Goal: Information Seeking & Learning: Learn about a topic

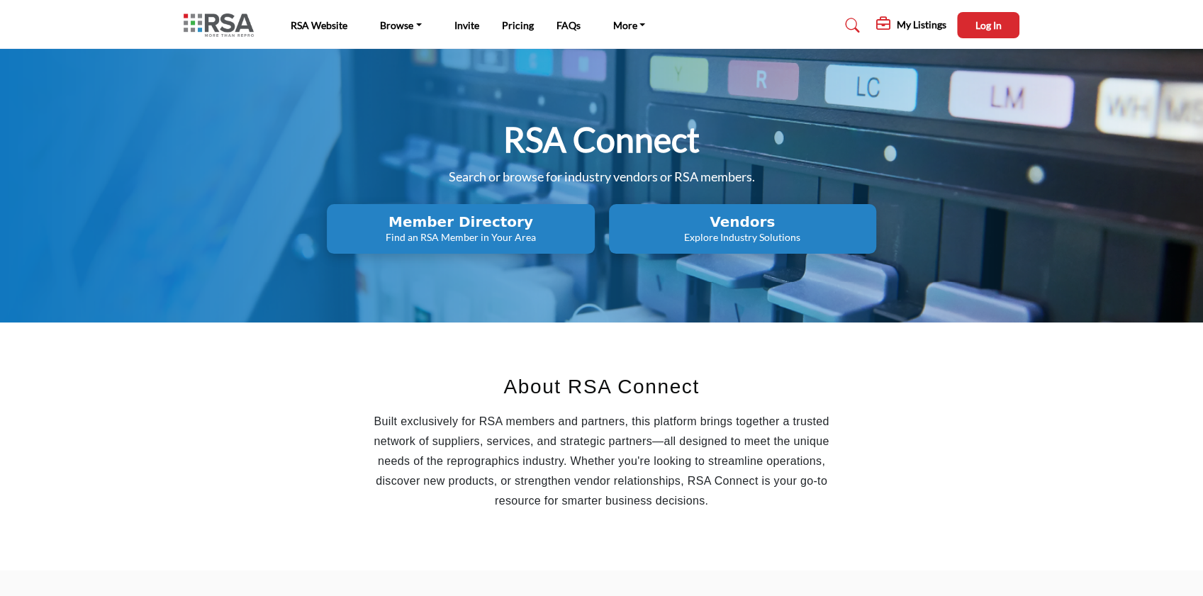
click at [516, 230] on p "Find an RSA Member in Your Area" at bounding box center [460, 237] width 259 height 14
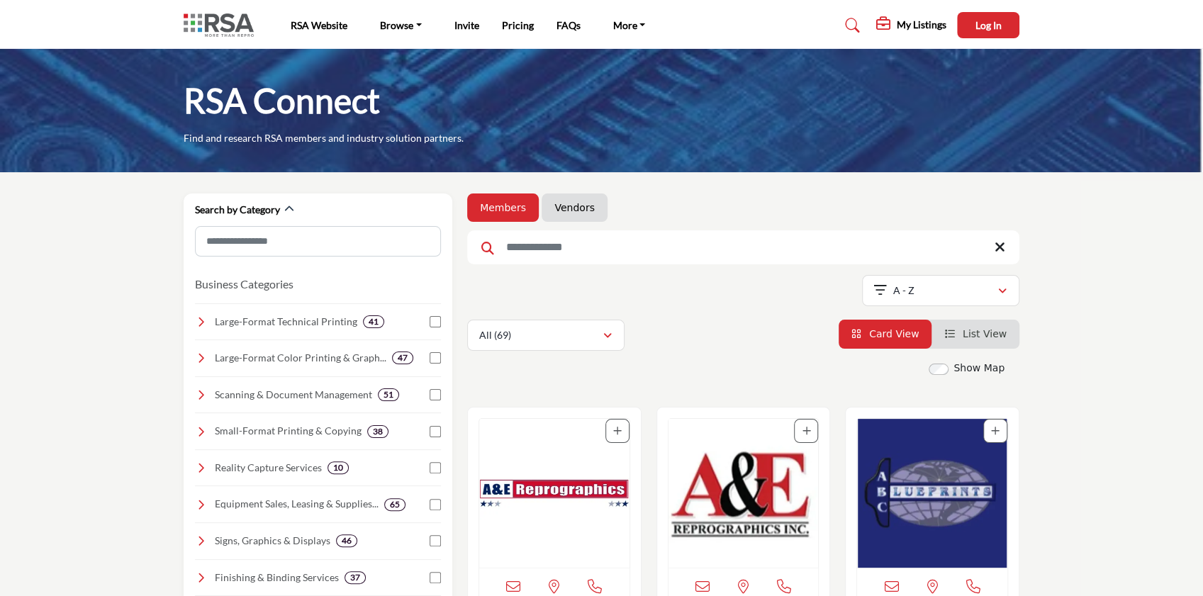
click at [576, 206] on link "Vendors" at bounding box center [574, 208] width 40 height 14
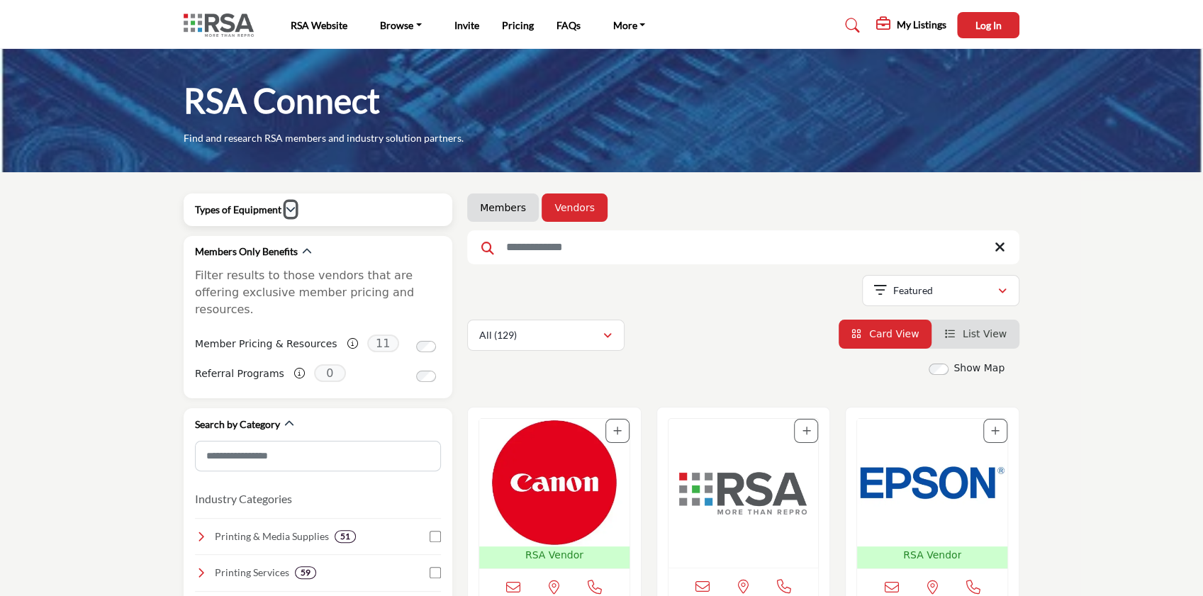
click at [287, 213] on icon "button" at bounding box center [291, 209] width 10 height 10
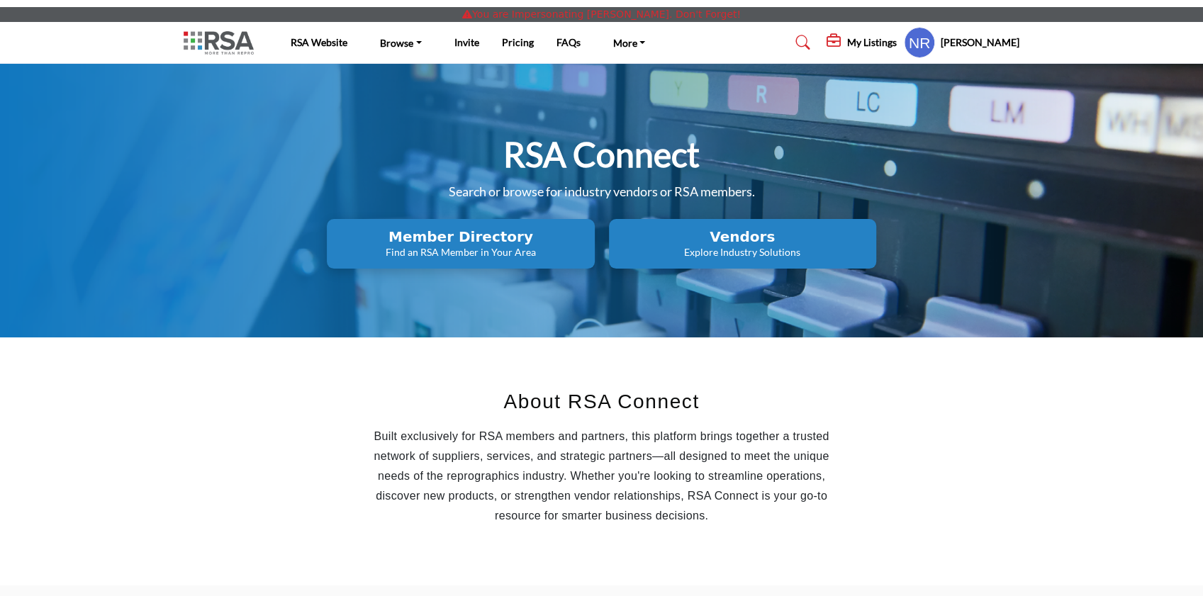
click at [981, 38] on h5 "Nicole Rosier" at bounding box center [980, 42] width 79 height 14
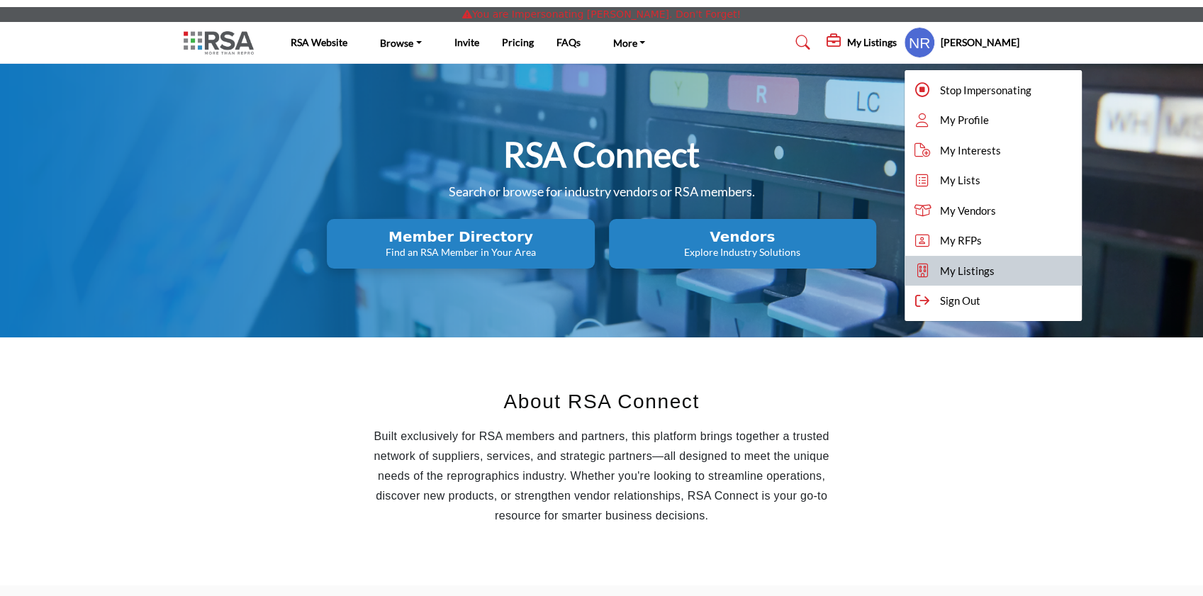
click at [983, 267] on span "My Listings" at bounding box center [967, 271] width 55 height 16
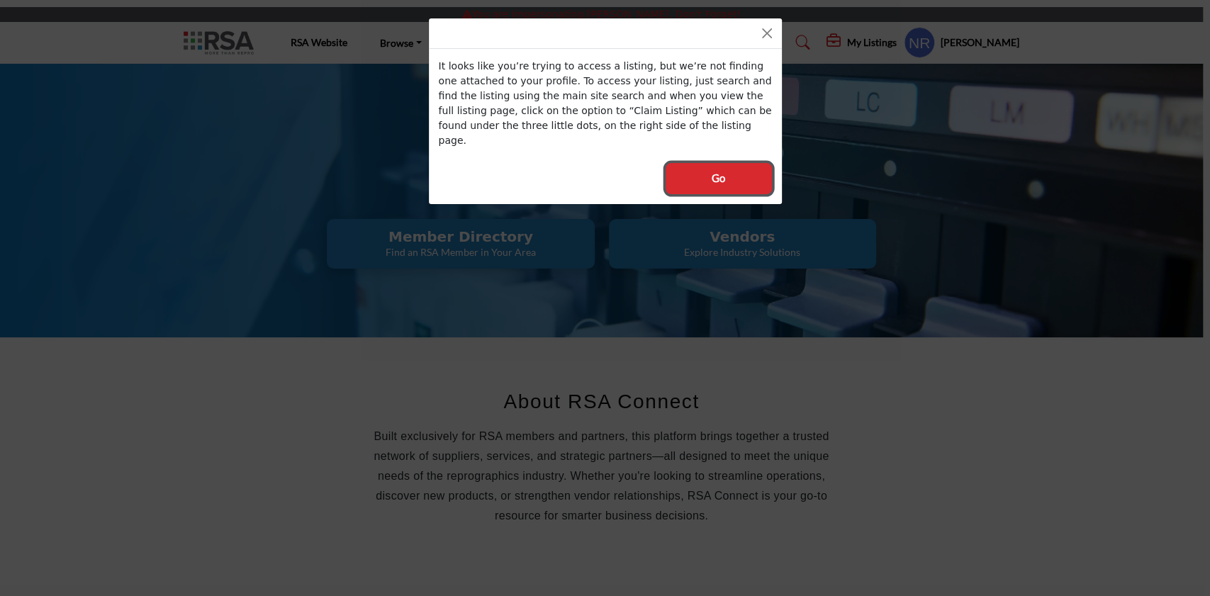
click at [749, 163] on button "Go" at bounding box center [719, 178] width 106 height 31
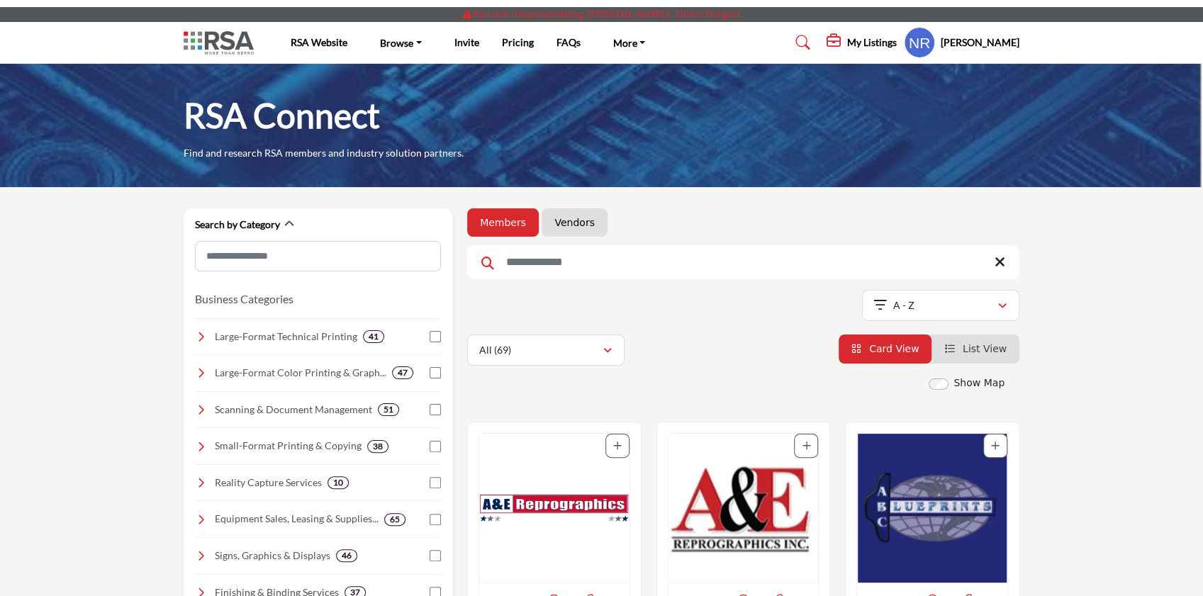
click at [981, 35] on div "Nicole Rosier Stop Impersonating My Profile My Interests My Lists My Vendors My…" at bounding box center [962, 42] width 116 height 31
click at [868, 41] on h5 "My Listings" at bounding box center [872, 42] width 50 height 13
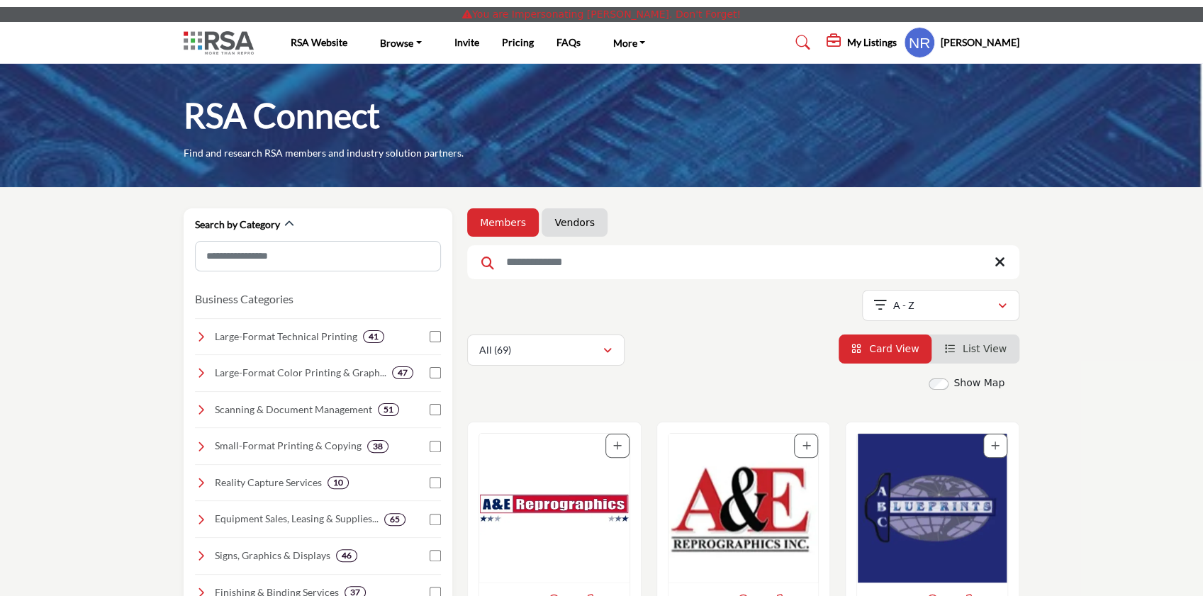
click at [872, 48] on h5 "My Listings" at bounding box center [872, 42] width 50 height 13
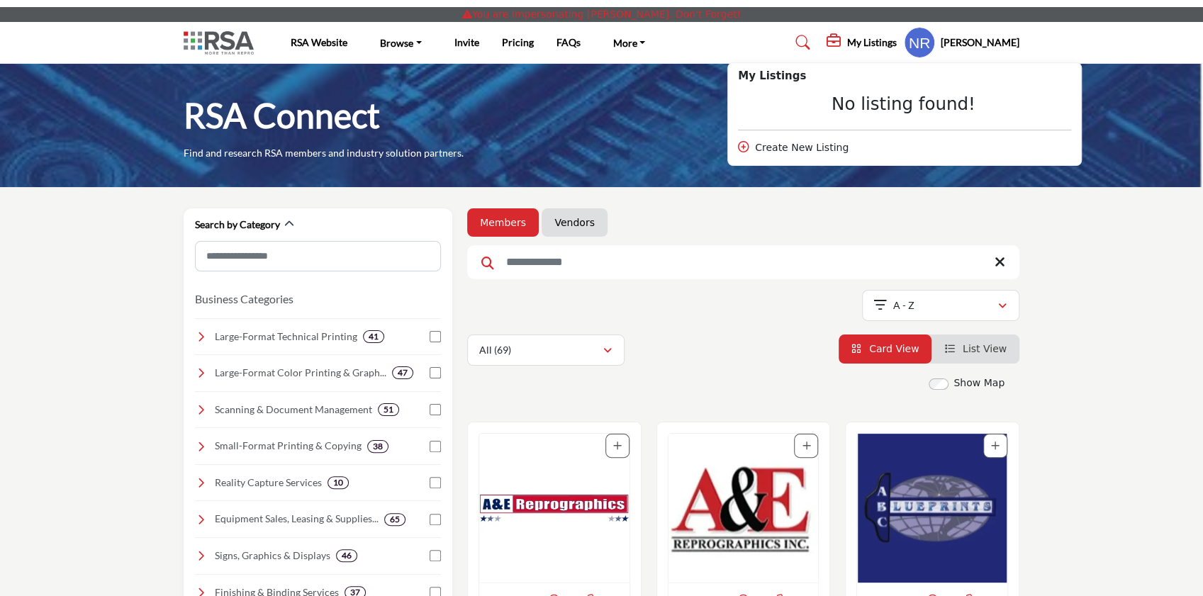
click at [991, 37] on h5 "[PERSON_NAME]" at bounding box center [980, 42] width 79 height 14
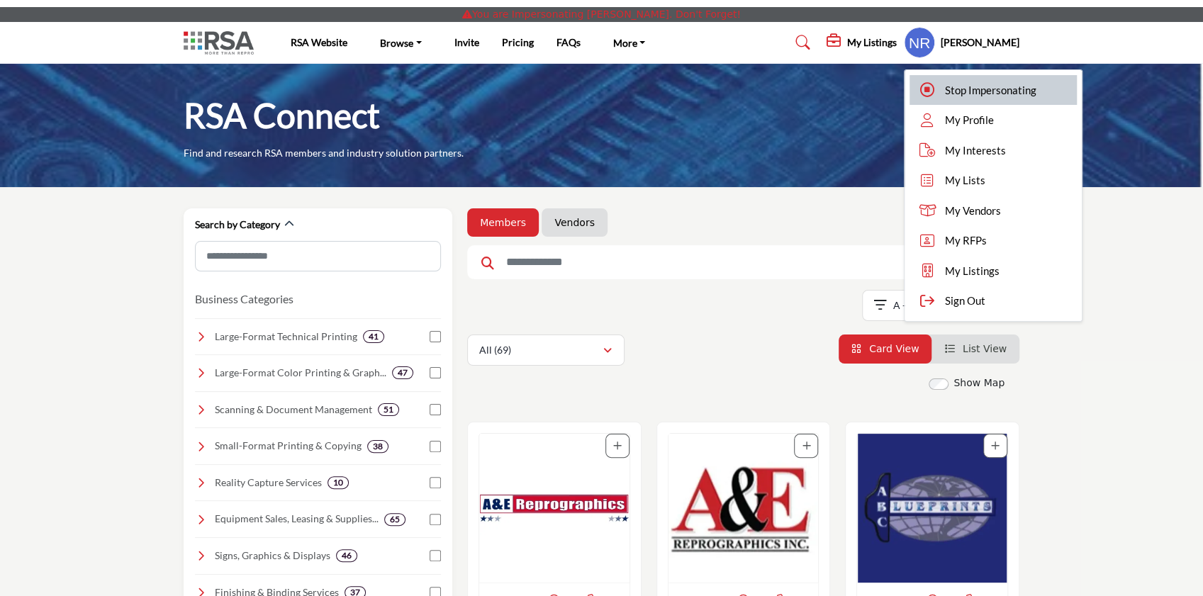
drag, startPoint x: 1002, startPoint y: 88, endPoint x: 458, endPoint y: 418, distance: 636.0
click at [1003, 88] on span "Stop Impersonating" at bounding box center [990, 90] width 91 height 16
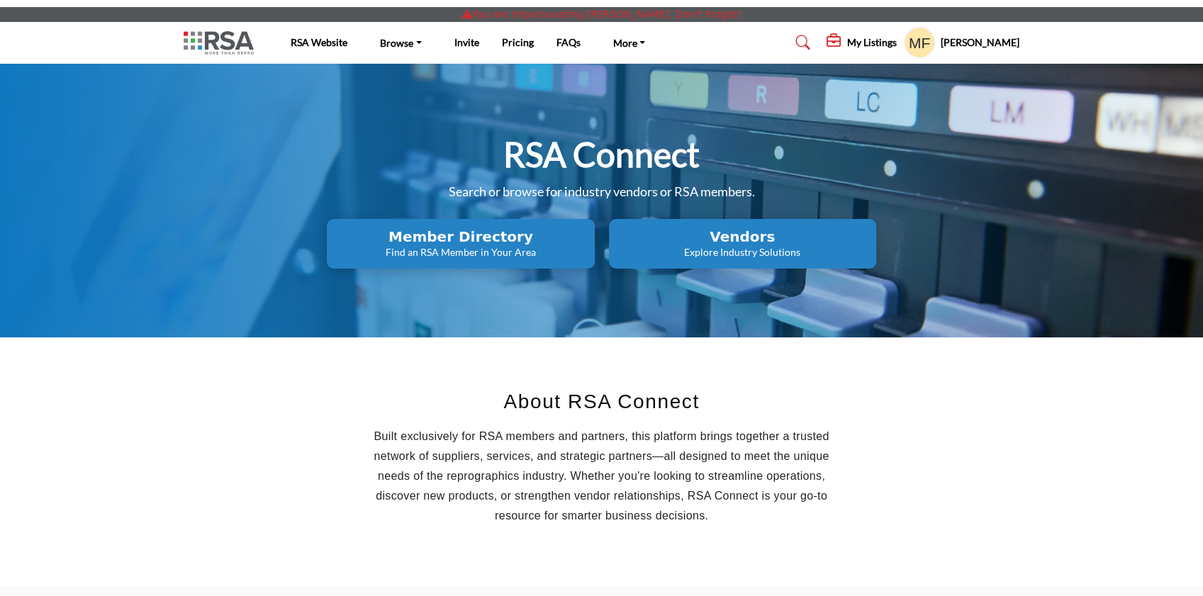
click at [886, 38] on h5 "My Listings" at bounding box center [872, 42] width 50 height 13
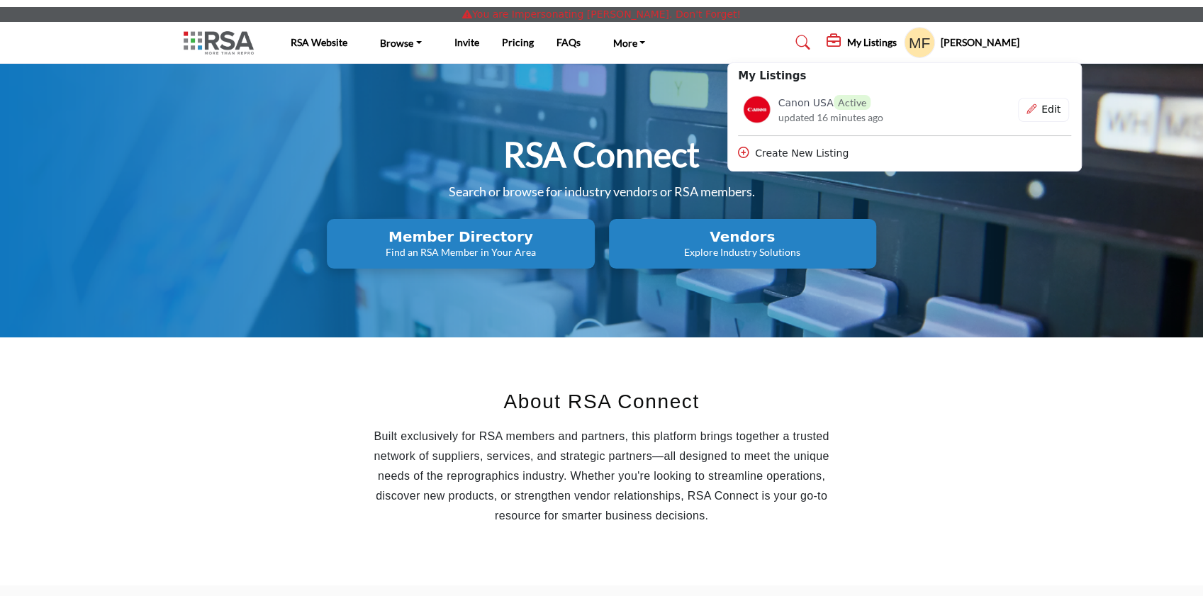
click at [993, 44] on h5 "Mike Fekete" at bounding box center [980, 42] width 79 height 14
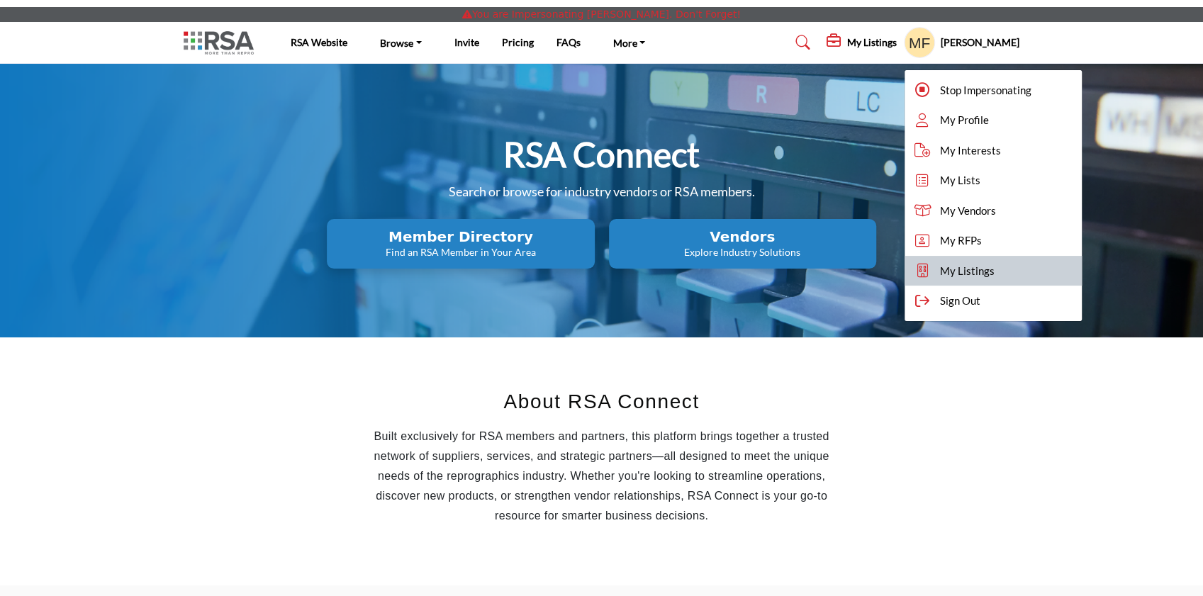
click at [995, 264] on span "My Listings" at bounding box center [967, 271] width 55 height 16
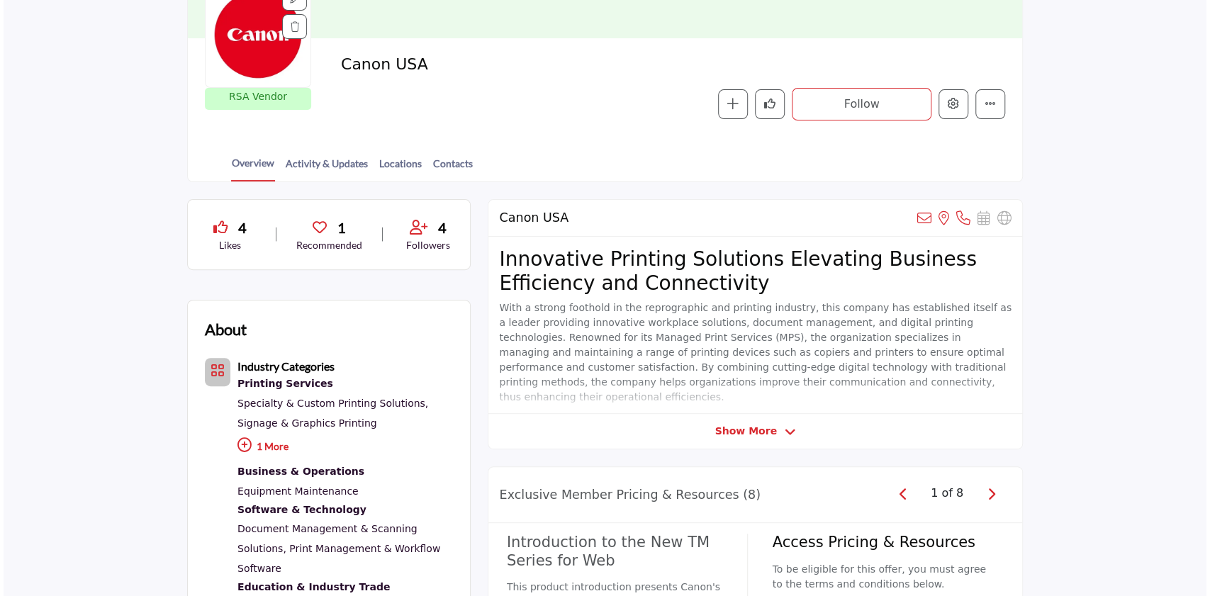
scroll to position [189, 0]
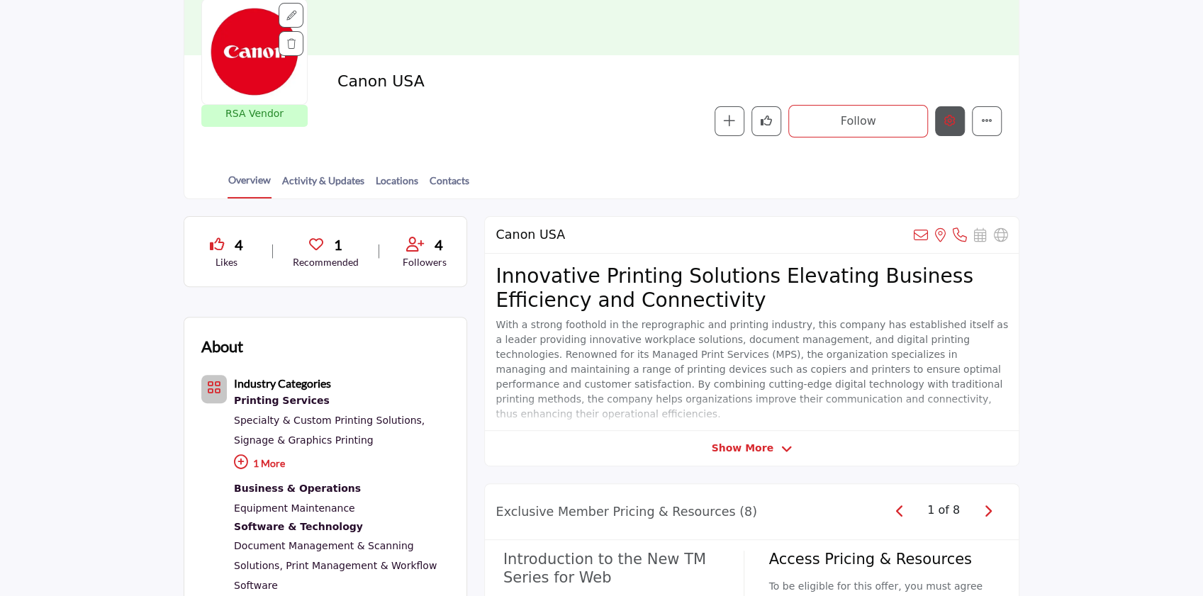
click at [950, 113] on button "Edit company" at bounding box center [950, 121] width 30 height 30
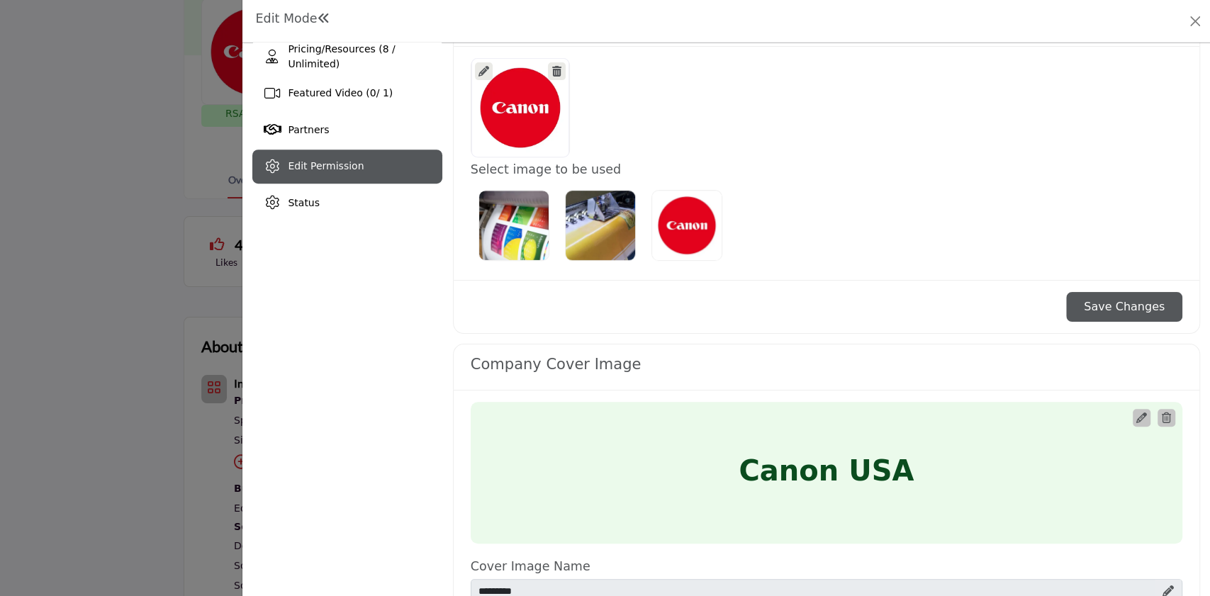
click at [339, 175] on div "Edit Permission" at bounding box center [346, 167] width 189 height 34
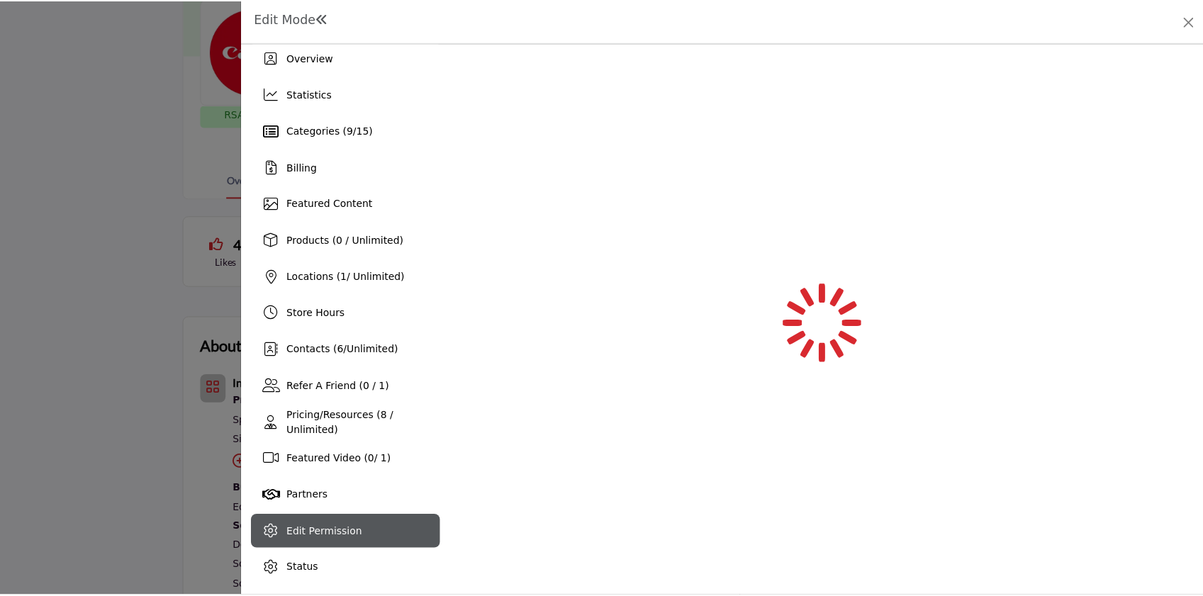
scroll to position [11, 0]
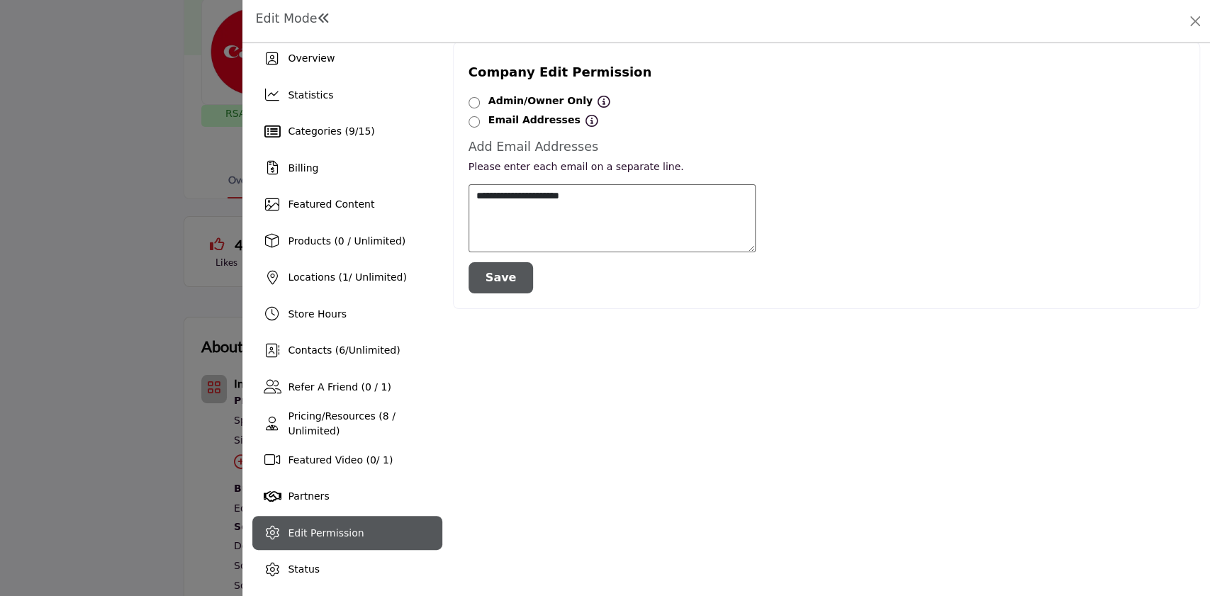
click at [1027, 296] on div "Company Edit Permission Admin/Owner Only Admin/Owner Only All Listing Contacts …" at bounding box center [826, 175] width 747 height 267
click at [106, 468] on div at bounding box center [605, 298] width 1210 height 596
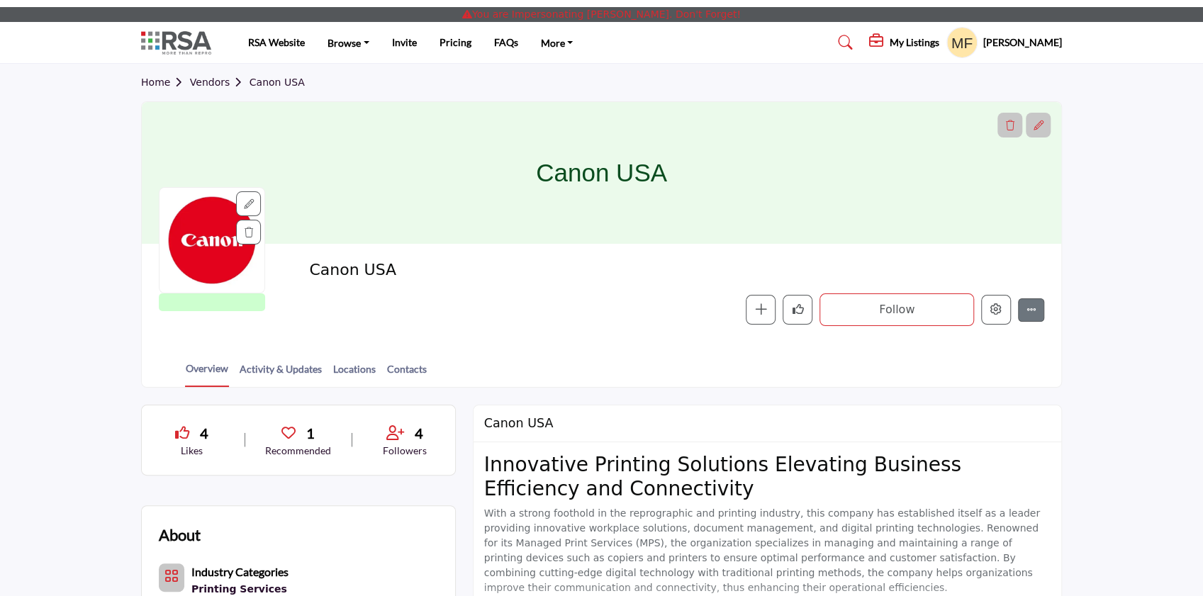
click at [1048, 47] on h5 "Mike Fekete" at bounding box center [1022, 42] width 79 height 14
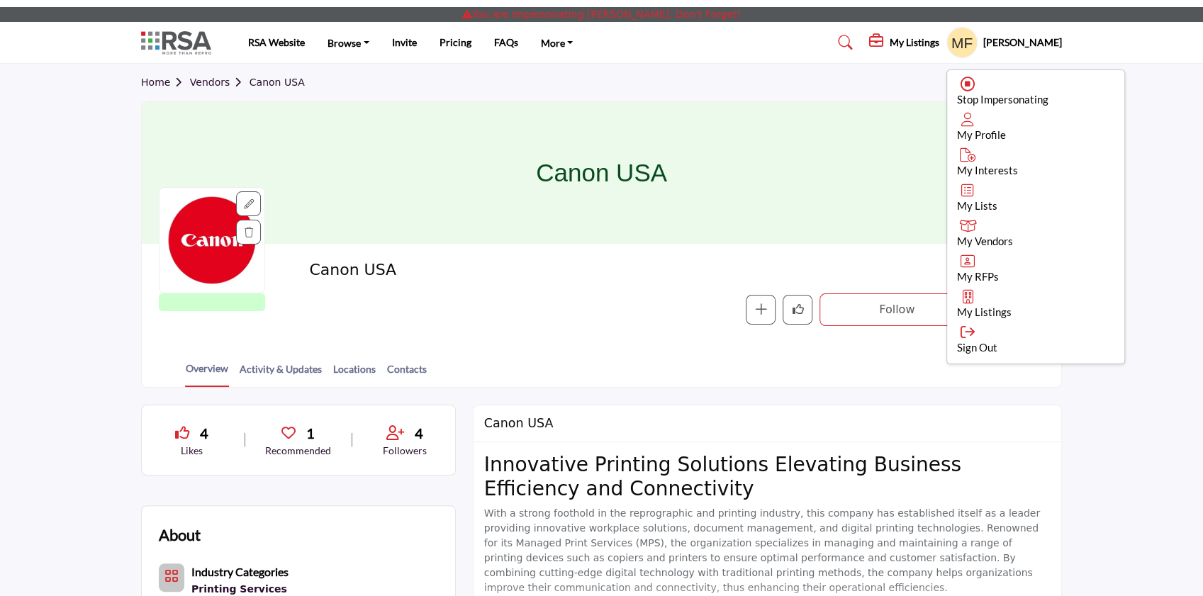
drag, startPoint x: 1034, startPoint y: 94, endPoint x: 1003, endPoint y: 90, distance: 32.1
click at [1034, 94] on span "Stop Impersonating" at bounding box center [1002, 99] width 91 height 13
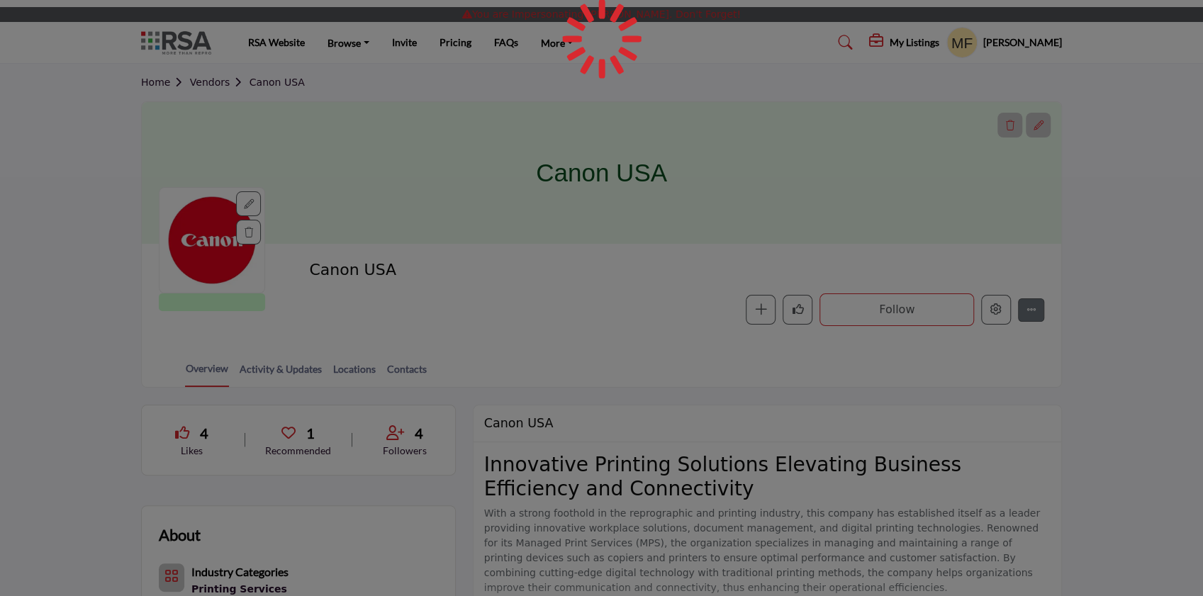
click at [1002, 90] on div at bounding box center [601, 298] width 1203 height 596
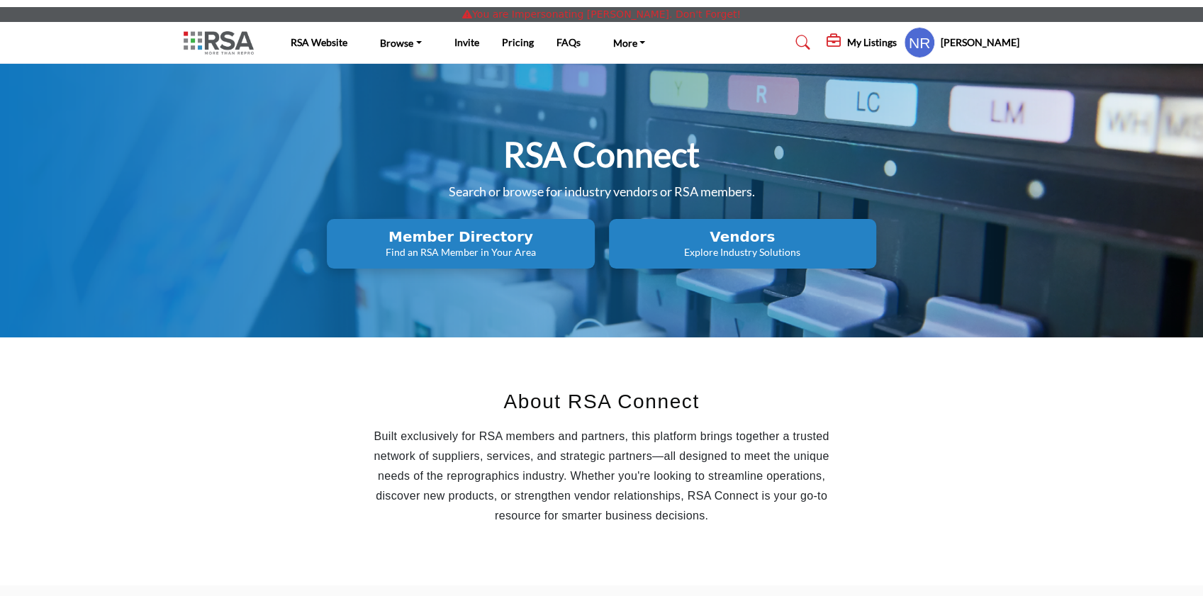
click at [981, 45] on h5 "[PERSON_NAME]" at bounding box center [980, 42] width 79 height 14
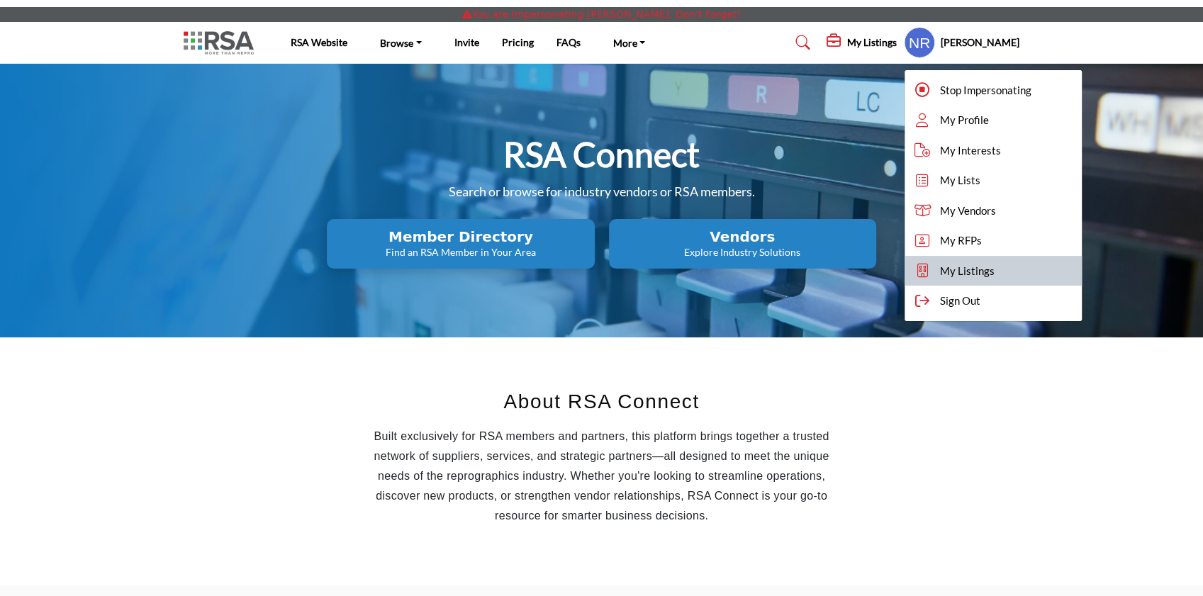
click at [1018, 272] on link "My Listings" at bounding box center [993, 271] width 177 height 30
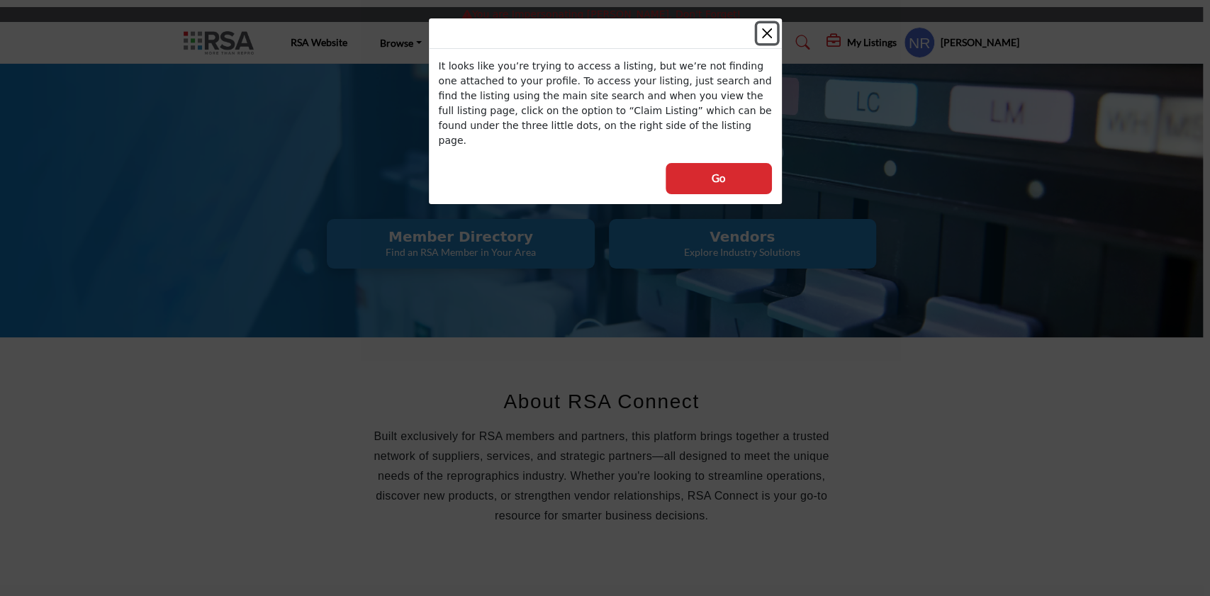
click at [767, 33] on button "Close" at bounding box center [767, 33] width 20 height 20
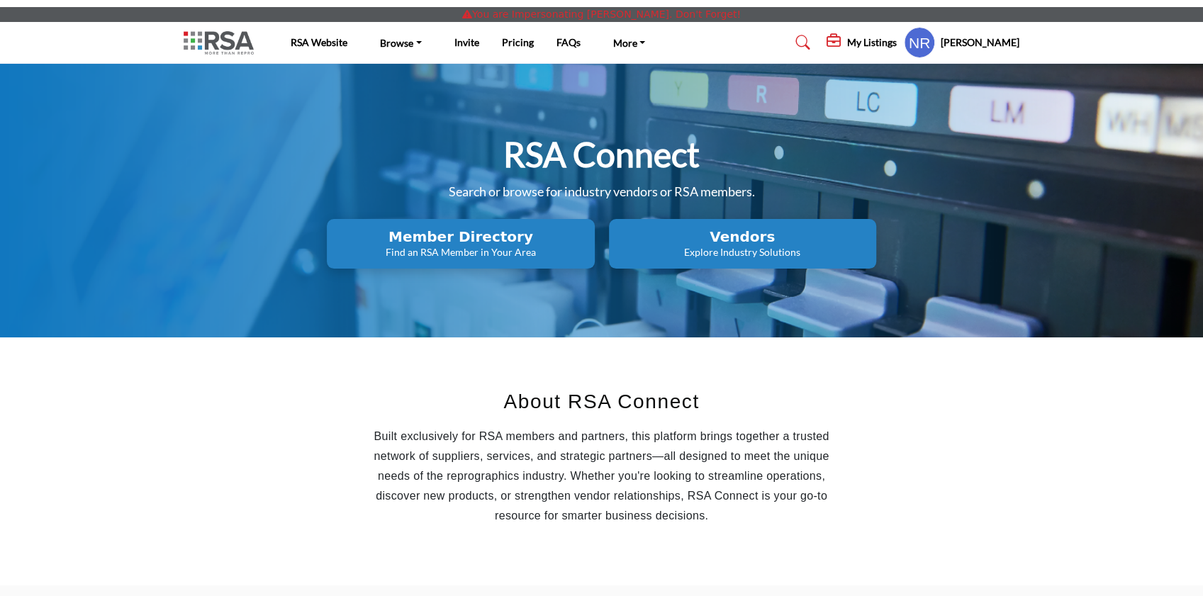
drag, startPoint x: 1095, startPoint y: 455, endPoint x: 1081, endPoint y: 322, distance: 134.0
click at [1095, 453] on section "About RSA Connect Built exclusively for RSA members and partners, this platform…" at bounding box center [601, 462] width 1203 height 248
click at [1003, 35] on h5 "[PERSON_NAME]" at bounding box center [980, 42] width 79 height 14
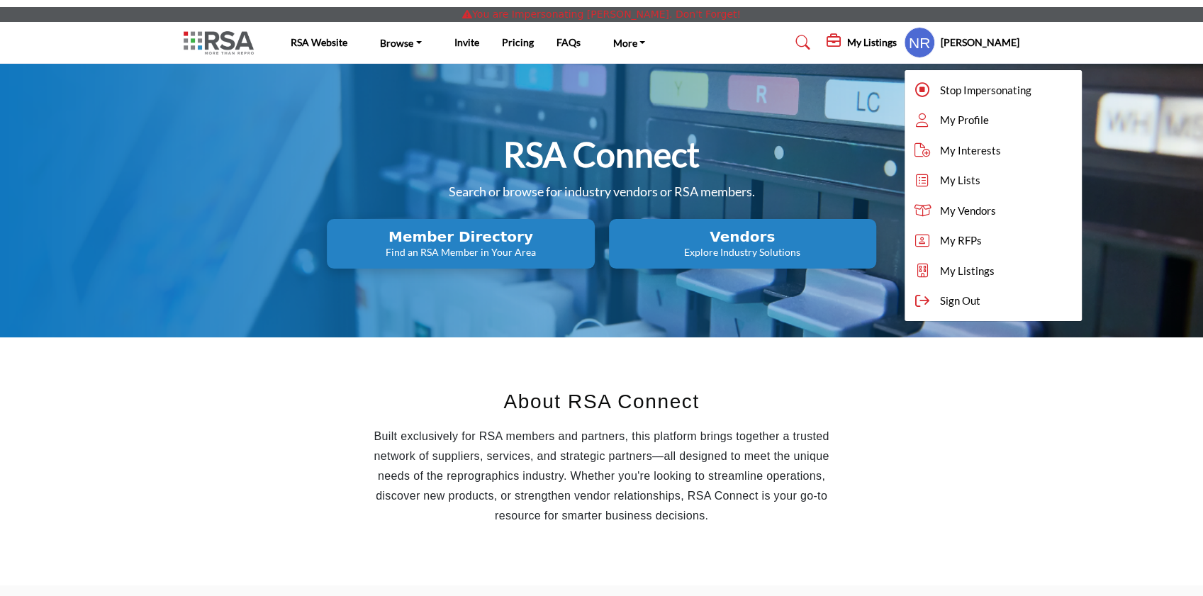
click at [1058, 393] on section "About RSA Connect Built exclusively for RSA members and partners, this platform…" at bounding box center [601, 462] width 1203 height 248
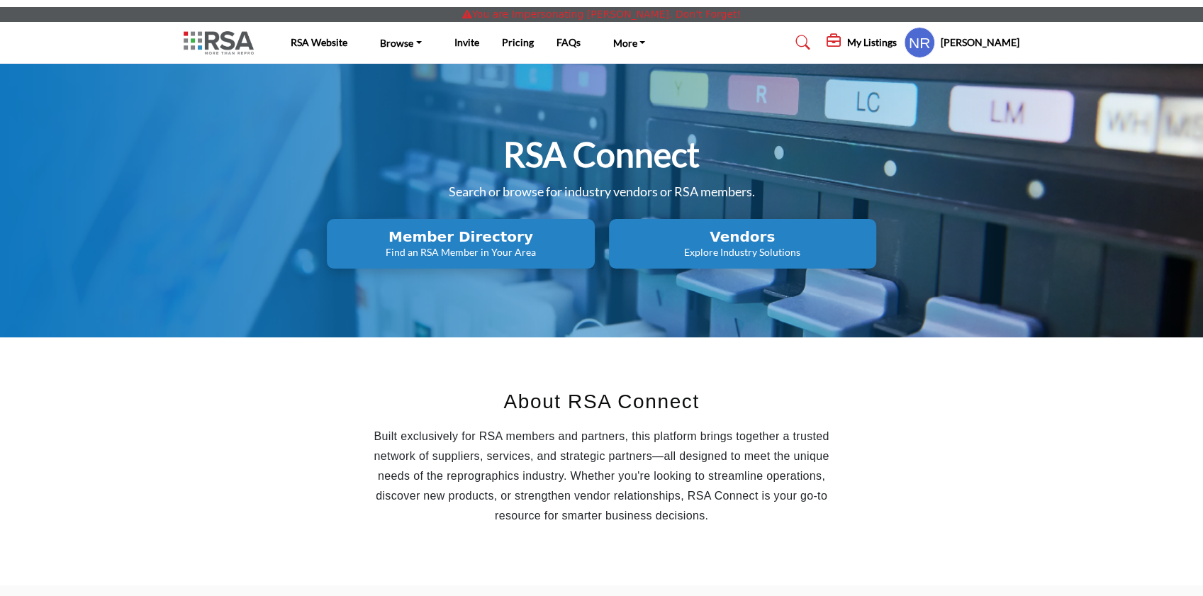
click at [998, 41] on h5 "[PERSON_NAME]" at bounding box center [980, 42] width 79 height 14
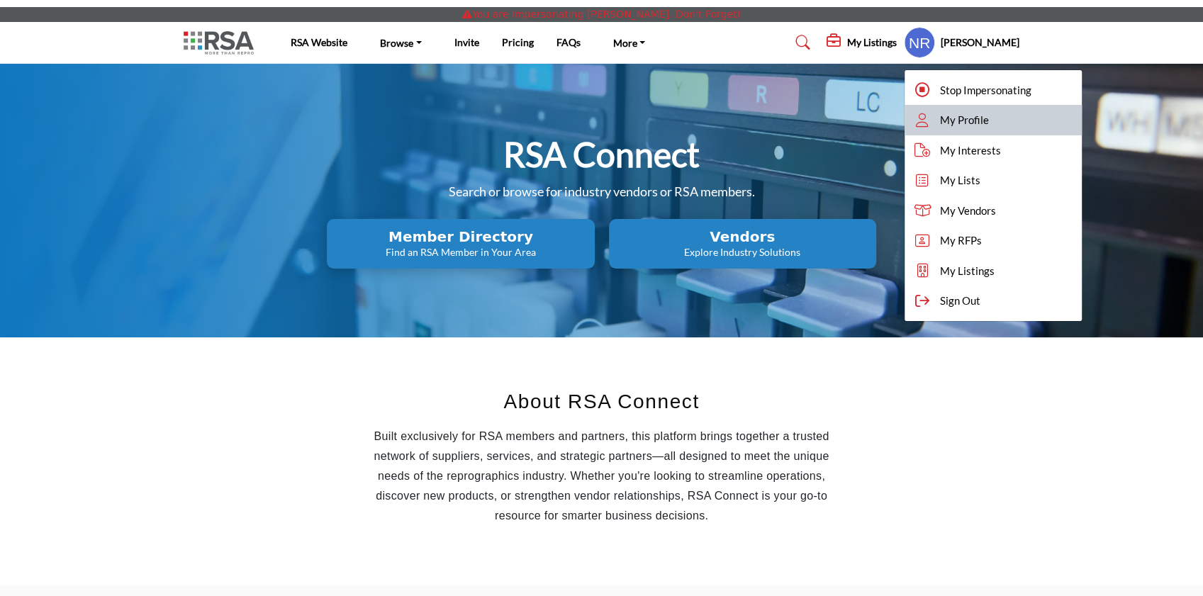
click at [976, 117] on span "My Profile" at bounding box center [964, 120] width 49 height 16
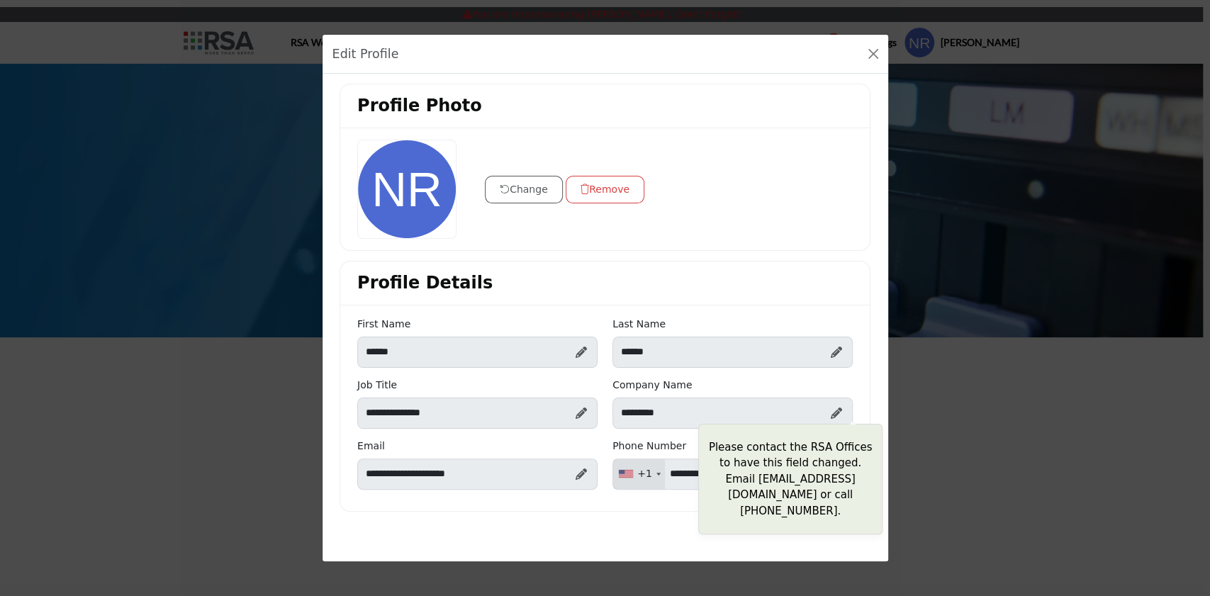
click at [831, 412] on icon at bounding box center [836, 413] width 11 height 11
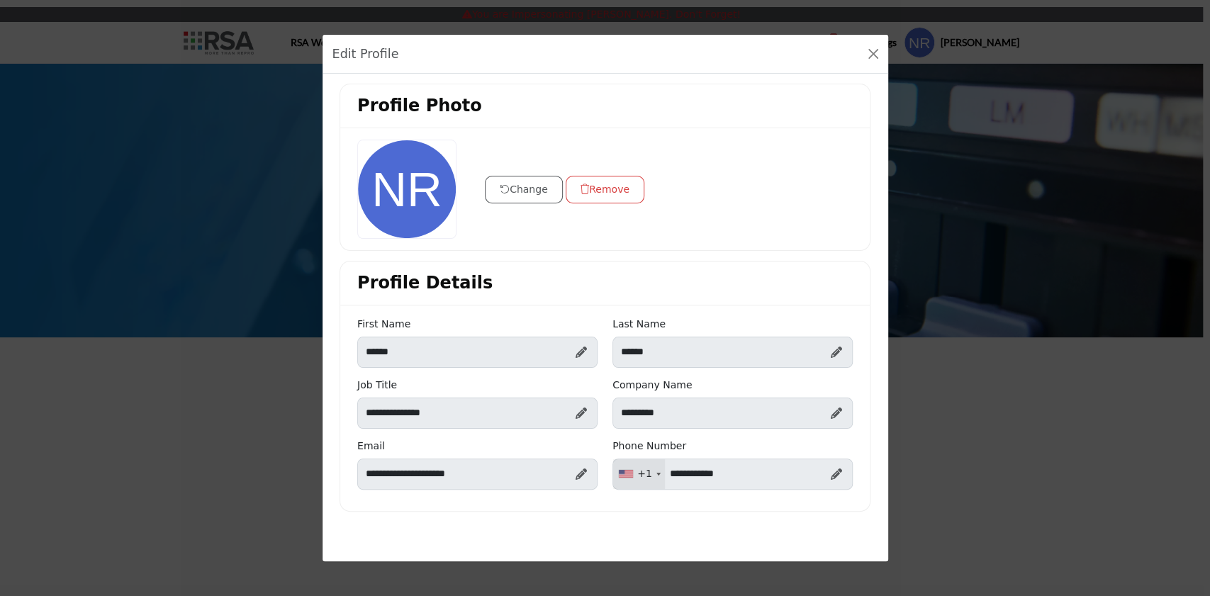
click at [1010, 440] on div "Edit Profile Profile Photo Change Remove Profile Details" at bounding box center [605, 298] width 1210 height 596
click at [876, 55] on button "Close" at bounding box center [874, 54] width 20 height 20
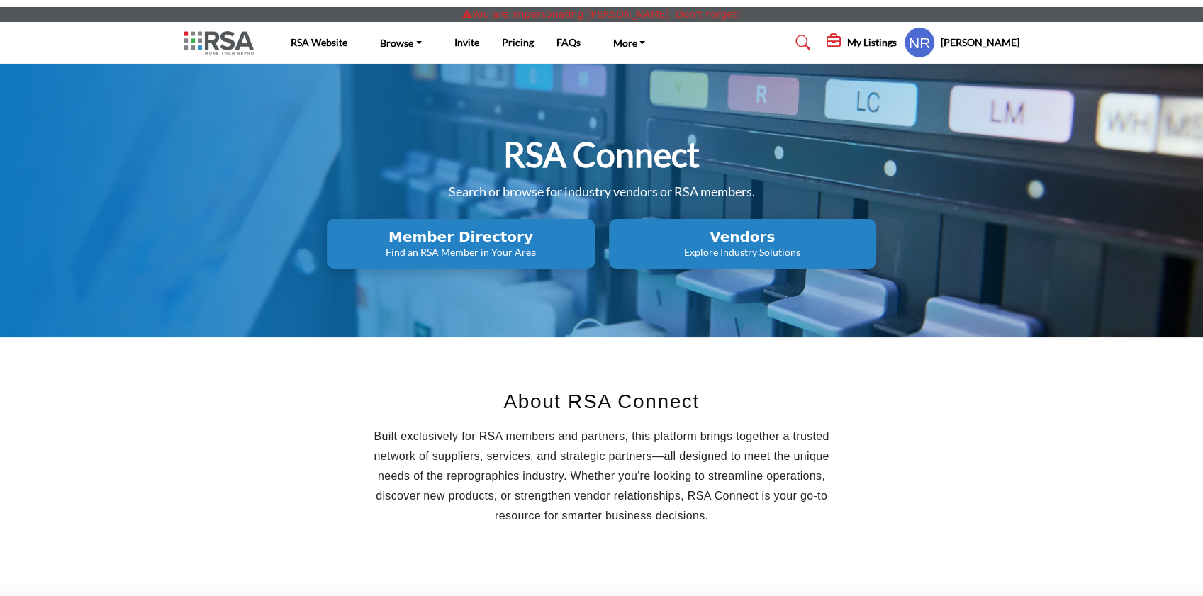
click at [590, 241] on h2 "Vendors" at bounding box center [460, 236] width 259 height 17
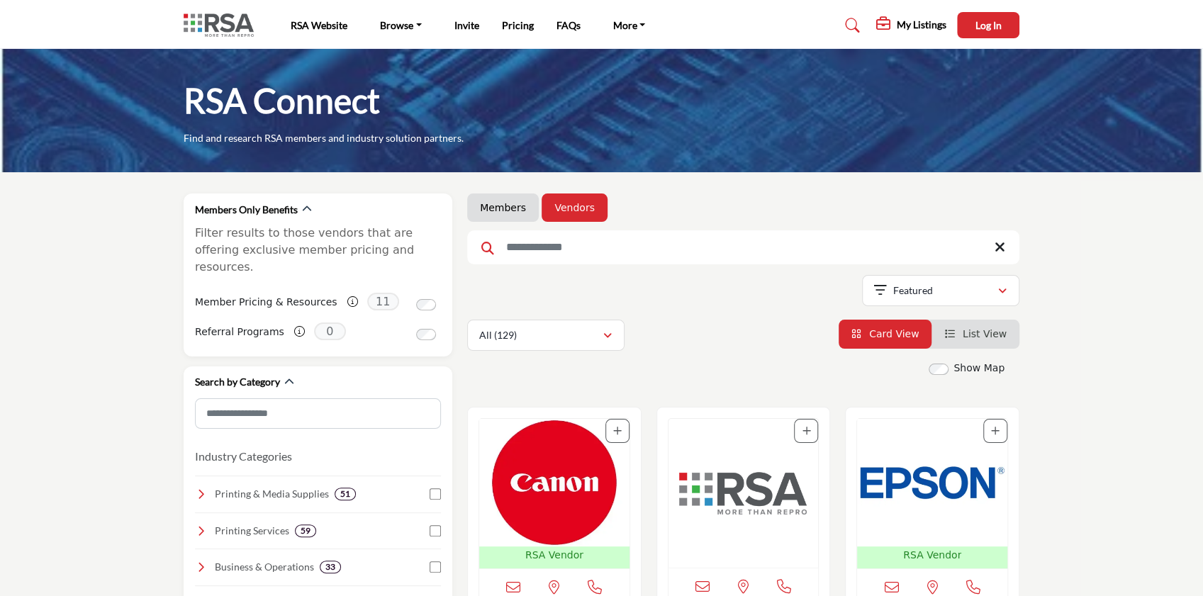
click at [537, 454] on img "Open Listing in new tab" at bounding box center [554, 483] width 150 height 128
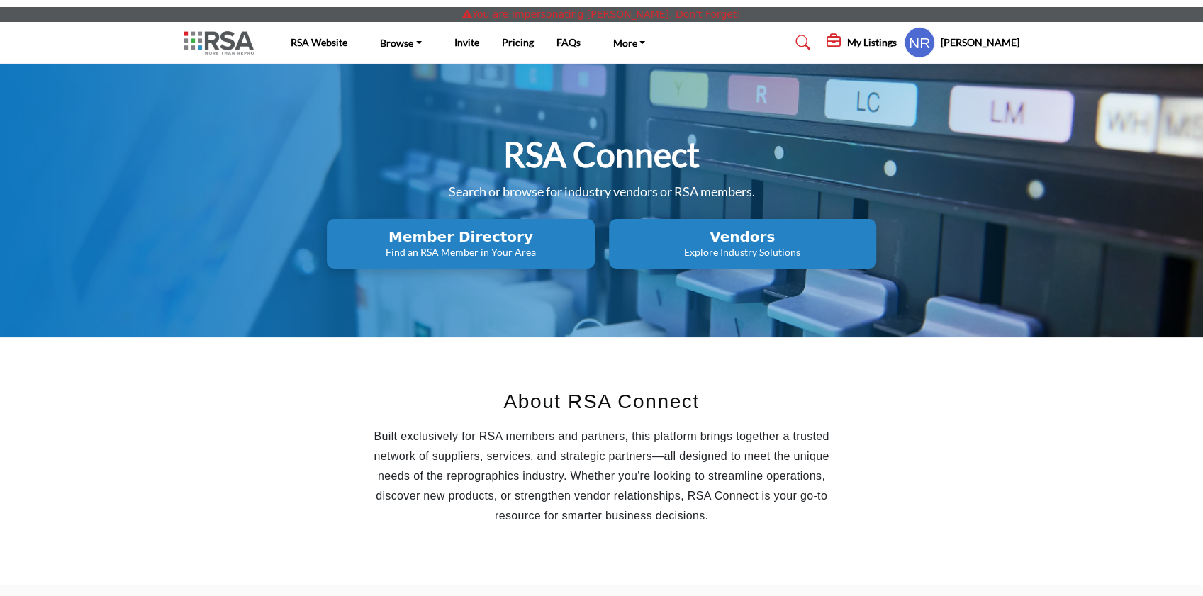
click at [590, 248] on p "Explore Industry Solutions" at bounding box center [460, 252] width 259 height 14
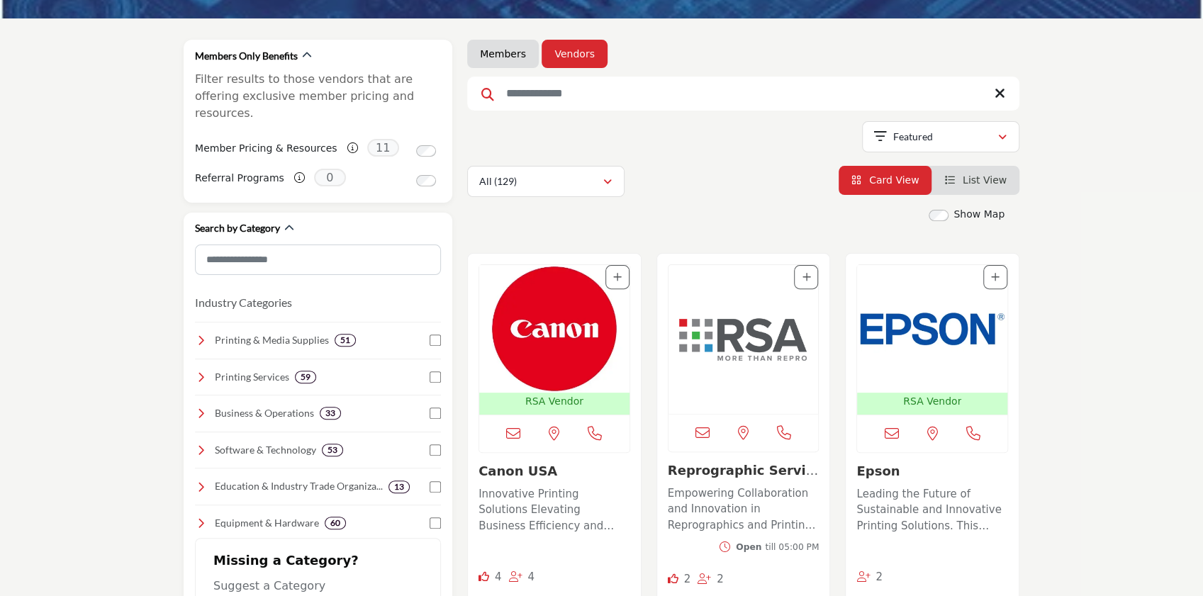
scroll to position [284, 0]
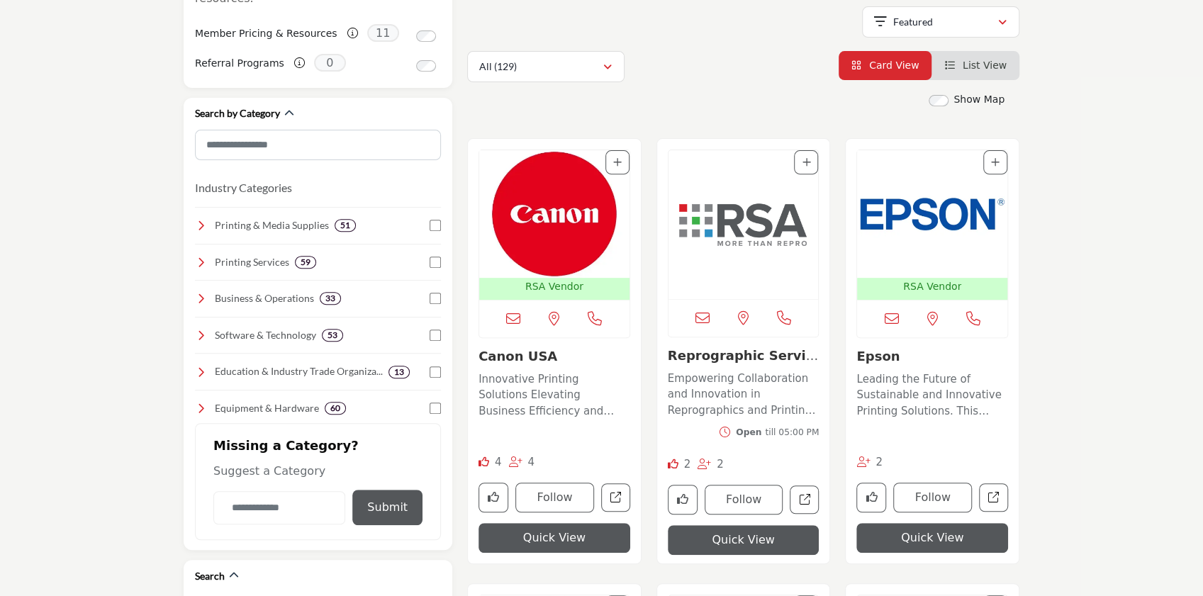
click at [567, 208] on img "Open Listing in new tab" at bounding box center [554, 214] width 150 height 128
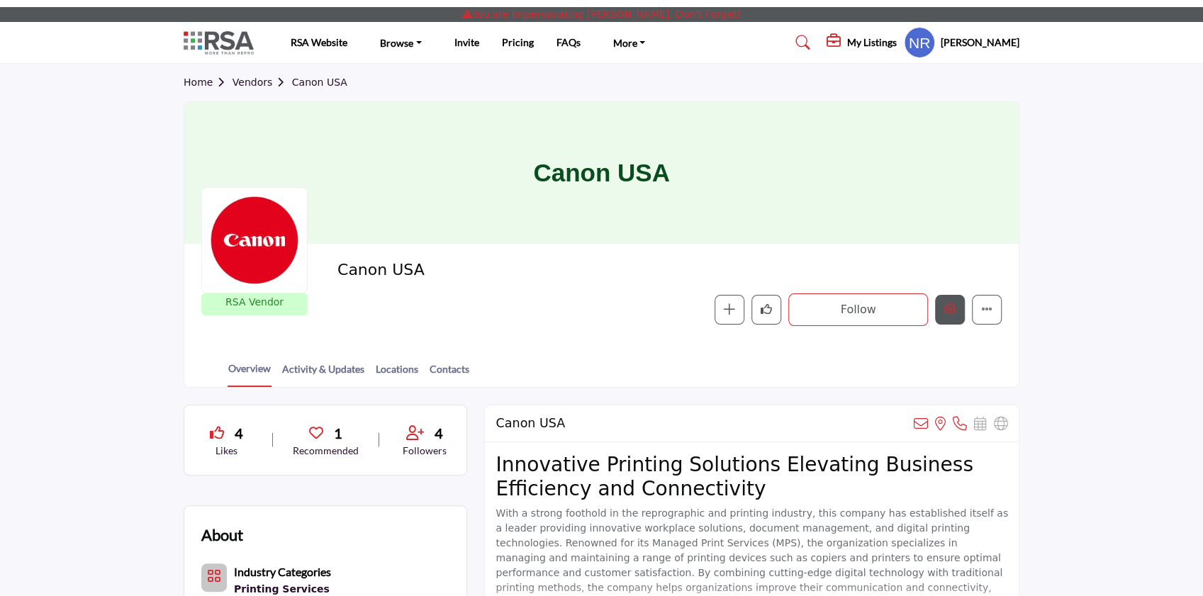
click at [947, 306] on icon "Edit company" at bounding box center [949, 308] width 11 height 11
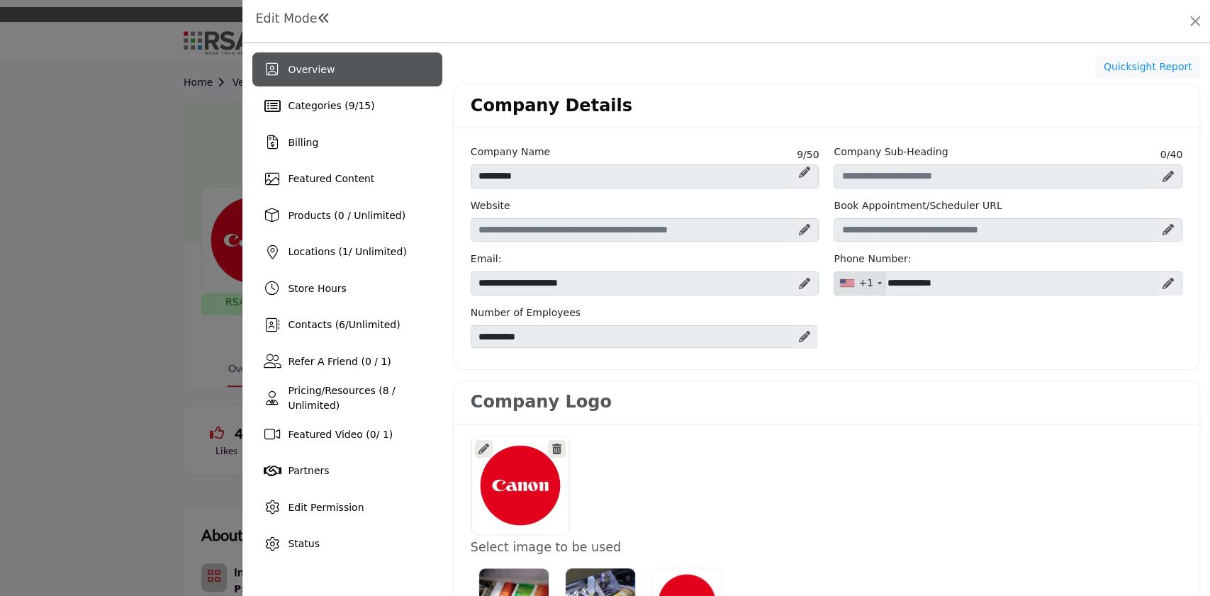
click at [803, 280] on icon at bounding box center [804, 283] width 11 height 11
click at [790, 285] on icon at bounding box center [795, 284] width 10 height 11
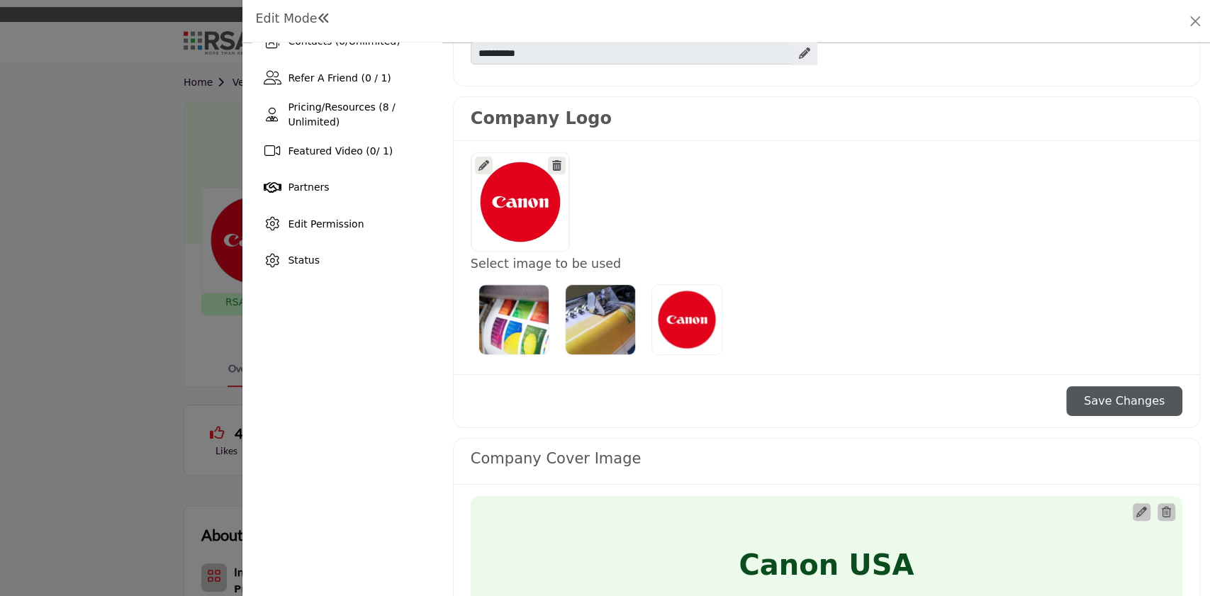
scroll to position [94, 0]
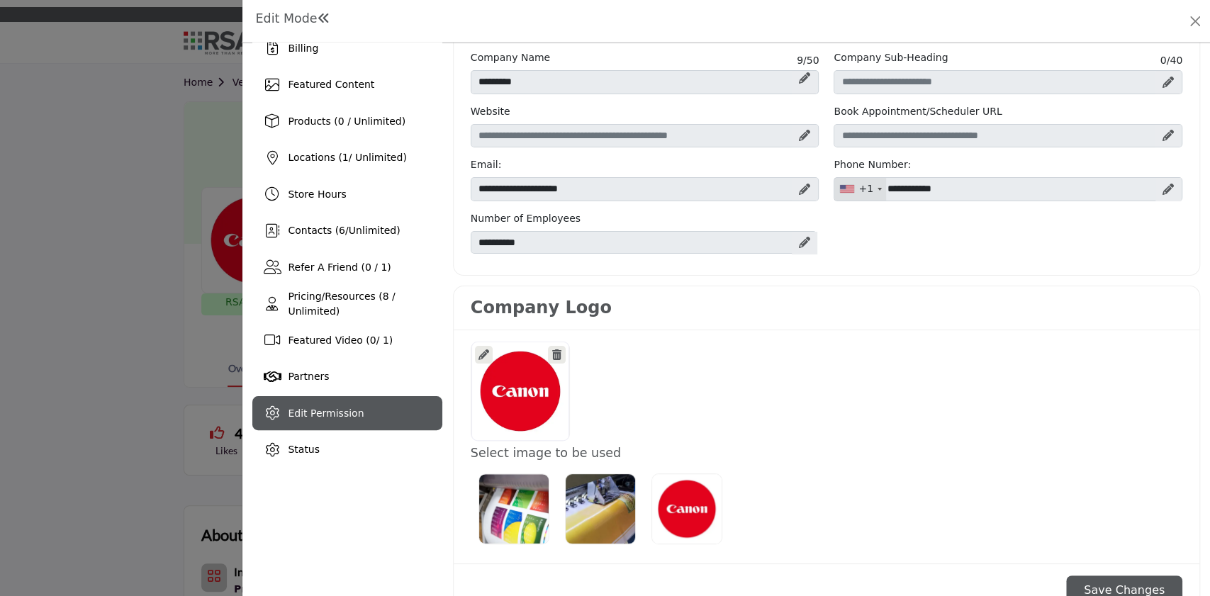
click at [314, 410] on span "Edit Permission" at bounding box center [326, 413] width 76 height 11
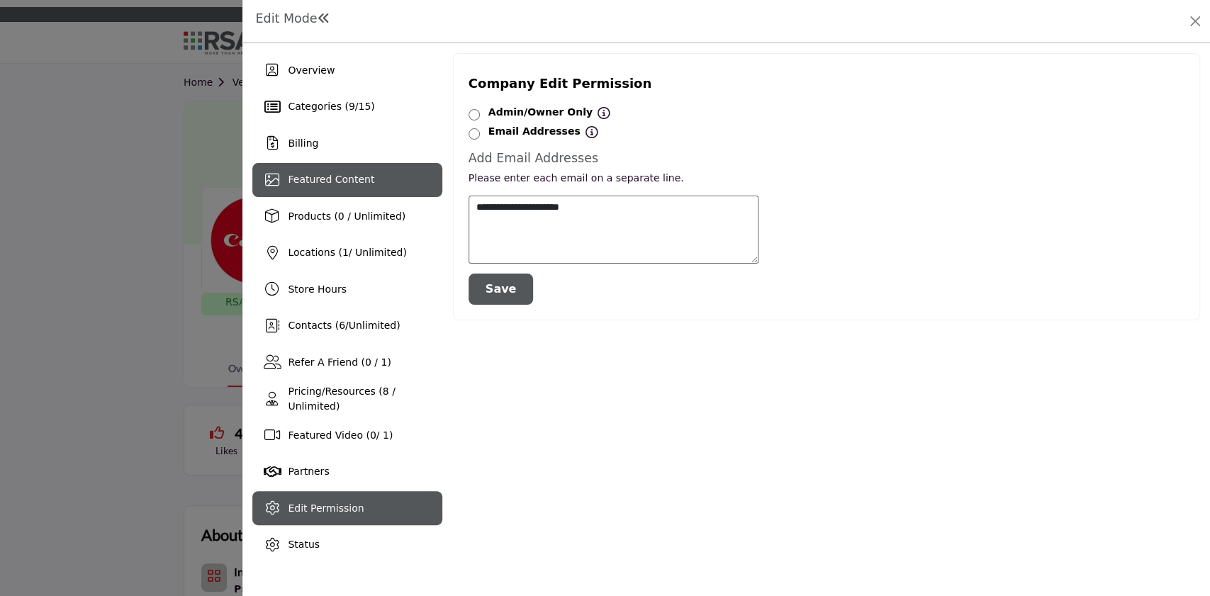
click at [310, 179] on span "Featured Content" at bounding box center [331, 179] width 87 height 11
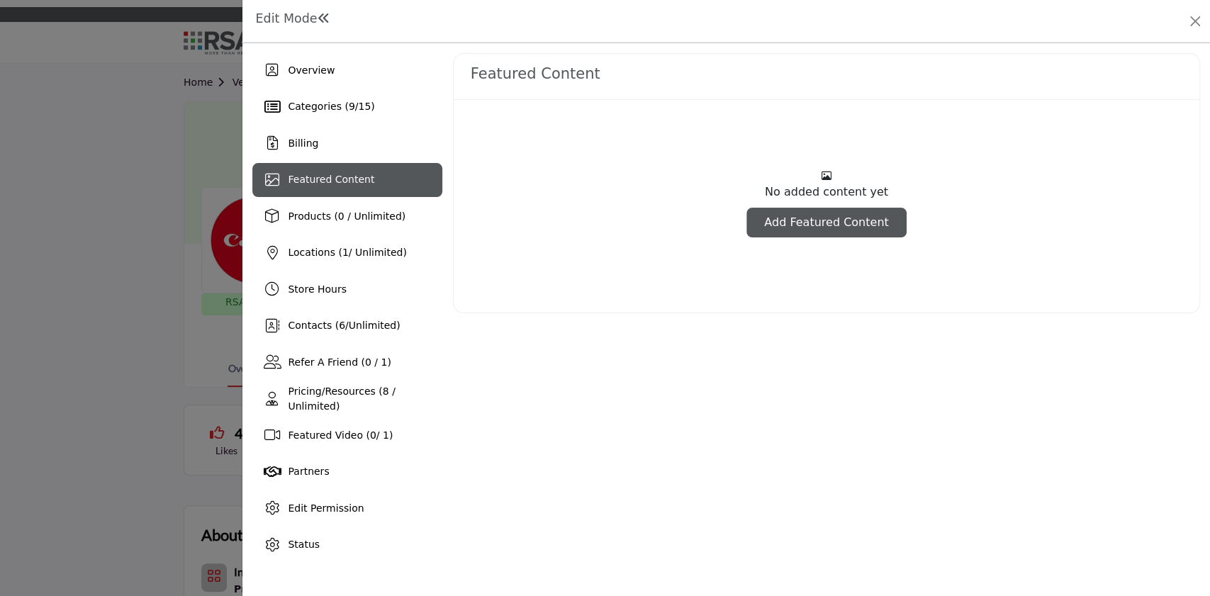
click at [794, 221] on link "Add Featured Content" at bounding box center [827, 223] width 160 height 30
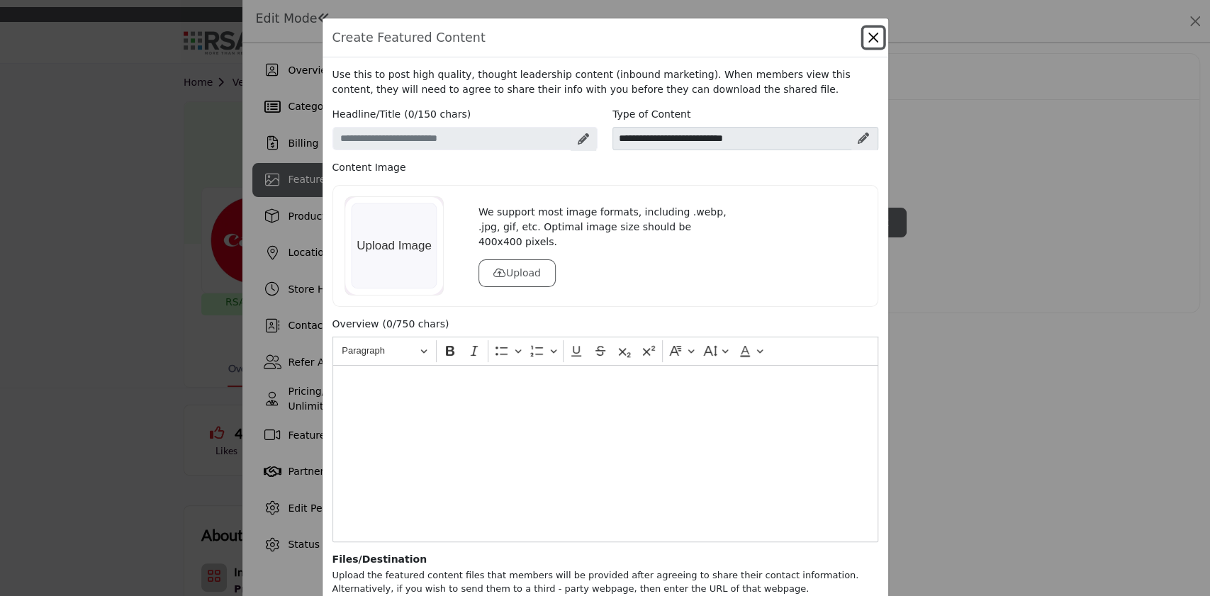
click at [871, 42] on button "Close" at bounding box center [874, 38] width 20 height 20
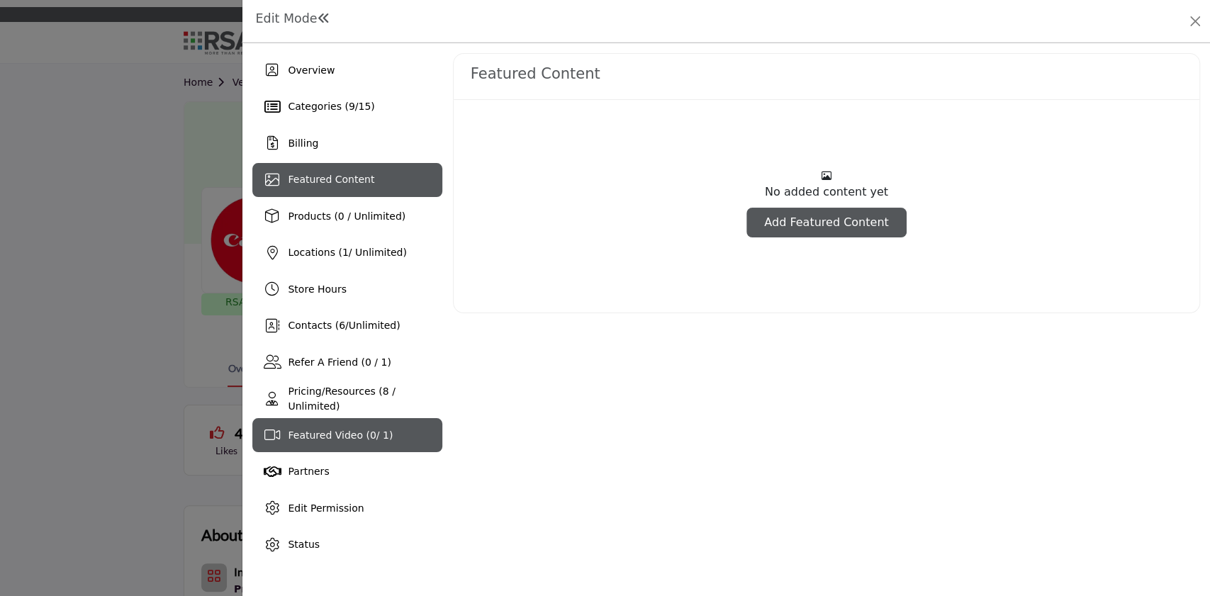
click at [370, 441] on span "0" at bounding box center [373, 435] width 6 height 11
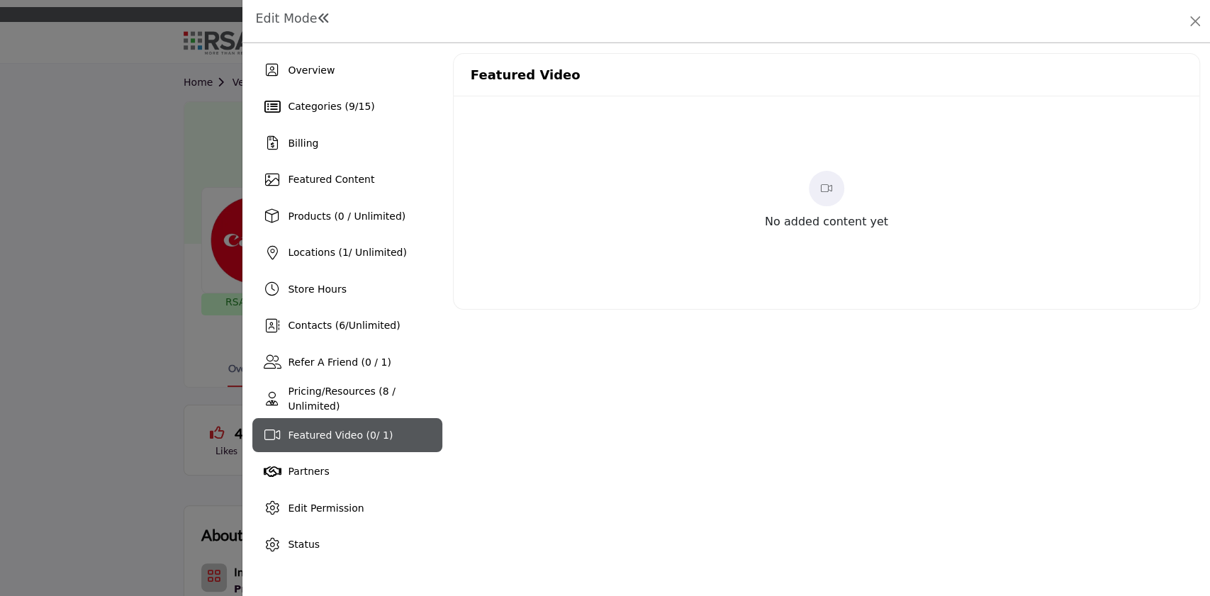
click at [342, 433] on span "Featured Video ( 0 / 1)" at bounding box center [340, 435] width 105 height 11
click at [814, 180] on span at bounding box center [826, 188] width 35 height 35
click at [370, 437] on span "0" at bounding box center [373, 435] width 6 height 11
click at [835, 188] on span at bounding box center [826, 188] width 35 height 35
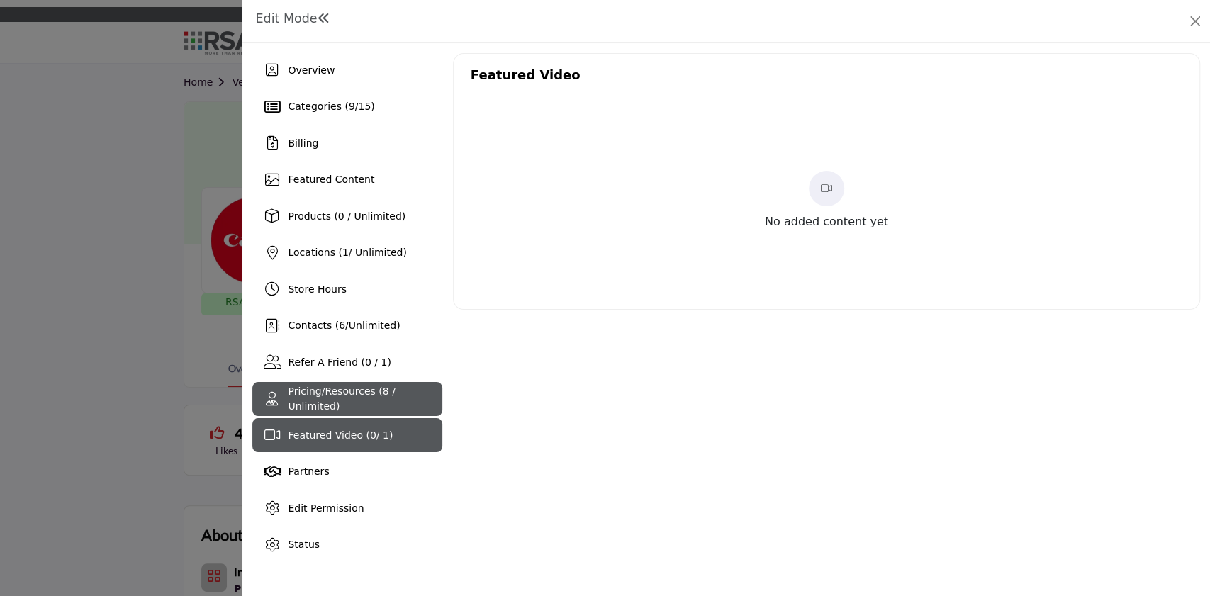
click at [380, 398] on span "Pricing/Resources (8 / Unlimited)" at bounding box center [341, 399] width 107 height 26
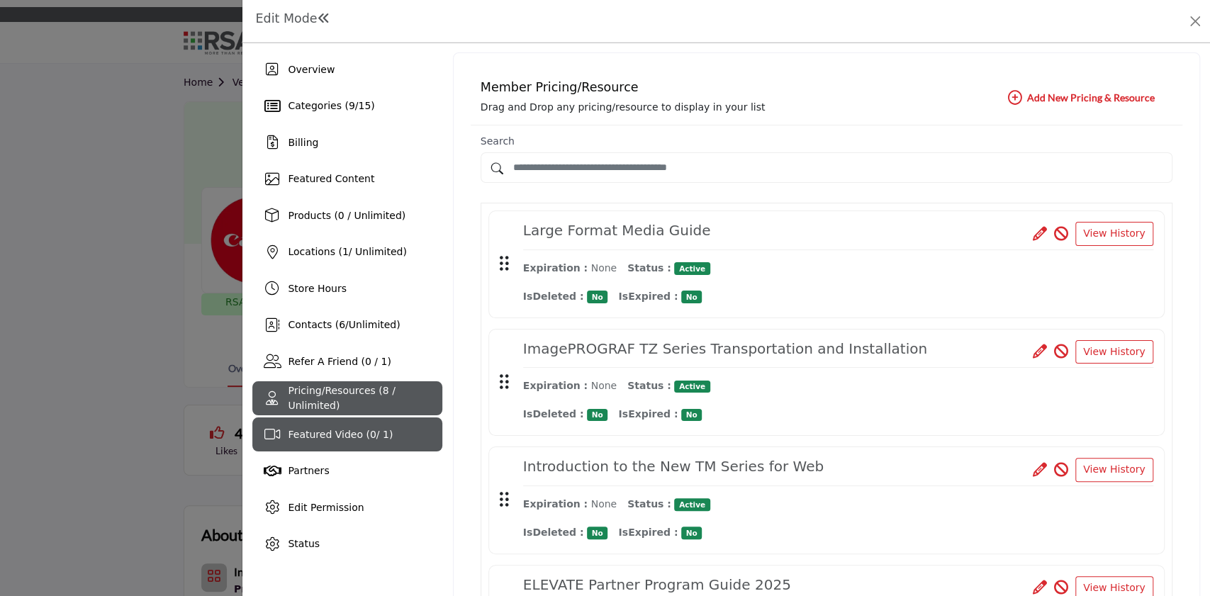
click at [370, 435] on span "0" at bounding box center [373, 434] width 6 height 11
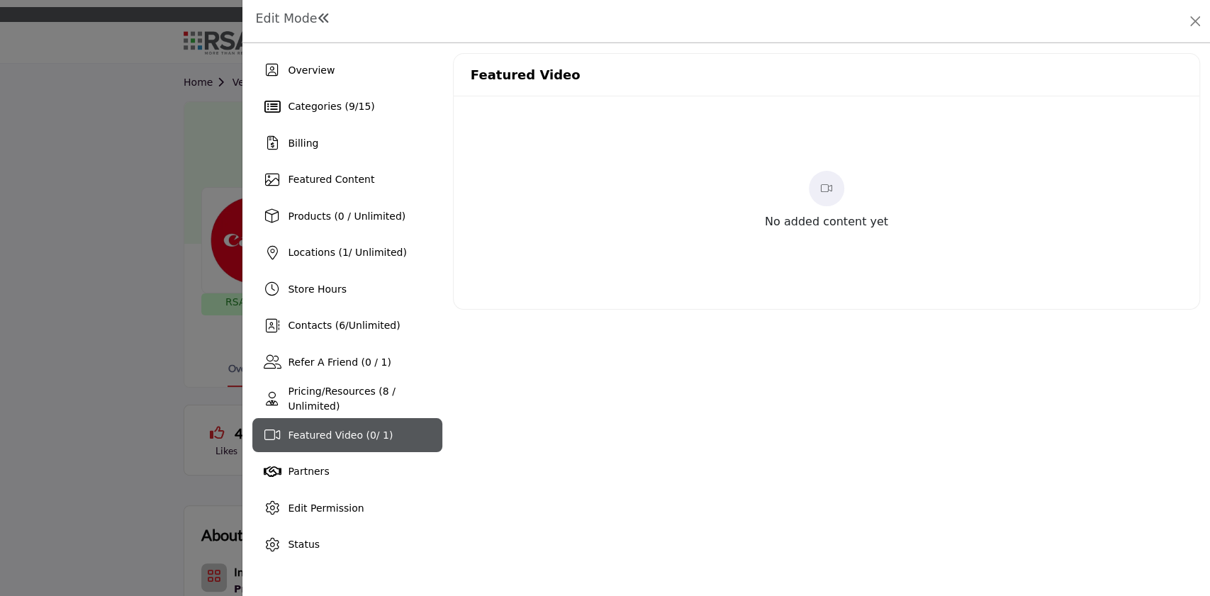
drag, startPoint x: 353, startPoint y: 329, endPoint x: 543, endPoint y: 328, distance: 190.0
click at [353, 329] on span "Unlimited" at bounding box center [373, 325] width 48 height 11
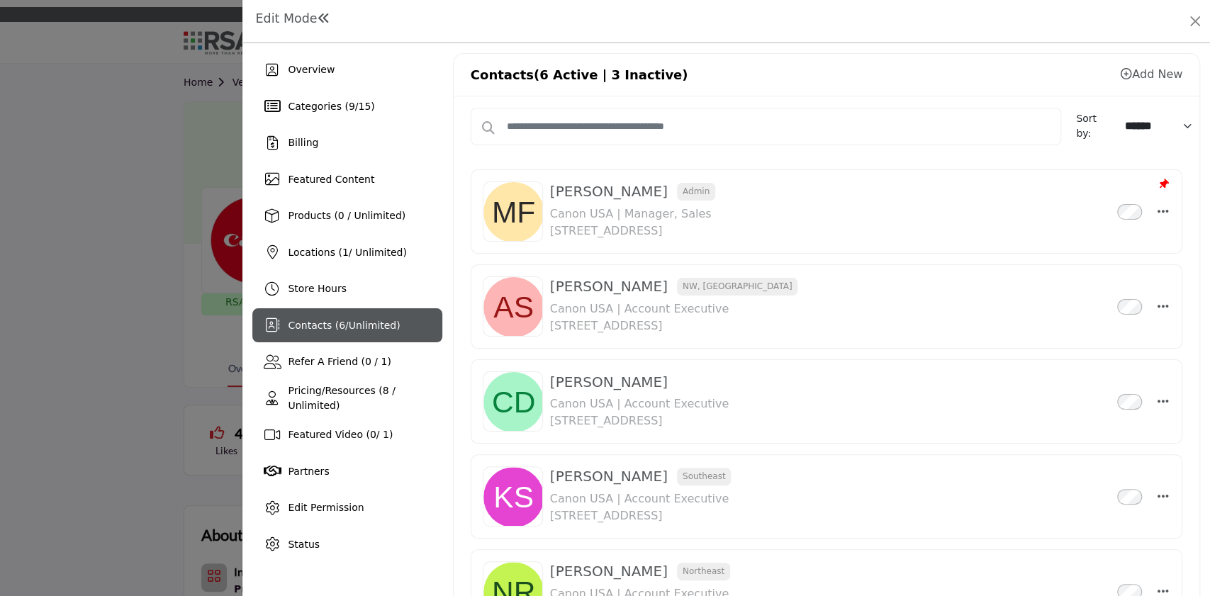
click at [1121, 73] on icon at bounding box center [1126, 73] width 11 height 11
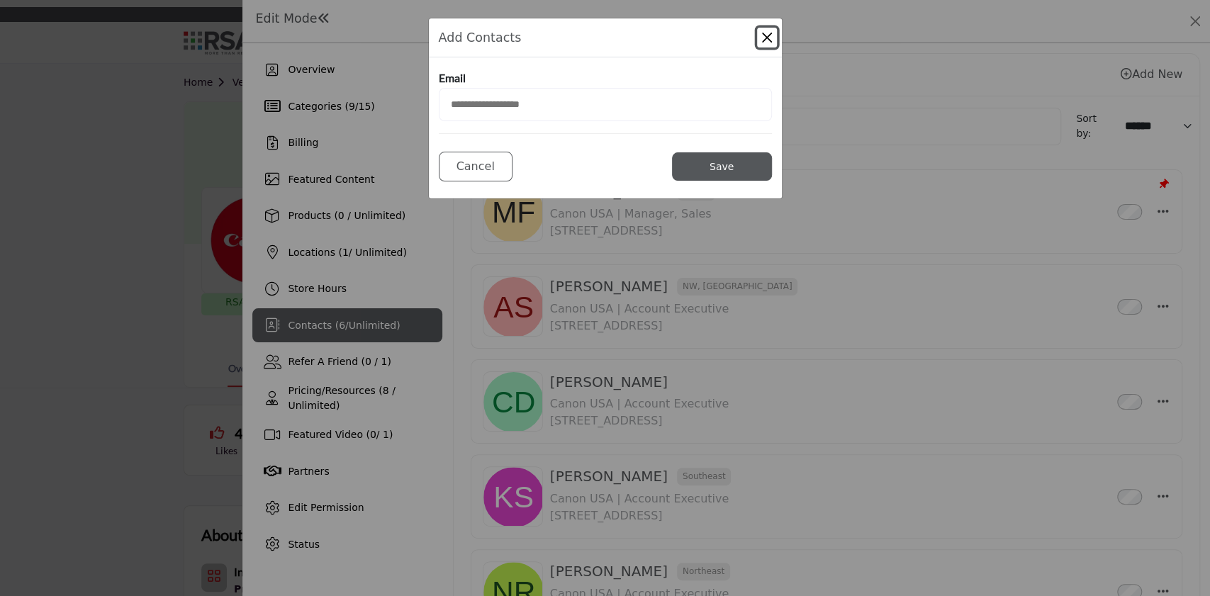
click at [762, 33] on button "Close Modal" at bounding box center [767, 38] width 20 height 20
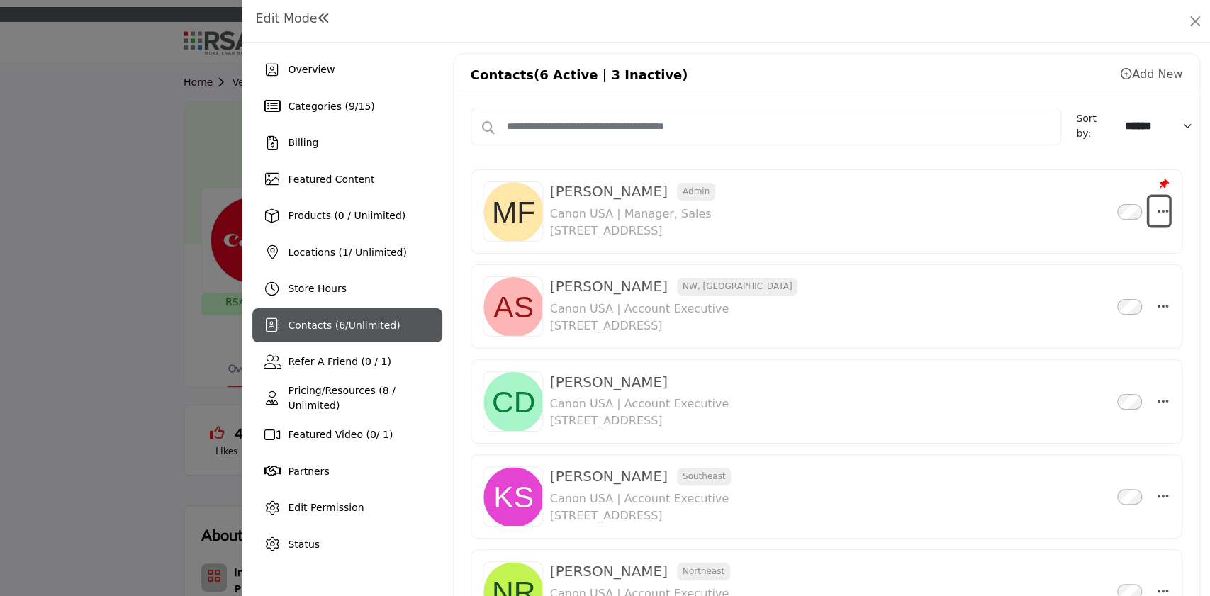
click at [1163, 205] on button "Select Droddown options" at bounding box center [1159, 211] width 21 height 28
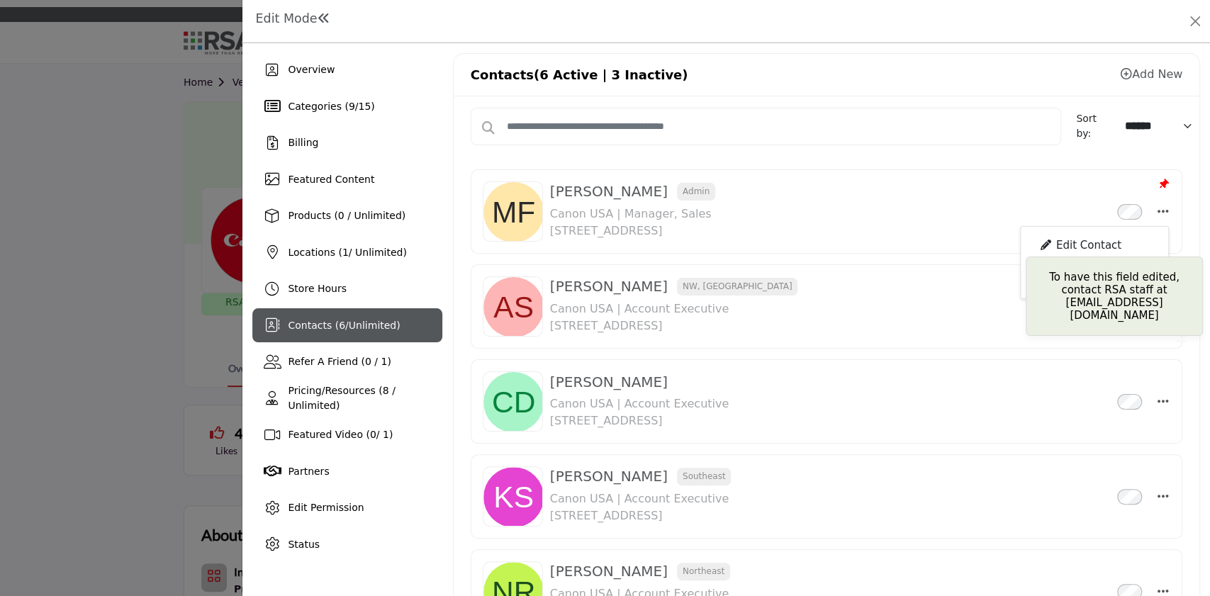
click at [1090, 245] on div "Edit Contact" at bounding box center [1095, 245] width 138 height 27
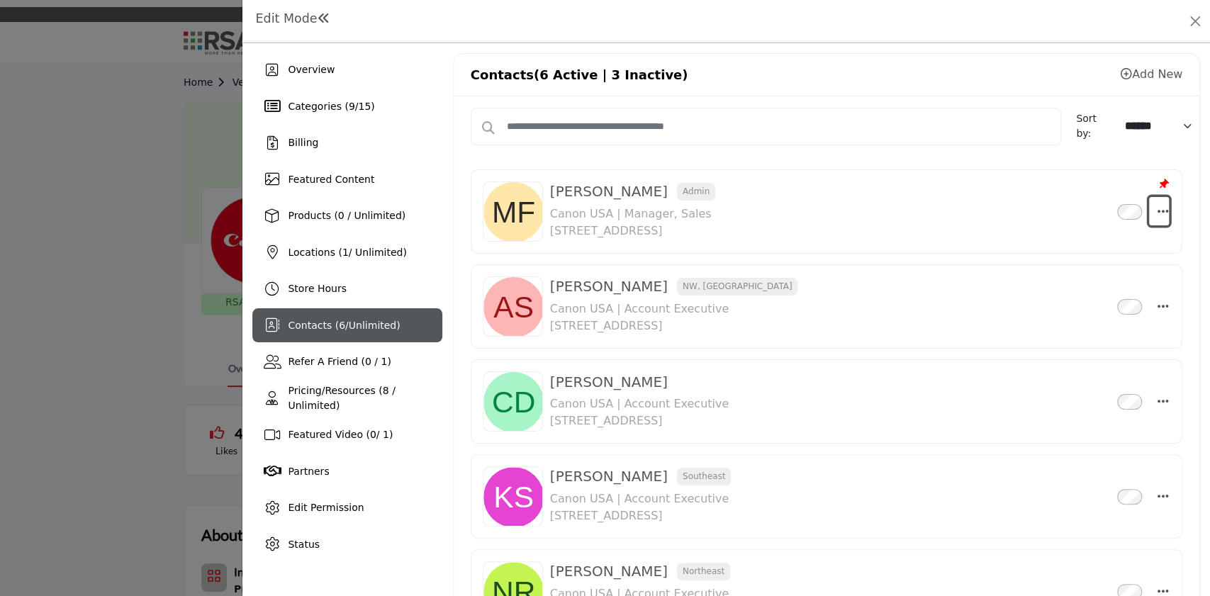
click at [1160, 211] on icon "Select Droddown options" at bounding box center [1162, 211] width 11 height 13
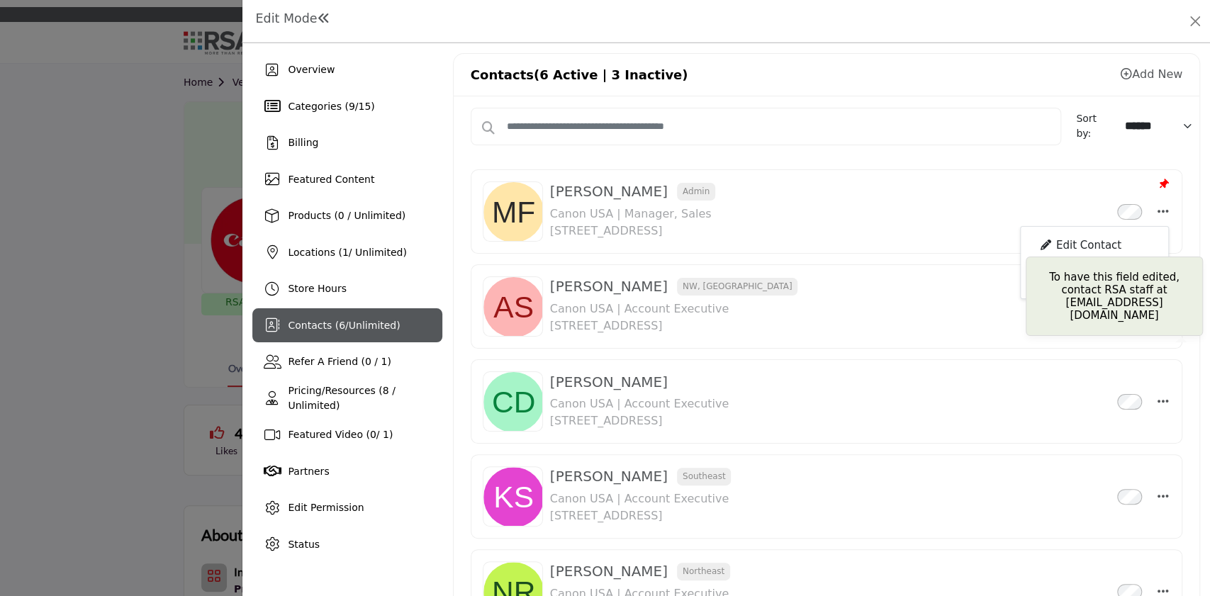
click at [1087, 239] on div "Edit Contact" at bounding box center [1095, 245] width 138 height 27
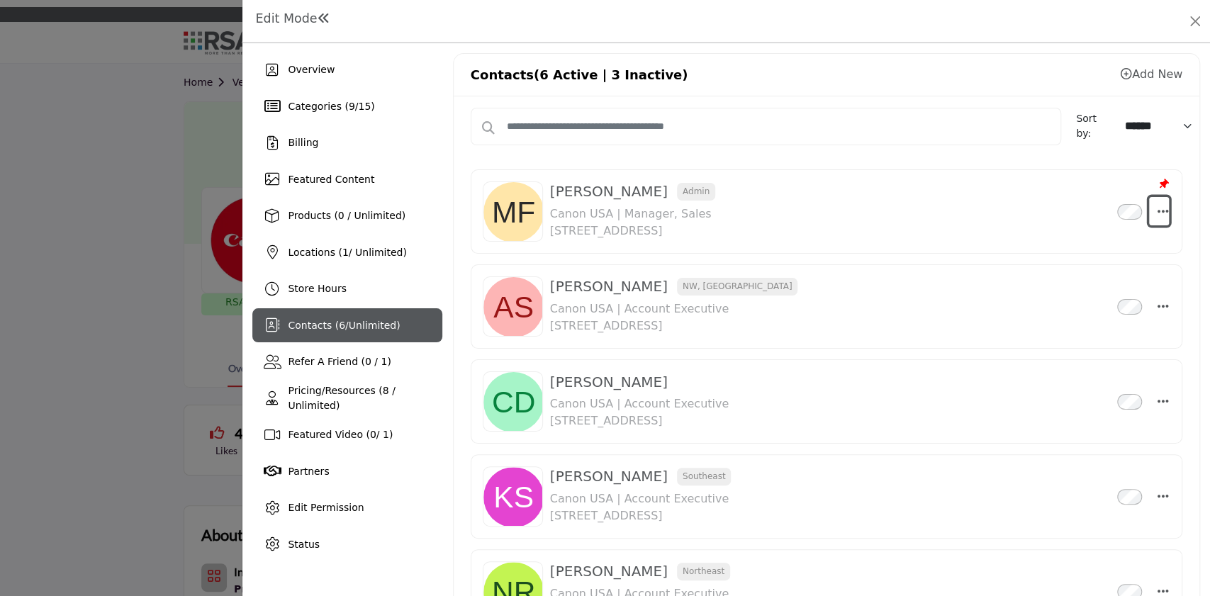
click at [1159, 212] on icon "Select Droddown options" at bounding box center [1162, 211] width 11 height 13
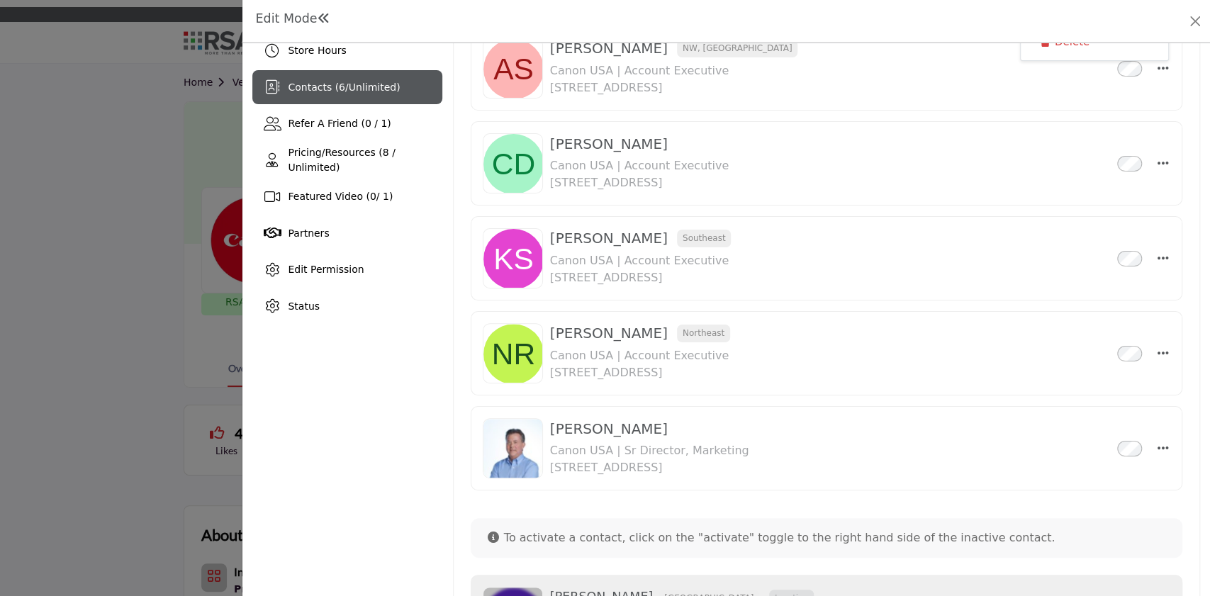
scroll to position [284, 0]
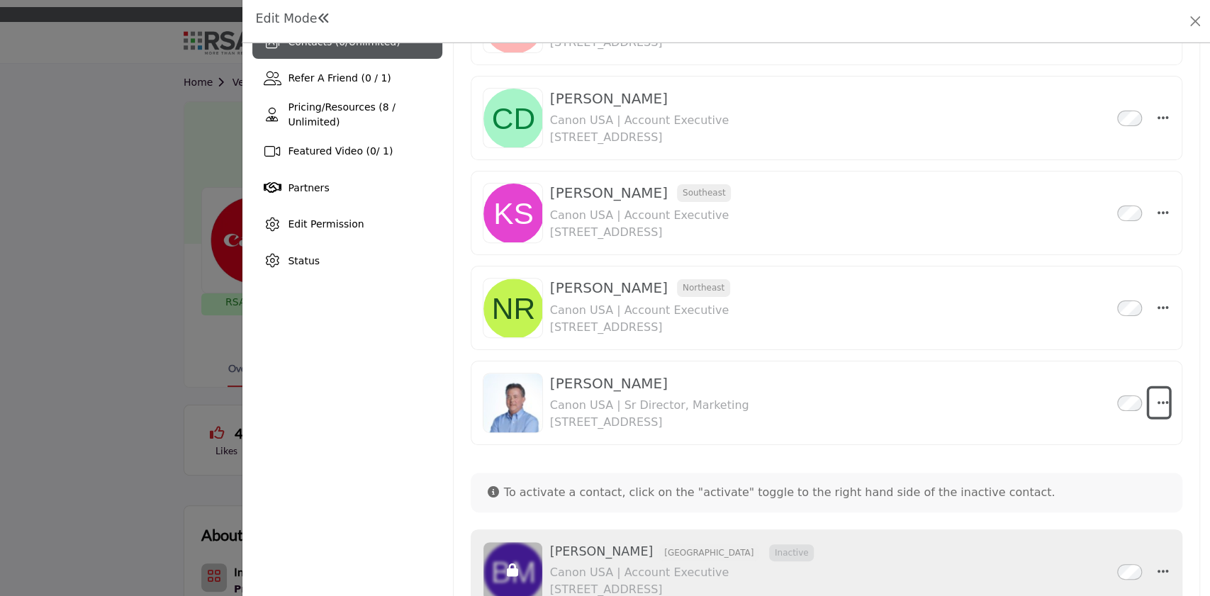
click at [1161, 398] on icon "Select Droddown options" at bounding box center [1162, 402] width 11 height 13
click at [888, 351] on div "Mike Fekete Admin Inactive Canon USA | Manager, Sales 1 Canon Park, Melville, N…" at bounding box center [827, 171] width 712 height 584
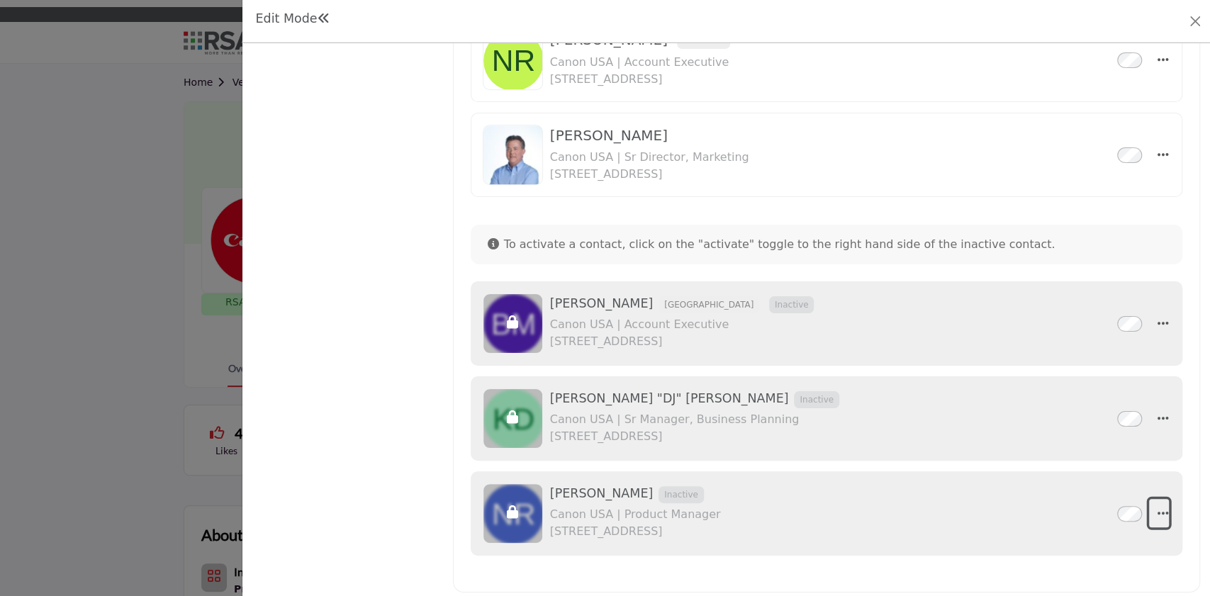
click at [1159, 507] on icon "button" at bounding box center [1162, 513] width 11 height 13
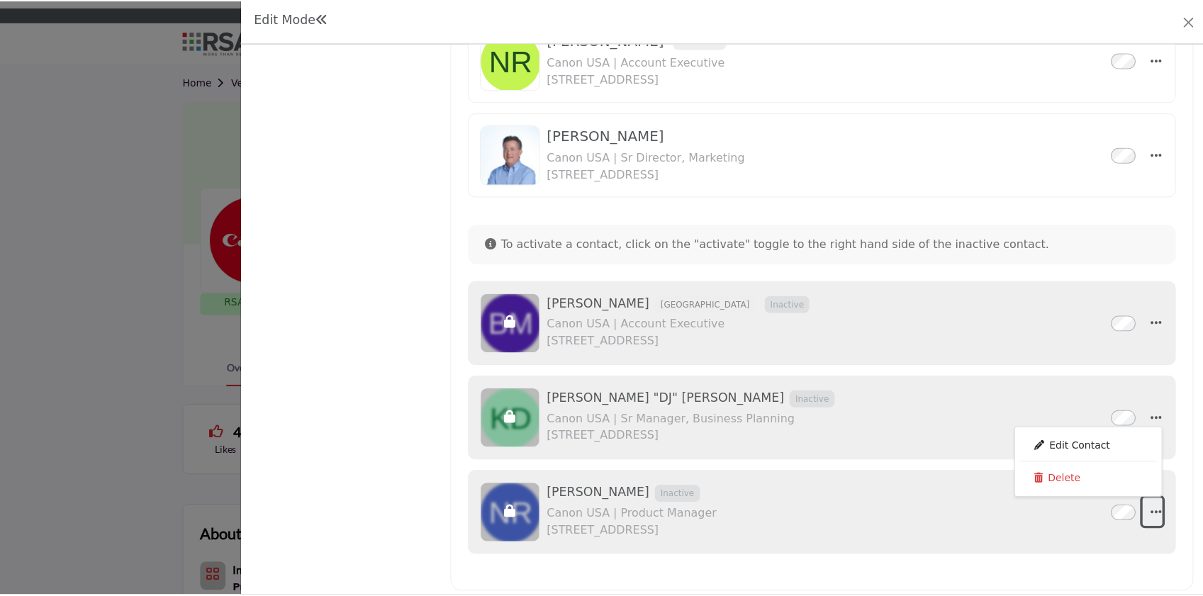
scroll to position [0, 0]
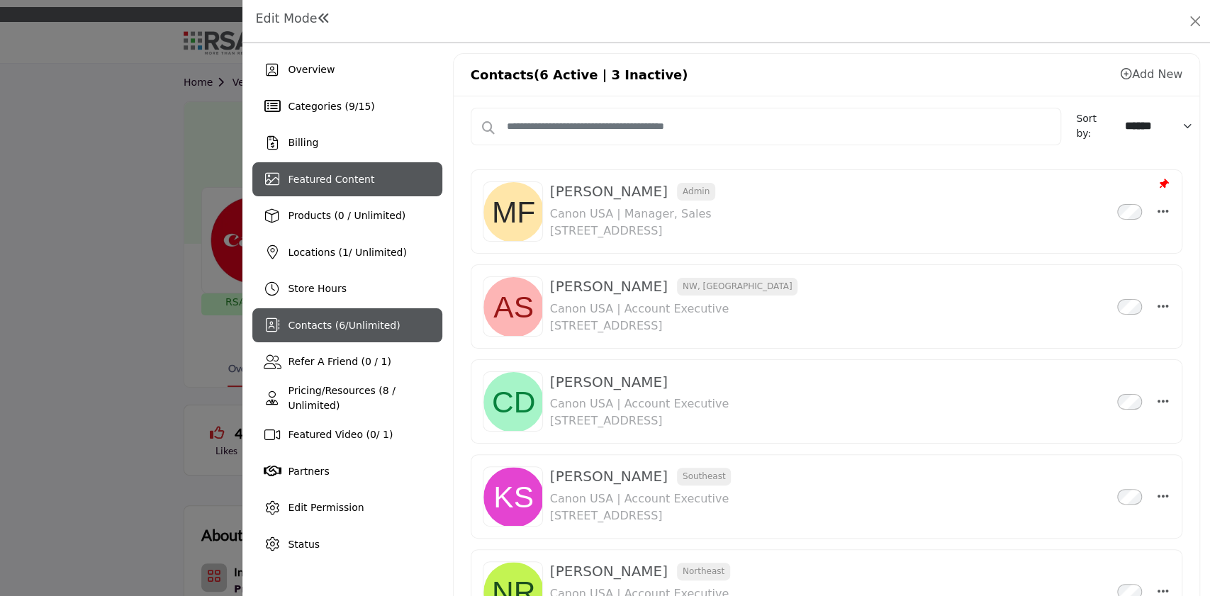
click at [328, 183] on span "Featured Content" at bounding box center [331, 179] width 87 height 11
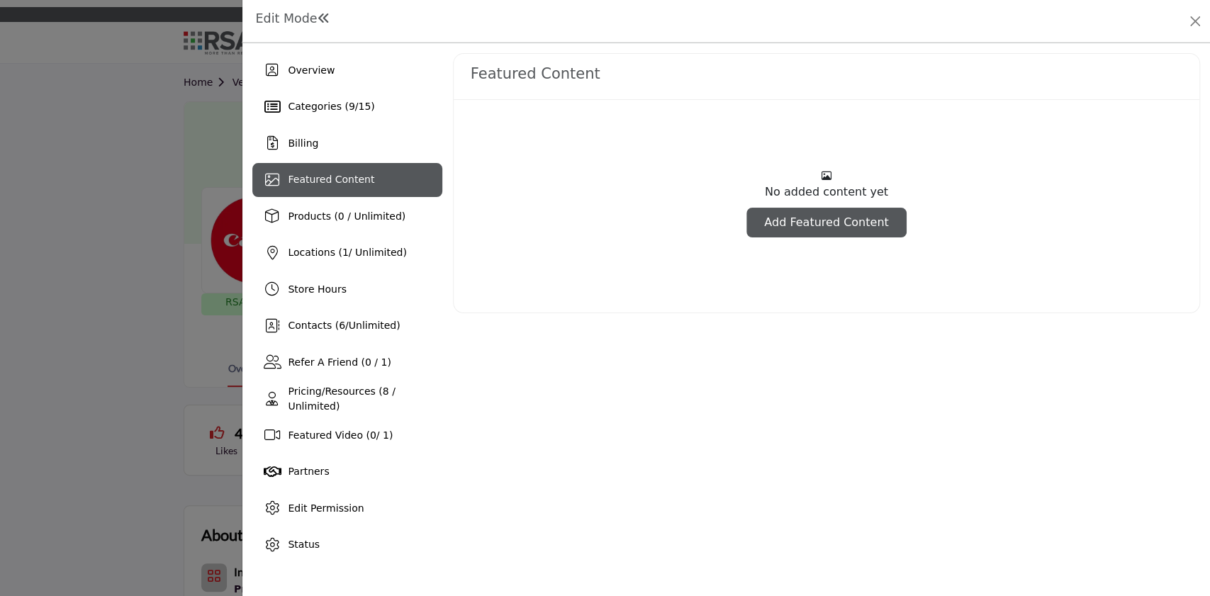
click at [825, 231] on link "Add Featured Content" at bounding box center [827, 223] width 160 height 30
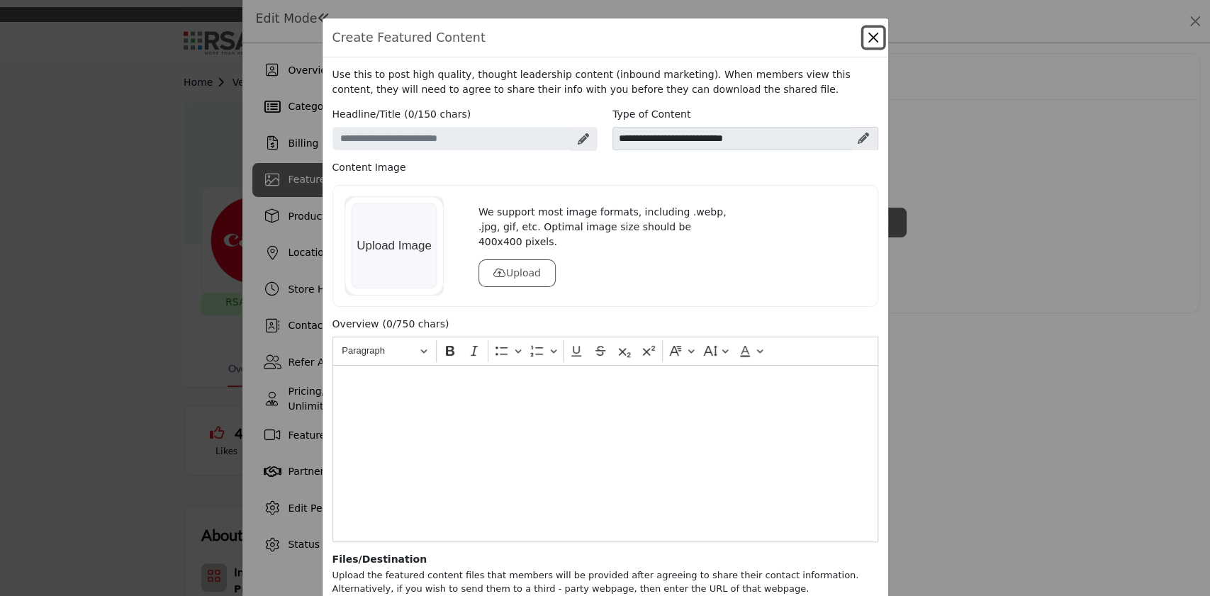
click at [872, 38] on button "Close" at bounding box center [874, 38] width 20 height 20
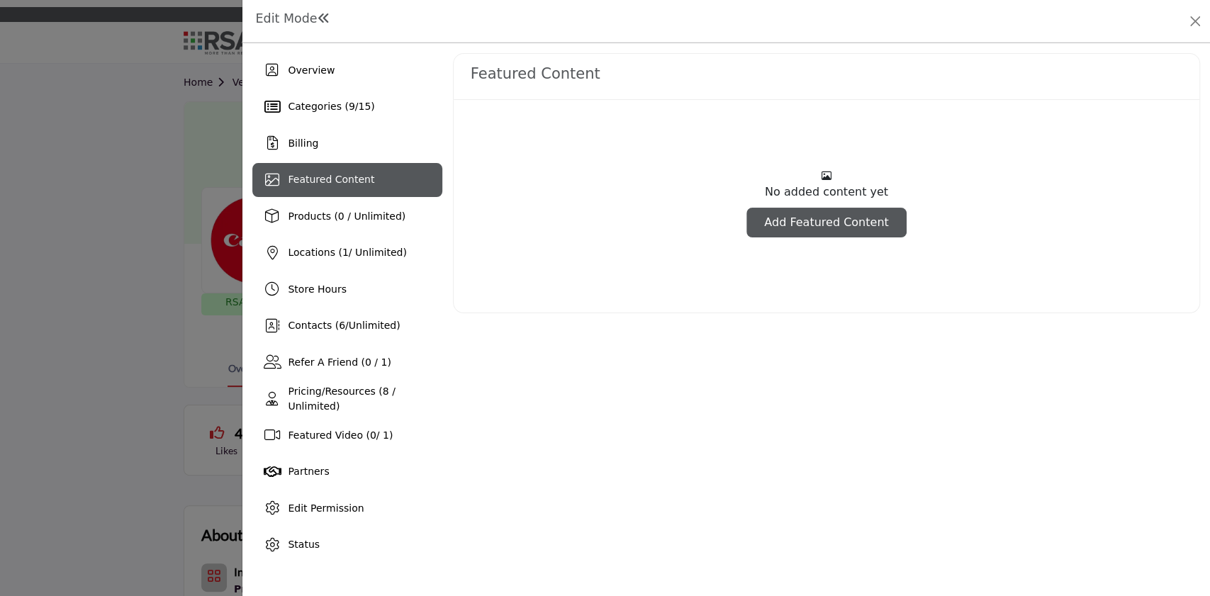
drag, startPoint x: 357, startPoint y: 107, endPoint x: 462, endPoint y: 108, distance: 104.9
click at [358, 106] on span "15" at bounding box center [364, 106] width 13 height 11
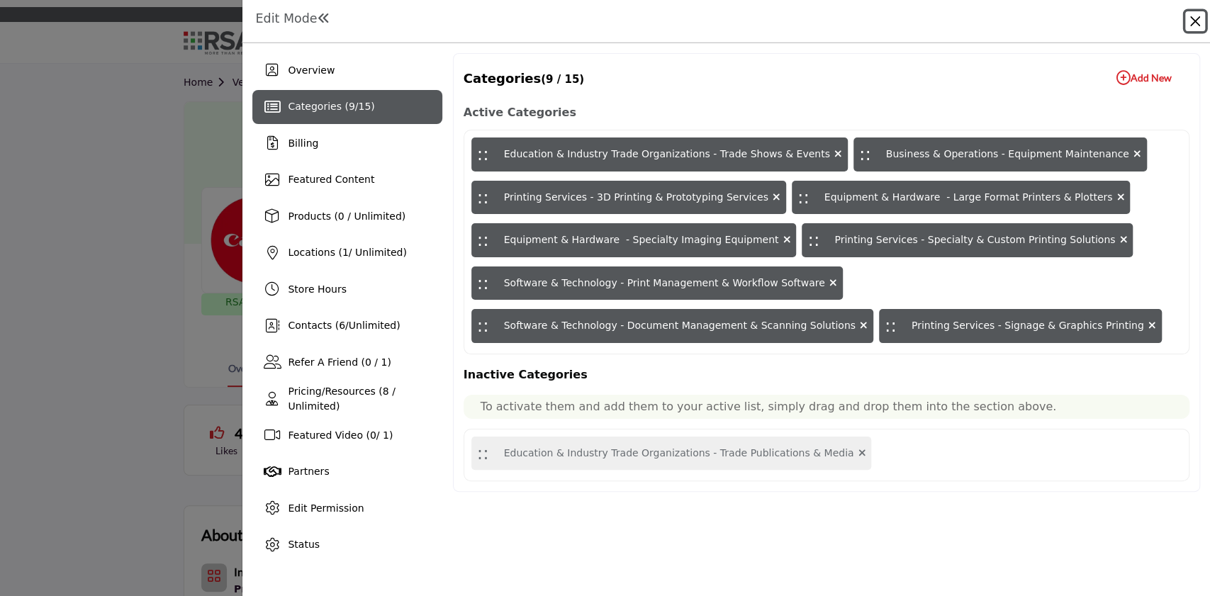
click at [1193, 19] on button "Close" at bounding box center [1196, 21] width 20 height 20
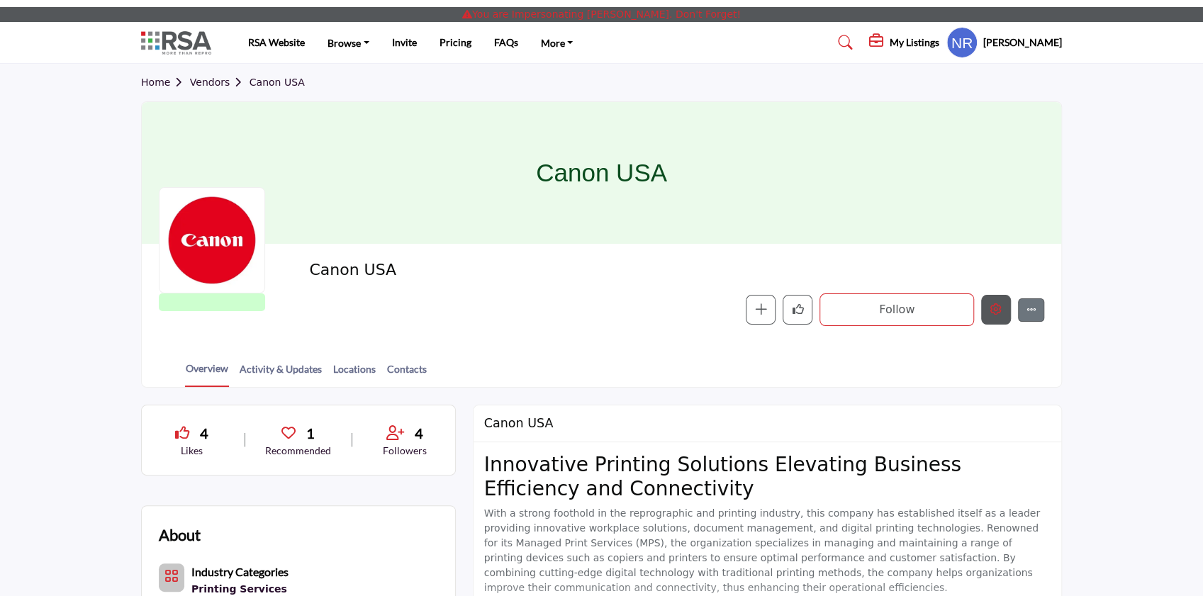
click at [991, 308] on icon "Edit company" at bounding box center [996, 308] width 11 height 11
click at [1003, 309] on button "Edit company" at bounding box center [996, 310] width 30 height 30
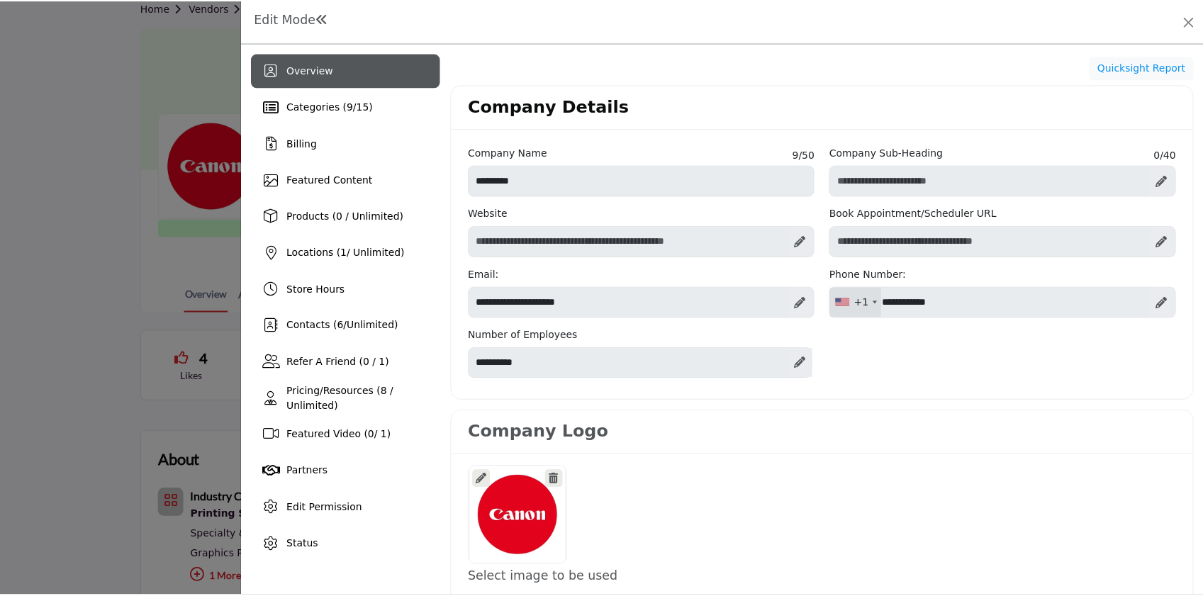
scroll to position [94, 0]
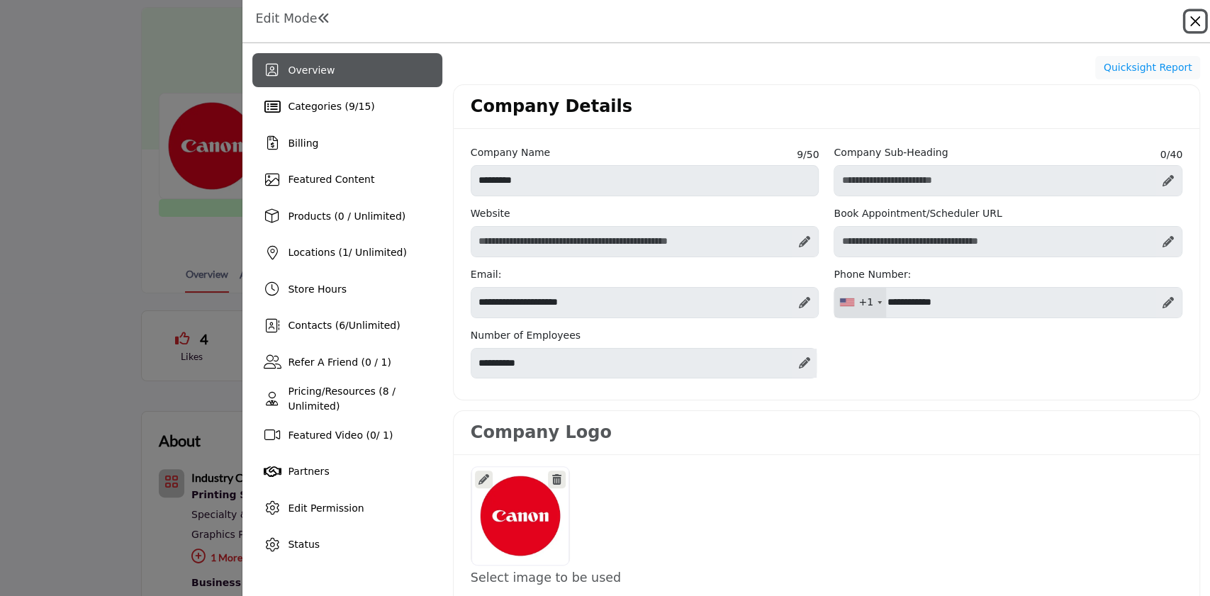
click at [1199, 23] on button "Close" at bounding box center [1196, 21] width 20 height 20
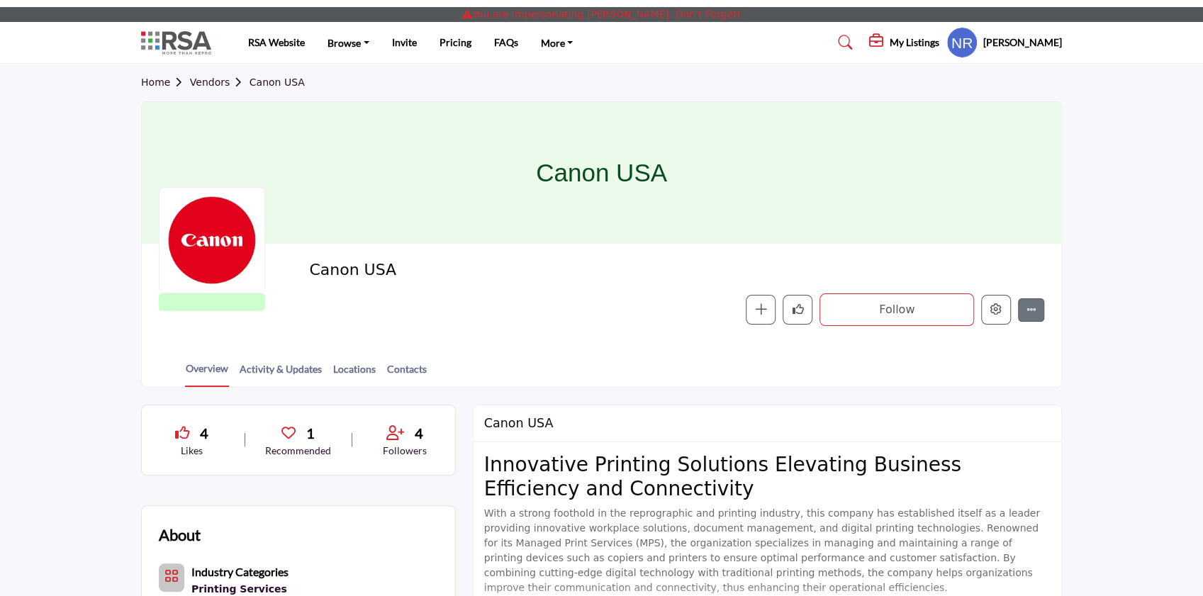
click at [218, 82] on link "Vendors" at bounding box center [220, 82] width 60 height 11
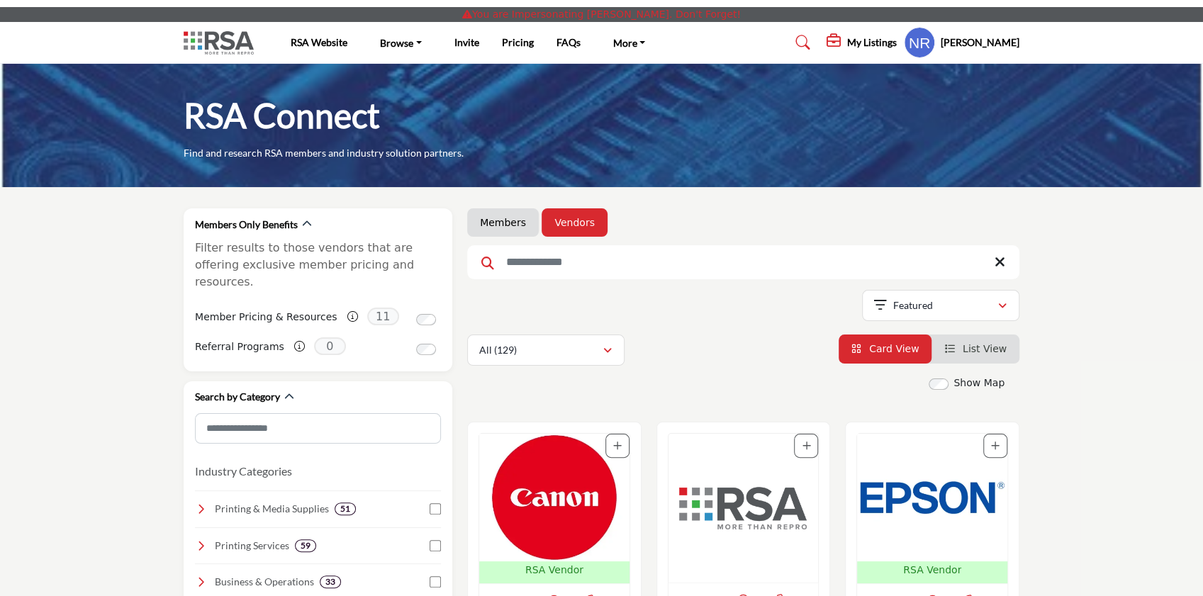
click at [716, 522] on img "Open Listing in new tab" at bounding box center [744, 508] width 150 height 149
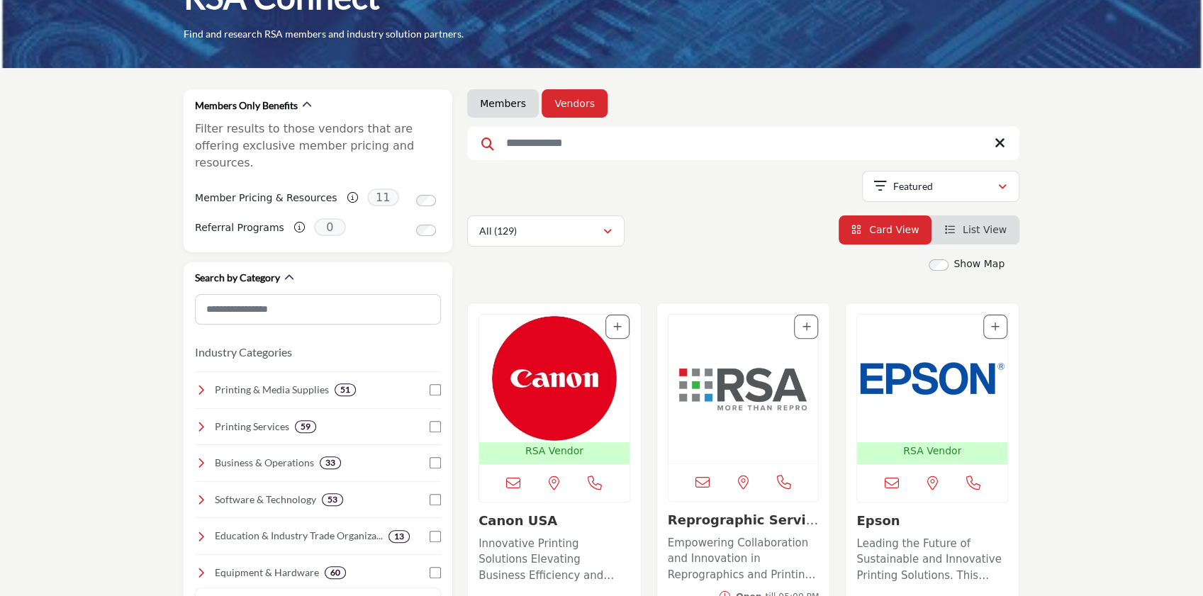
scroll to position [189, 0]
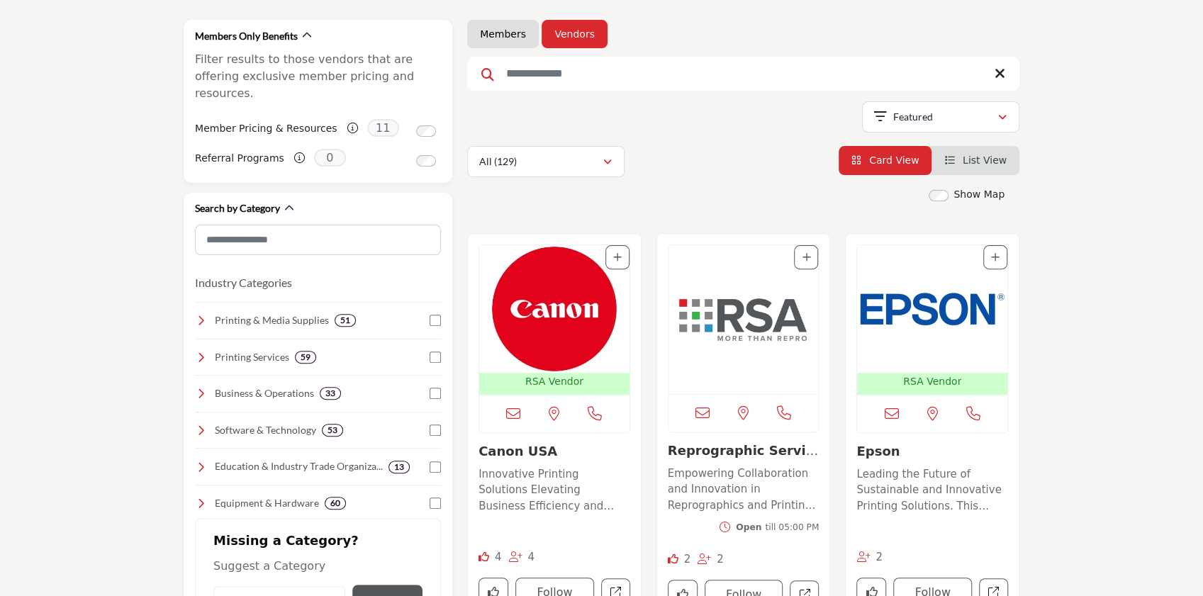
click at [756, 335] on img "Open Listing in new tab" at bounding box center [744, 319] width 150 height 149
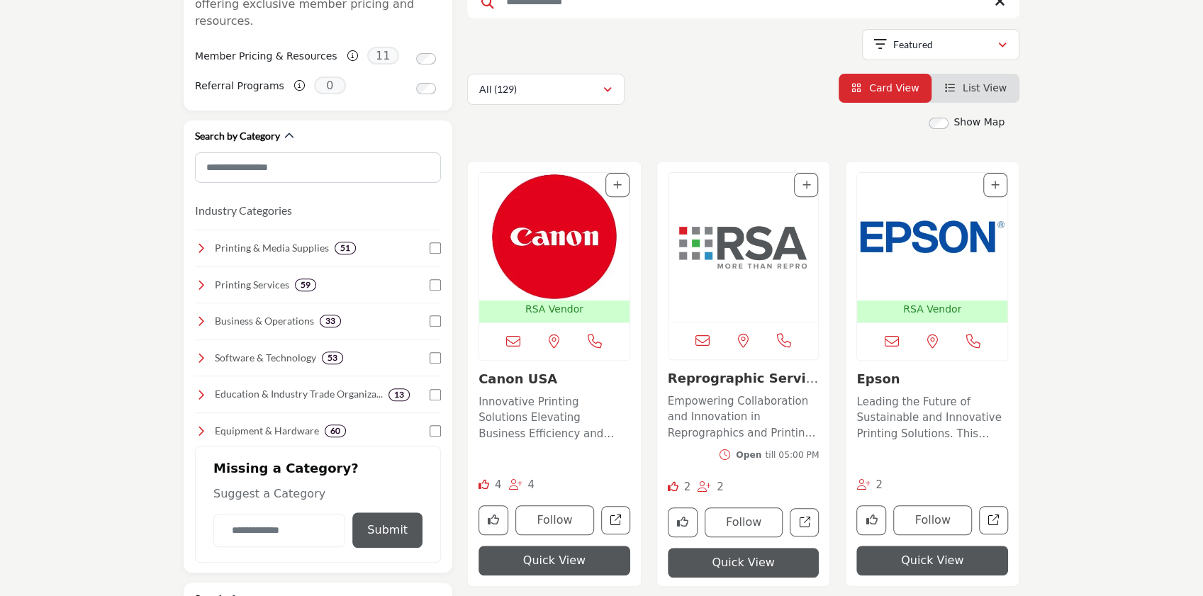
scroll to position [284, 0]
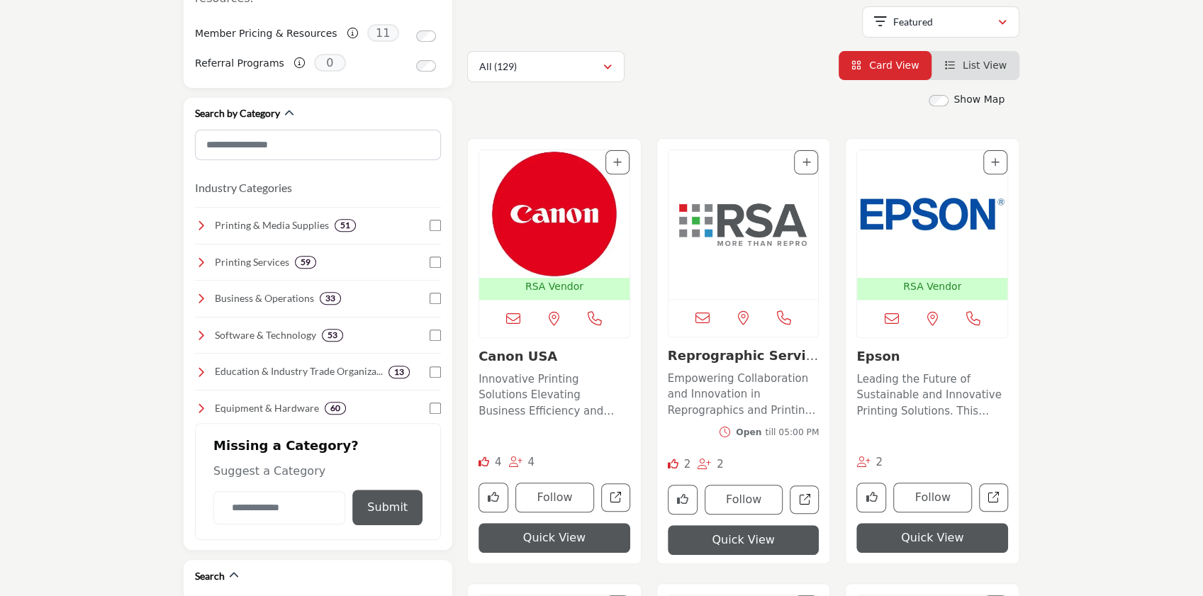
click at [932, 207] on img "Open Listing in new tab" at bounding box center [932, 214] width 150 height 128
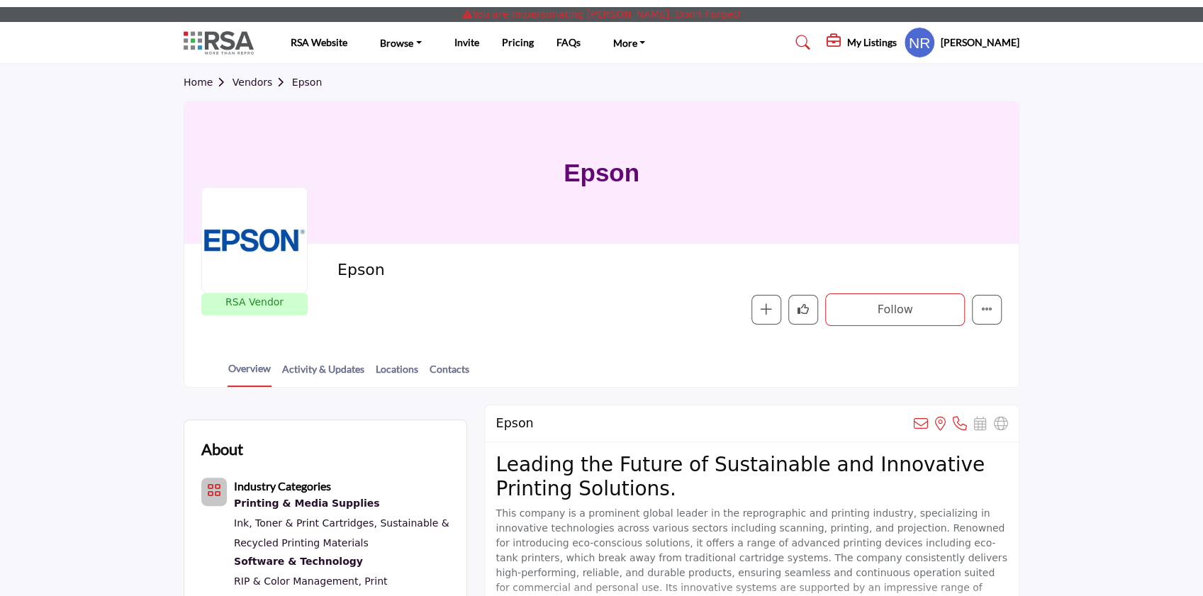
click at [971, 44] on h5 "[PERSON_NAME]" at bounding box center [980, 42] width 79 height 14
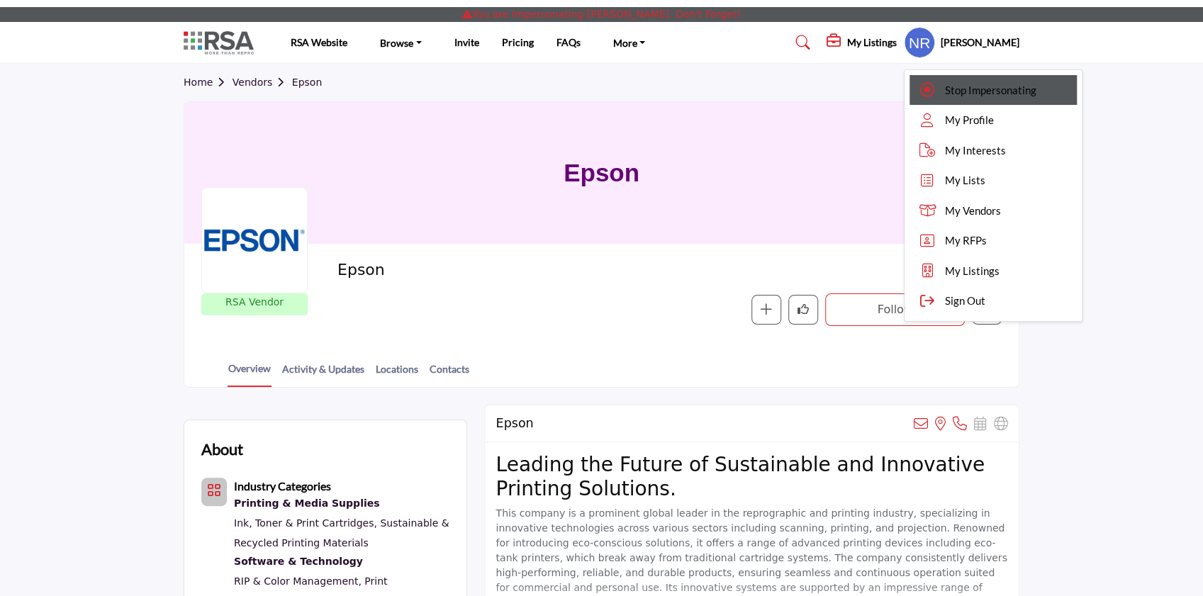
click at [973, 82] on span "Stop Impersonating" at bounding box center [990, 90] width 91 height 16
click at [0, 0] on div at bounding box center [0, 0] width 0 height 0
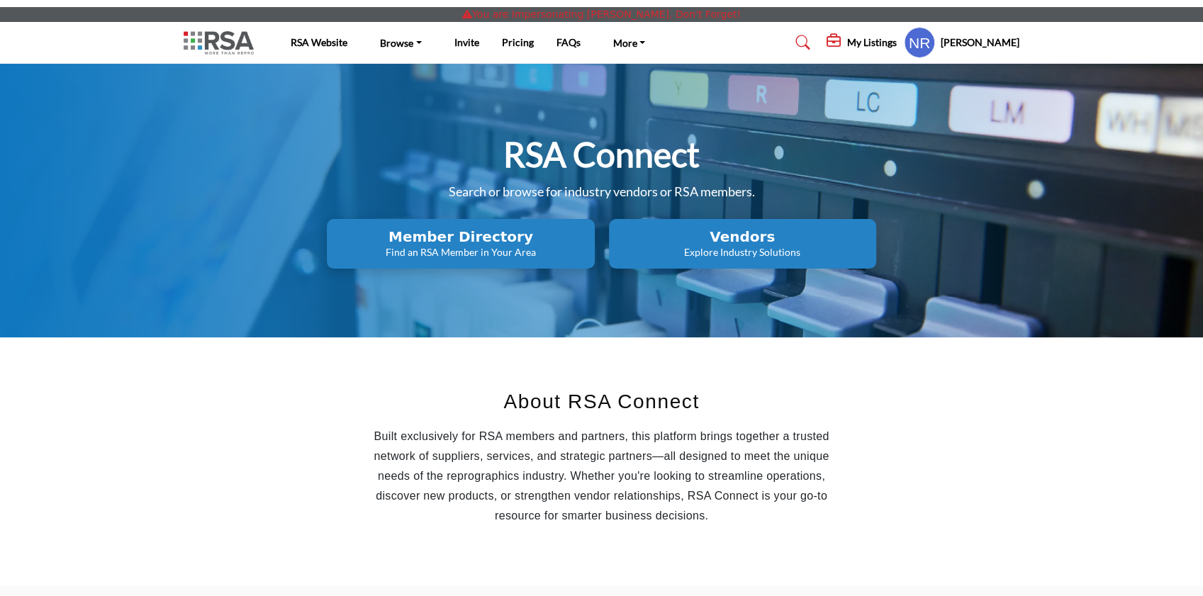
click at [590, 231] on h2 "Vendors" at bounding box center [460, 236] width 259 height 17
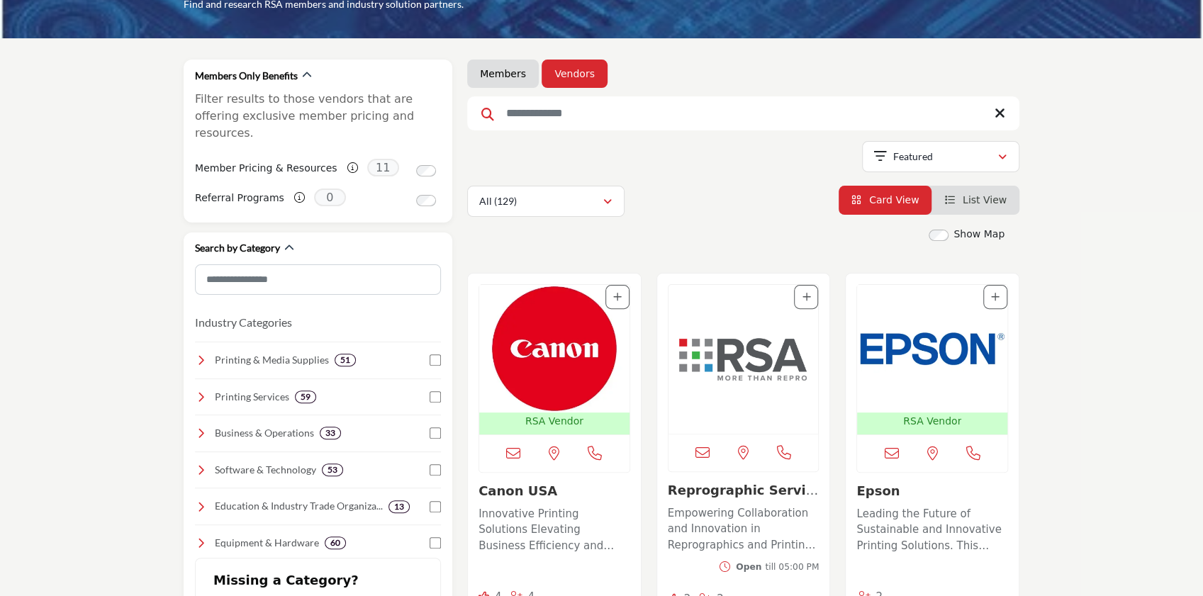
scroll to position [284, 0]
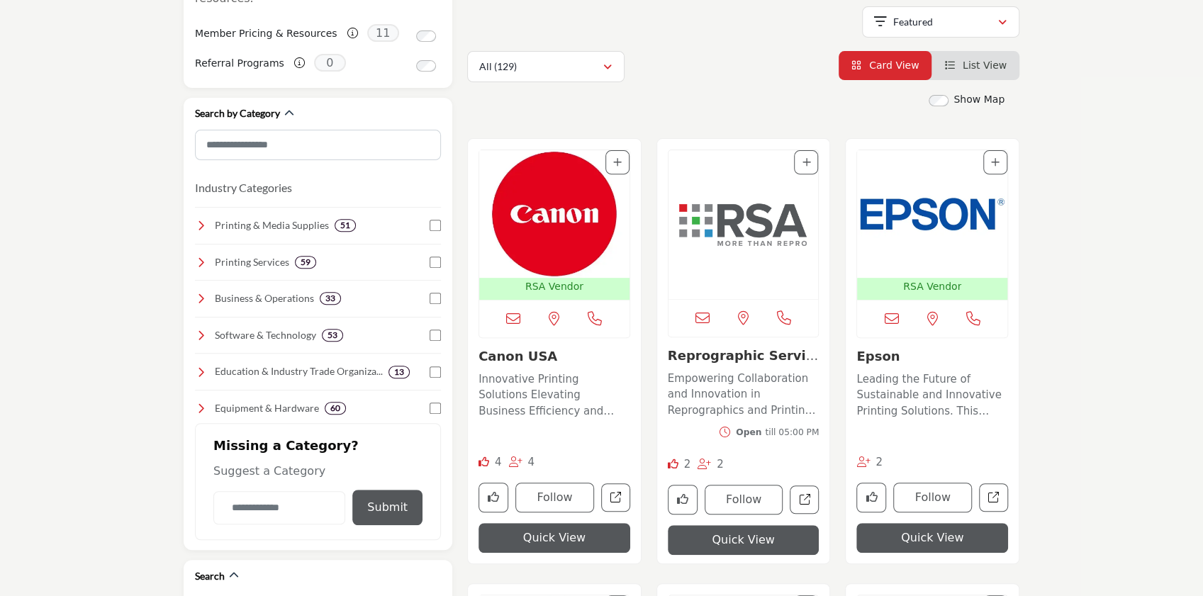
click at [930, 227] on img "Open Listing in new tab" at bounding box center [932, 214] width 150 height 128
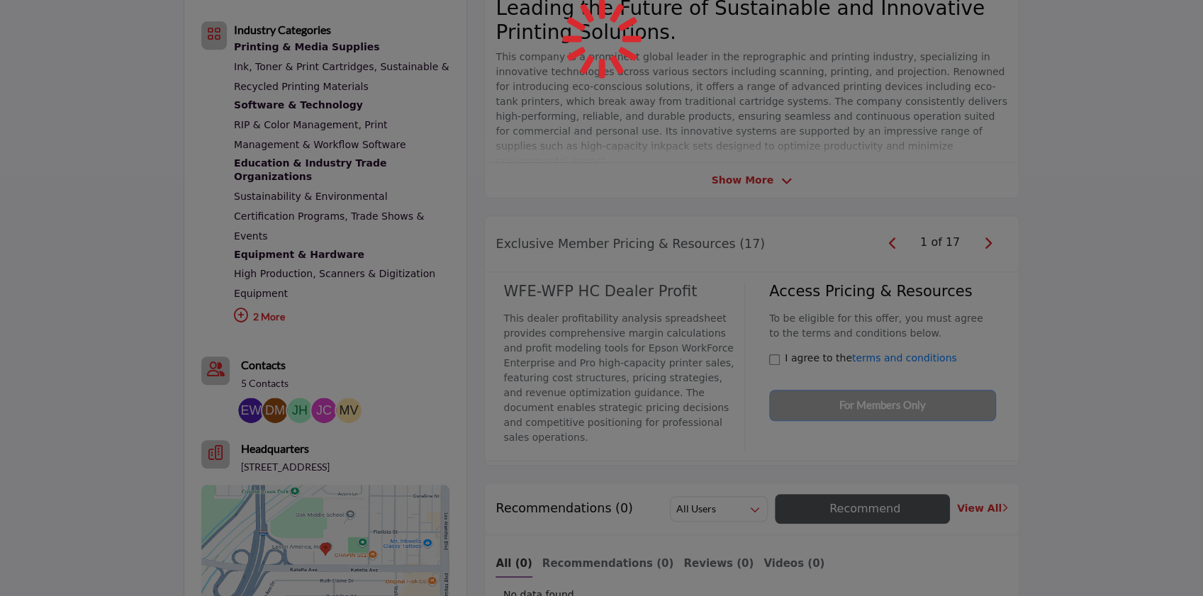
scroll to position [472, 0]
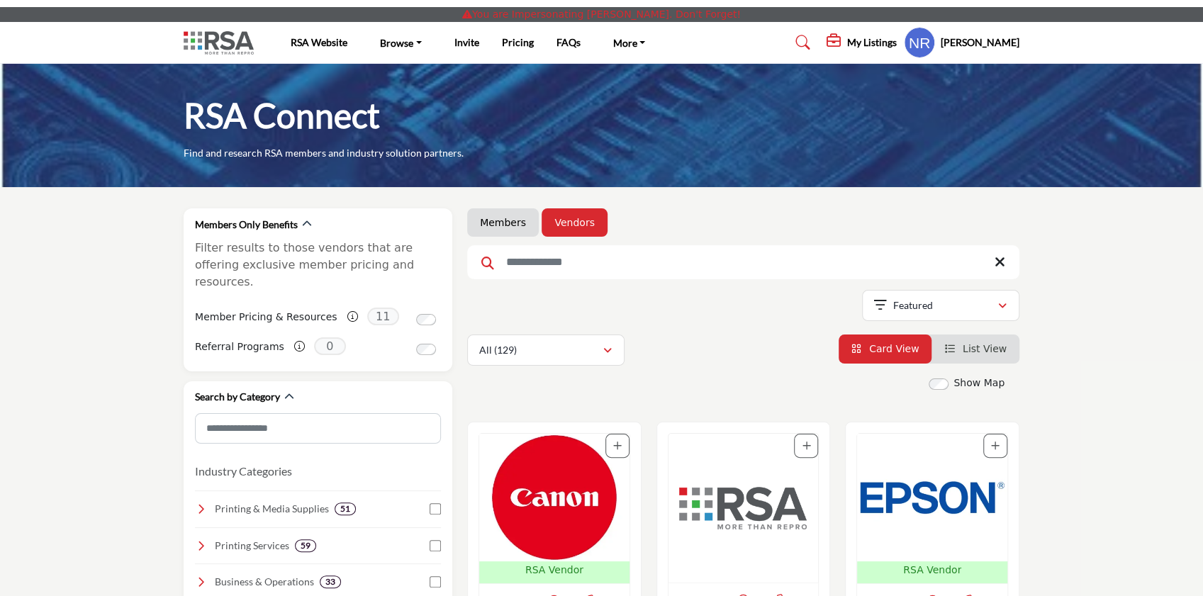
click at [987, 52] on div "[PERSON_NAME] Stop Impersonating My Profile My Interests My Lists My Vendors My…" at bounding box center [962, 42] width 116 height 31
click at [983, 43] on h5 "[PERSON_NAME]" at bounding box center [980, 42] width 79 height 14
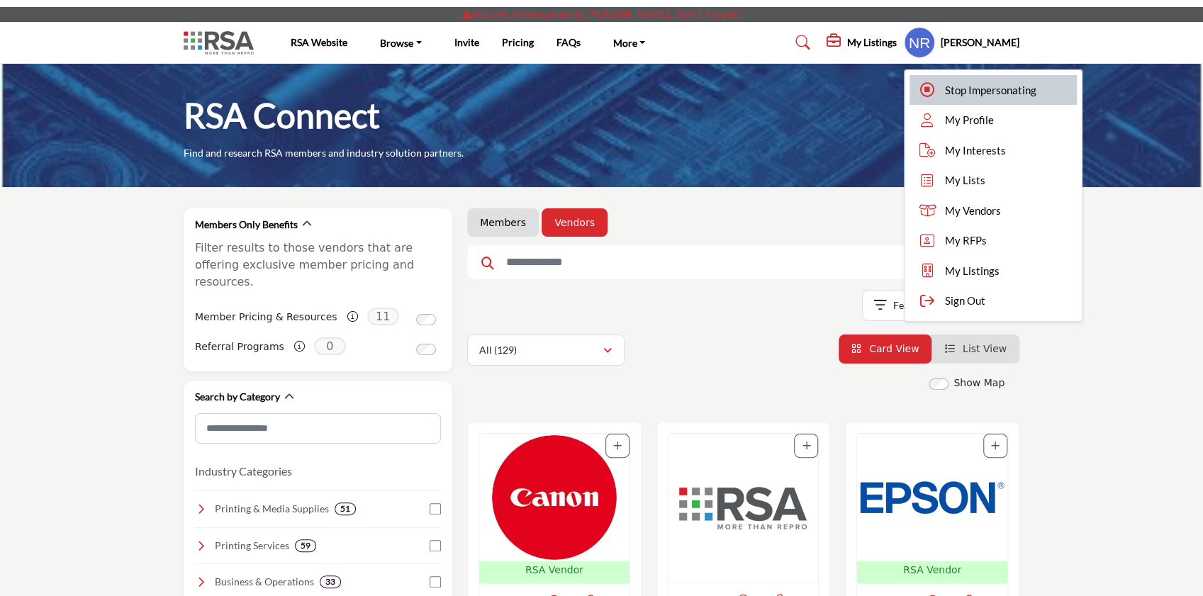
click at [976, 86] on span "Stop Impersonating" at bounding box center [990, 90] width 91 height 16
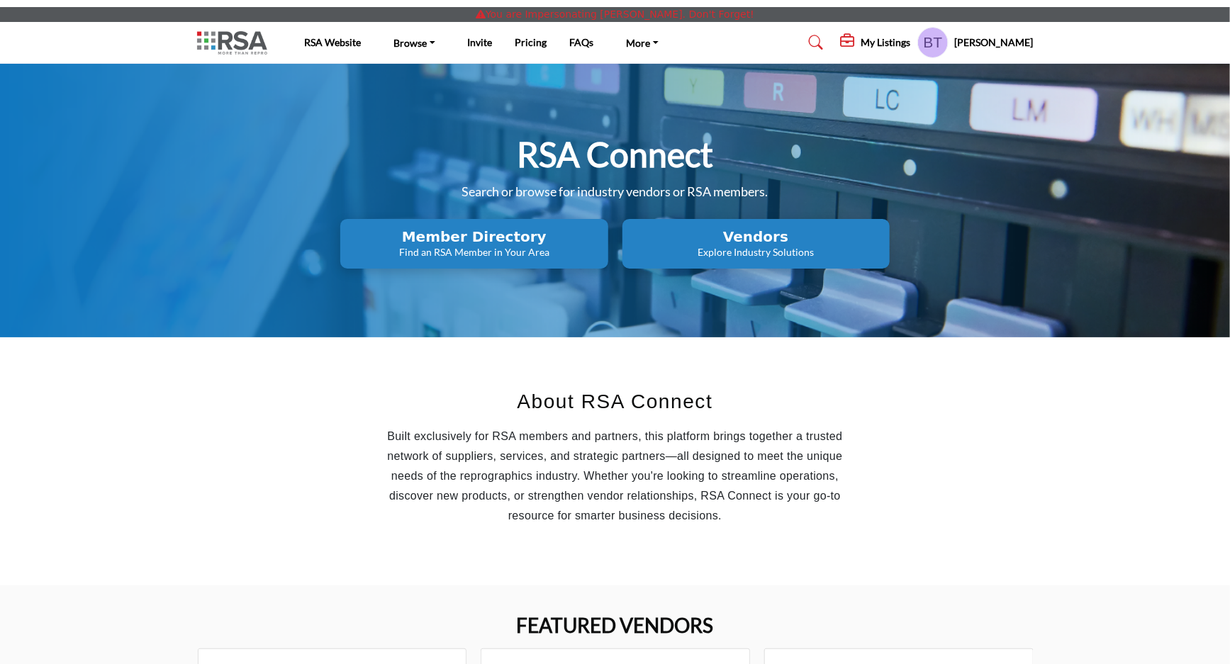
click at [450, 238] on h2 "Member Directory" at bounding box center [474, 236] width 259 height 17
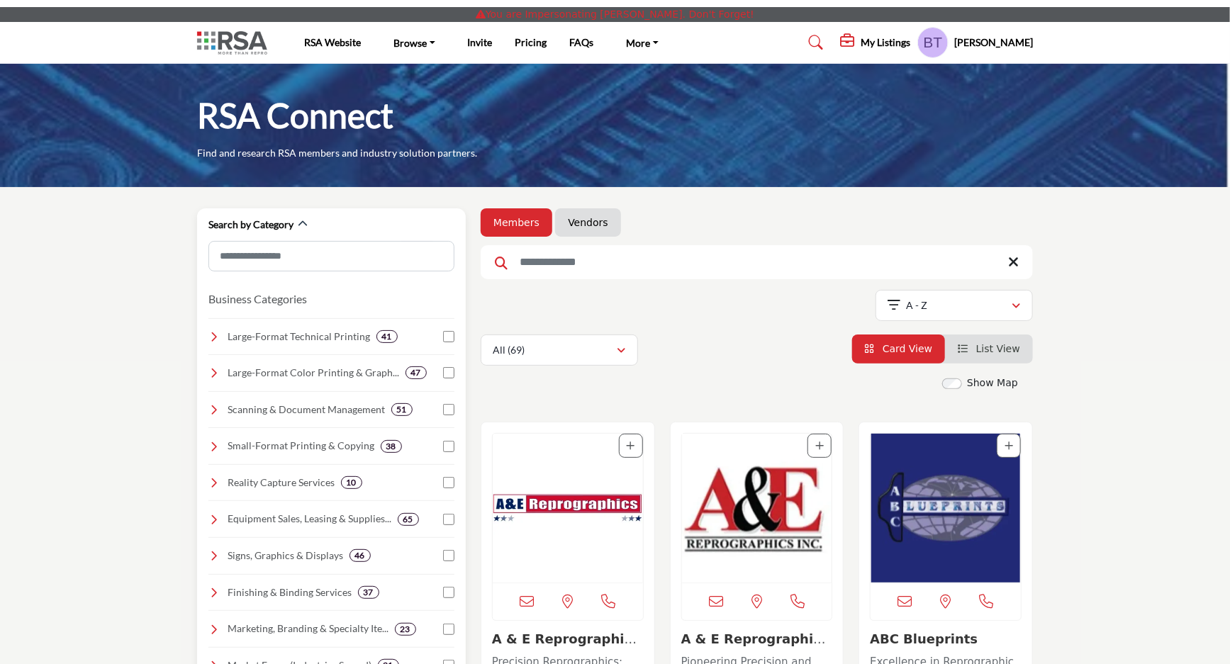
drag, startPoint x: 213, startPoint y: 406, endPoint x: 353, endPoint y: 425, distance: 141.8
click at [215, 406] on icon at bounding box center [213, 409] width 11 height 11
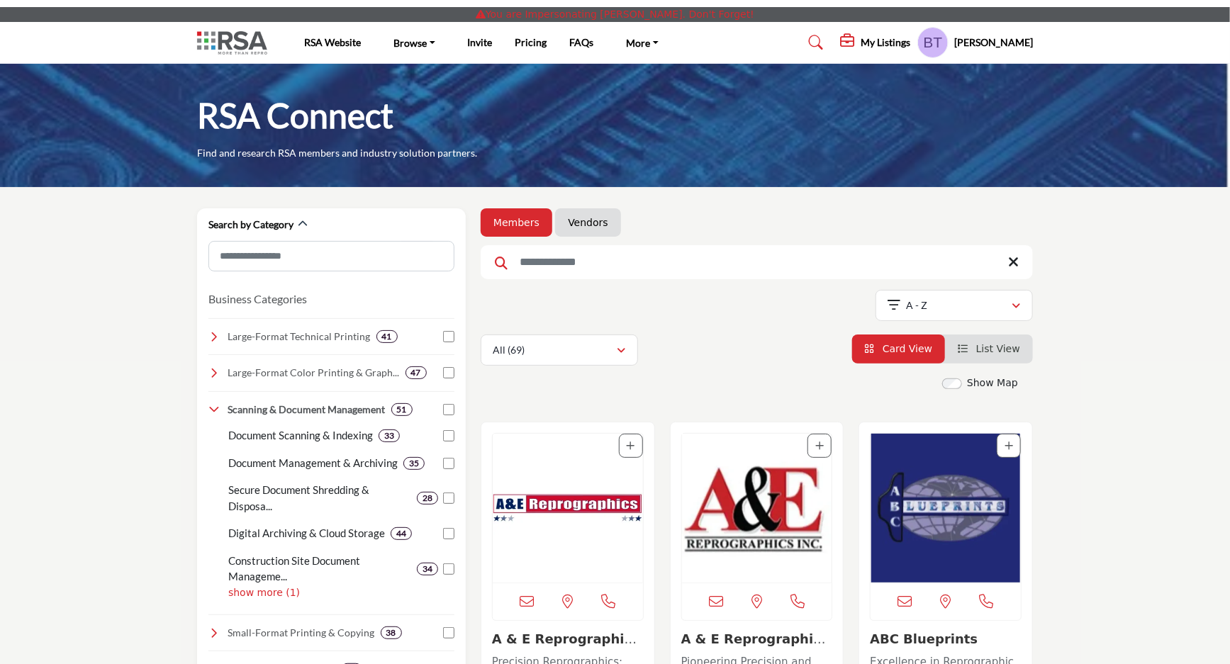
click at [243, 50] on img at bounding box center [235, 42] width 77 height 23
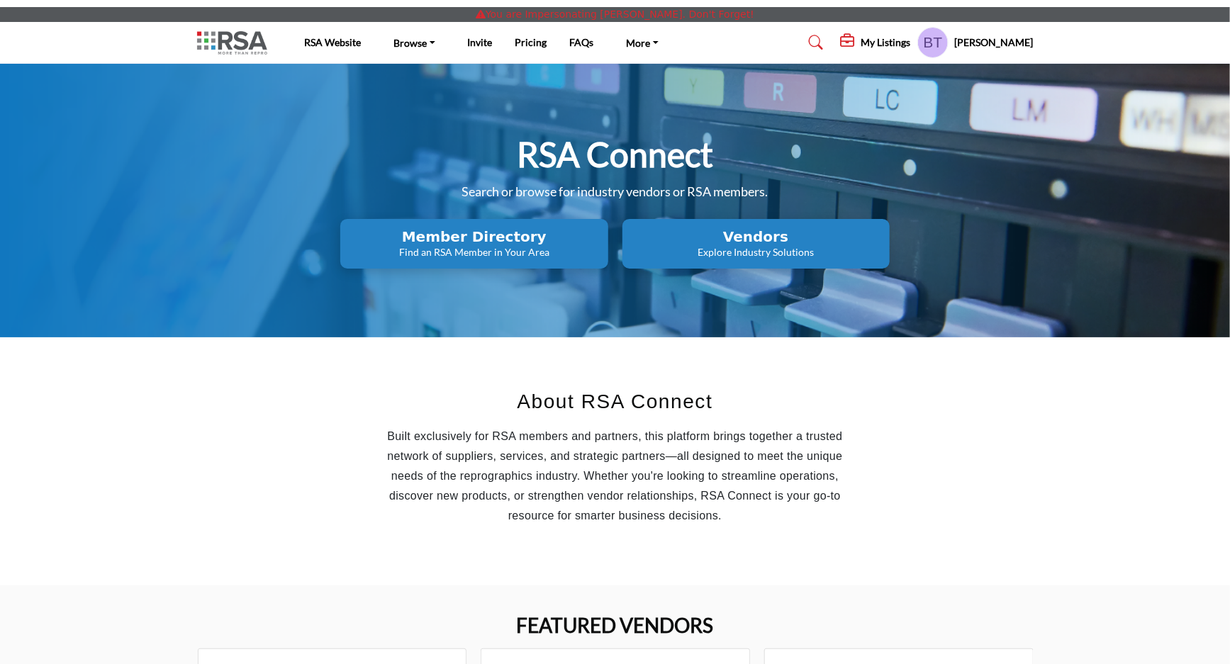
click at [496, 254] on p "Find an RSA Member in Your Area" at bounding box center [474, 252] width 259 height 14
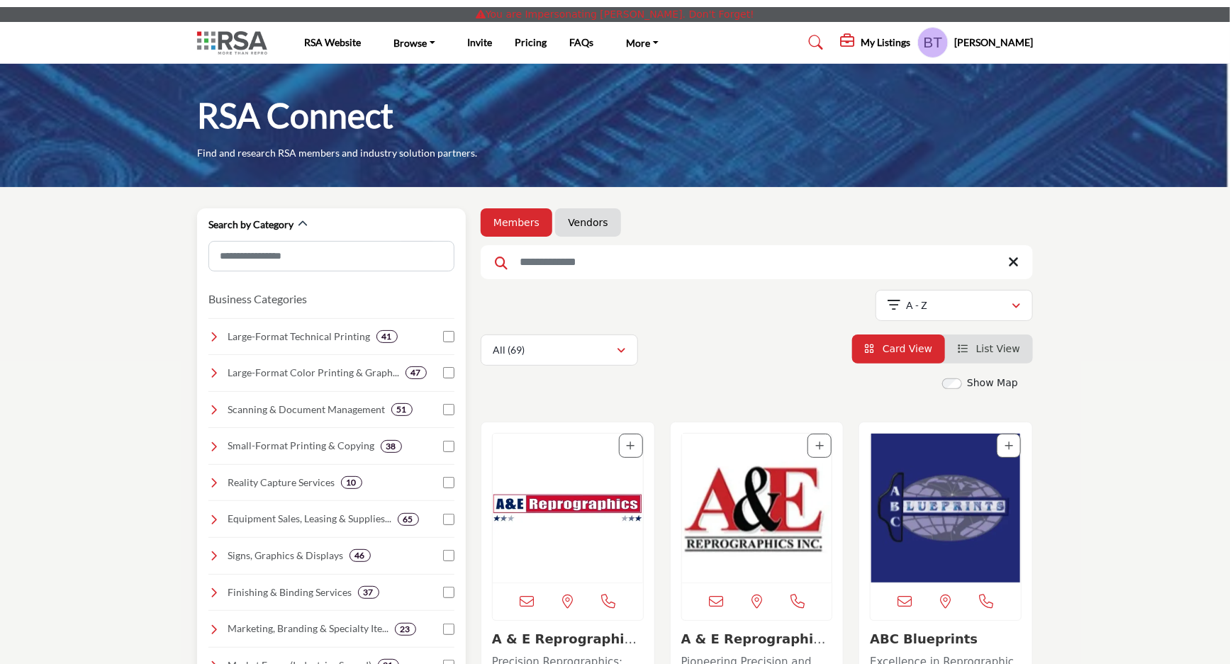
click at [215, 409] on icon at bounding box center [213, 409] width 11 height 11
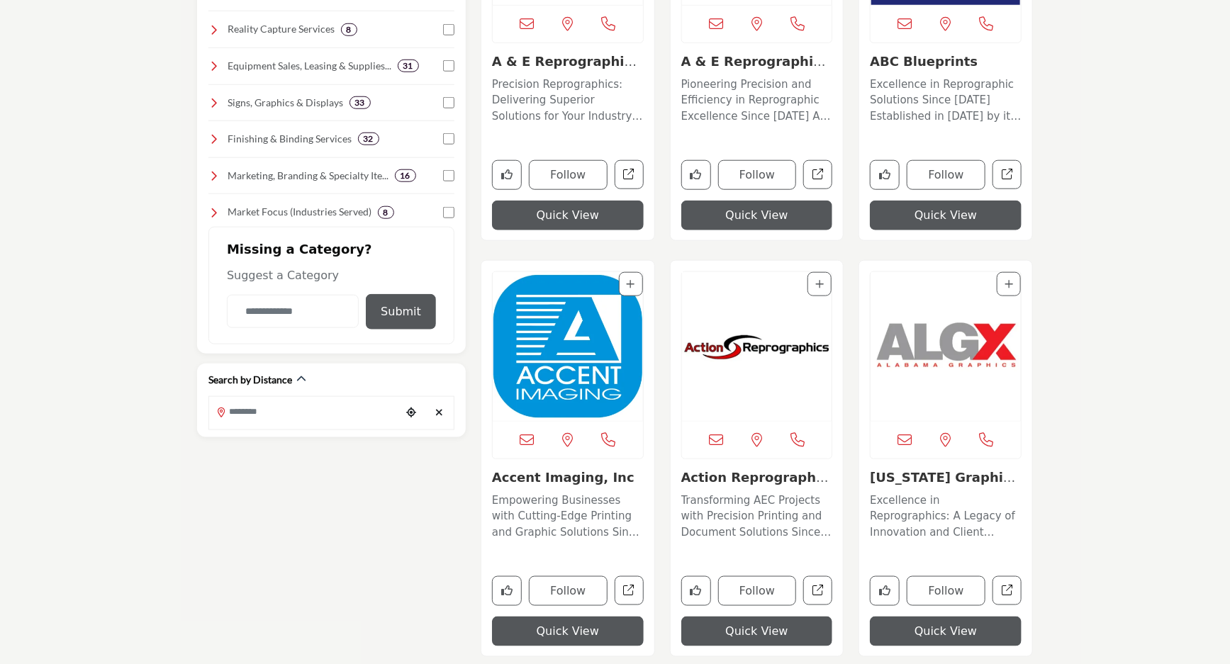
scroll to position [709, 0]
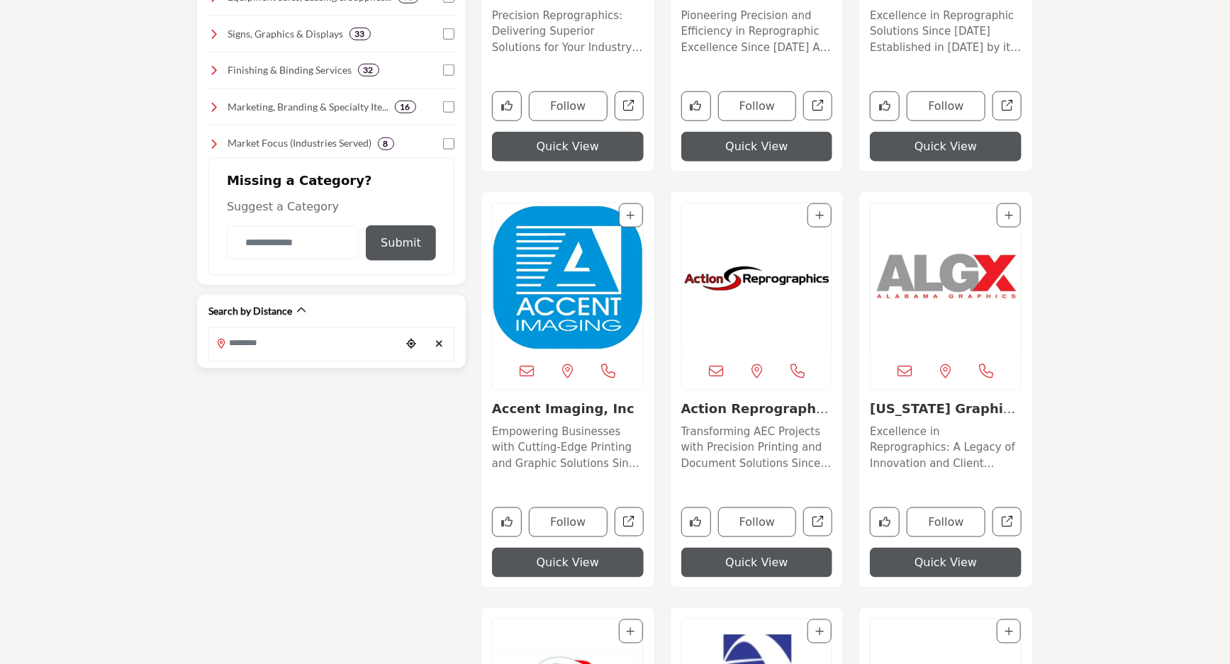
click at [364, 342] on input "Search Location" at bounding box center [304, 343] width 191 height 28
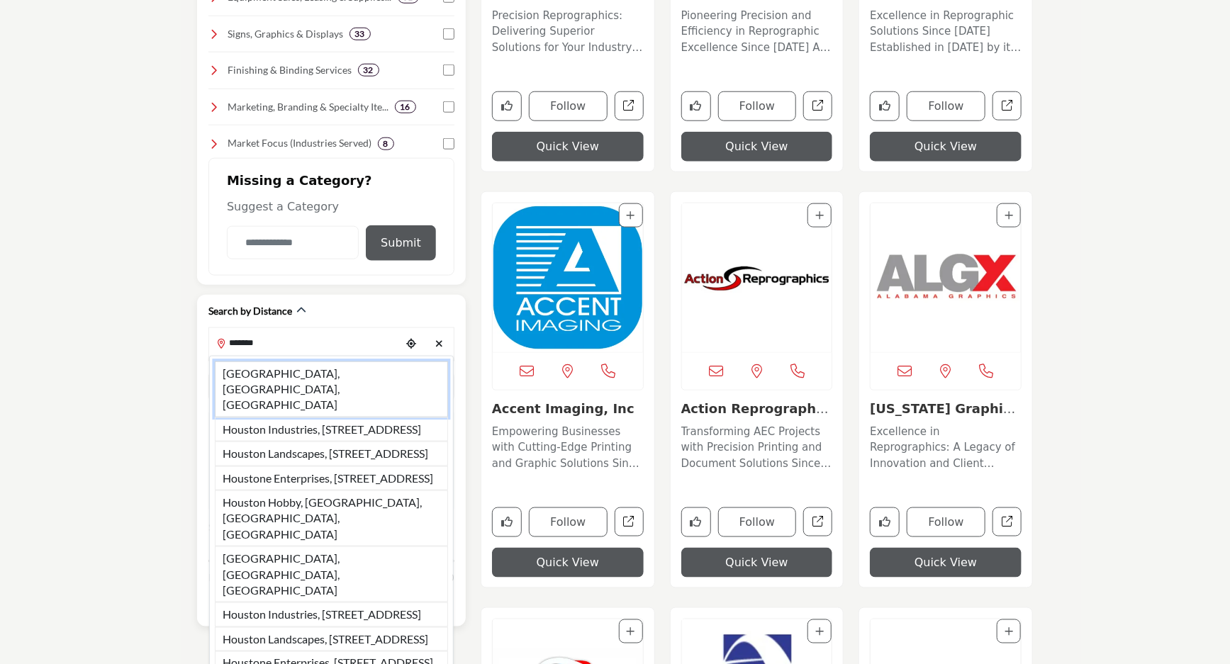
click at [331, 380] on li "Houston, TX, USA" at bounding box center [331, 390] width 233 height 56
type input "**********"
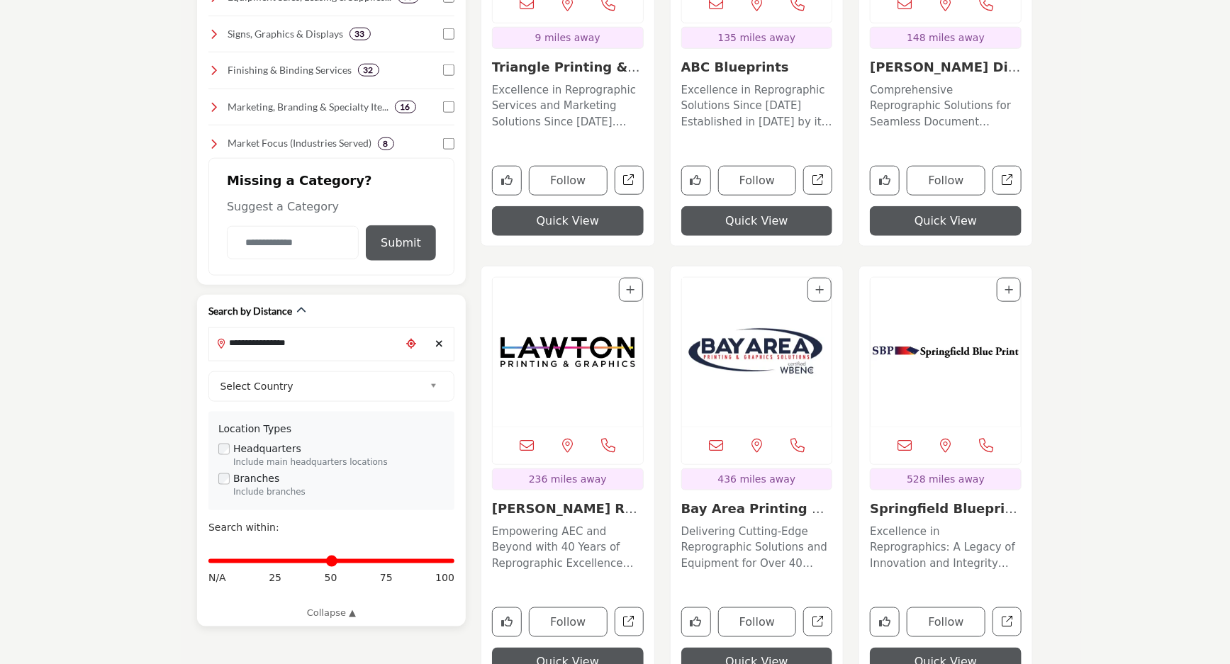
drag, startPoint x: 213, startPoint y: 558, endPoint x: 450, endPoint y: 566, distance: 236.9
type input "***"
click at [450, 563] on input "Distance in miles" at bounding box center [331, 561] width 246 height 3
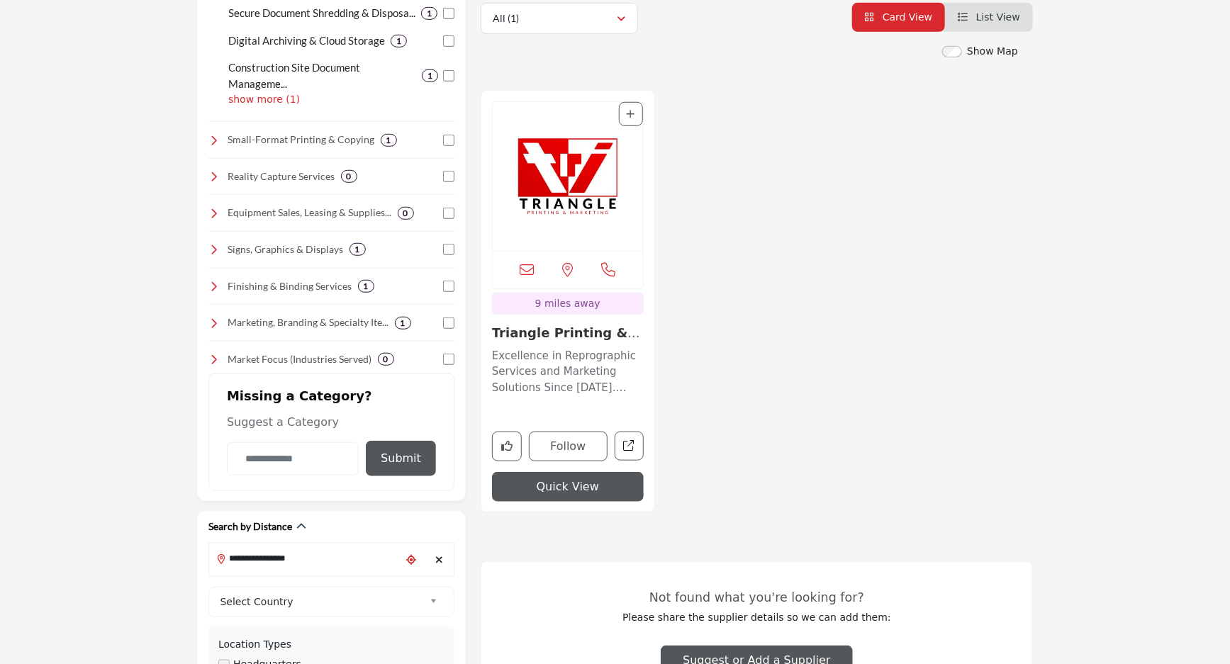
scroll to position [435, 0]
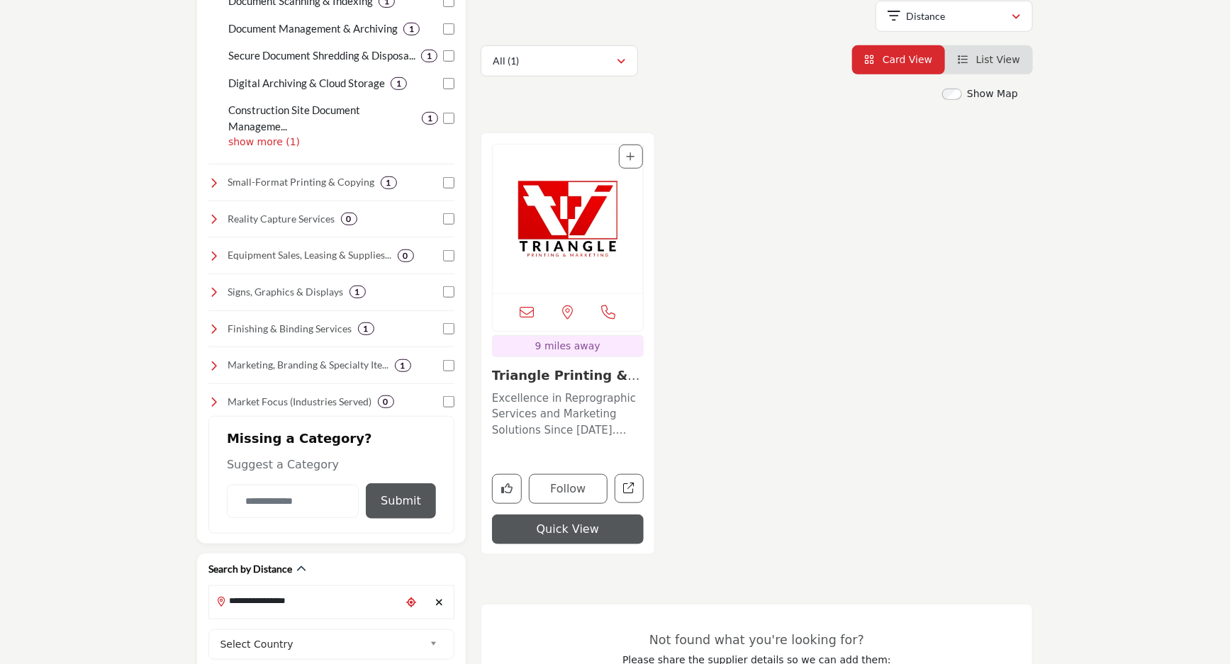
click at [570, 211] on img "Open Listing in new tab" at bounding box center [568, 219] width 150 height 149
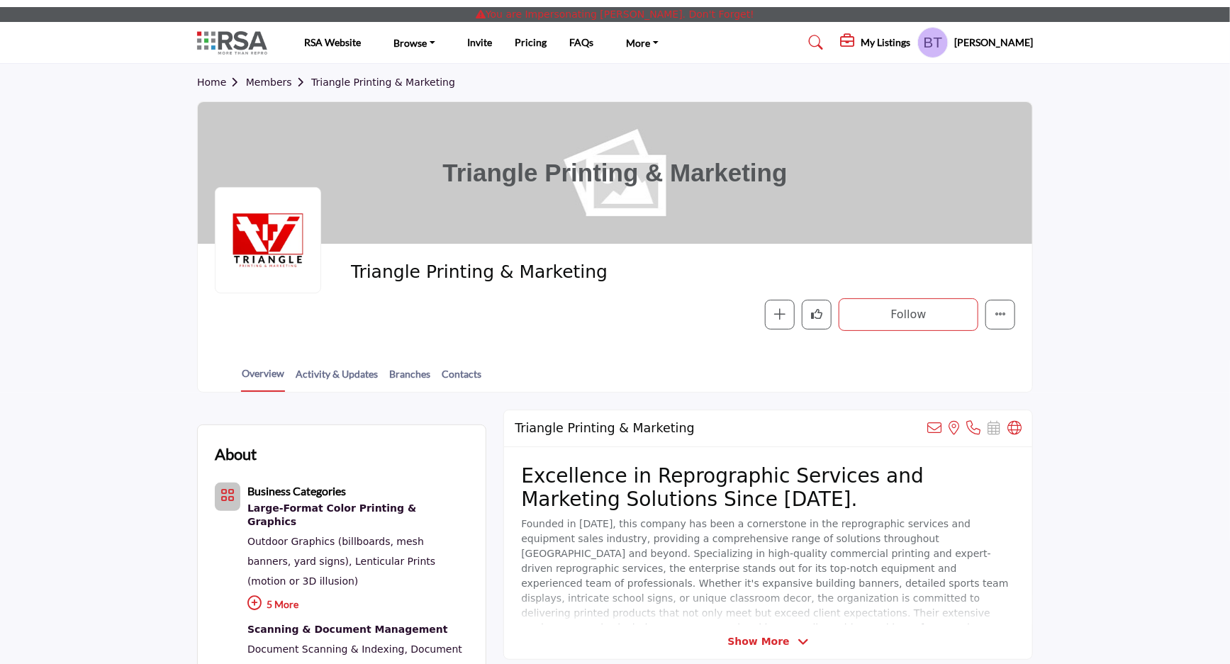
click at [212, 84] on link "Home" at bounding box center [221, 82] width 49 height 11
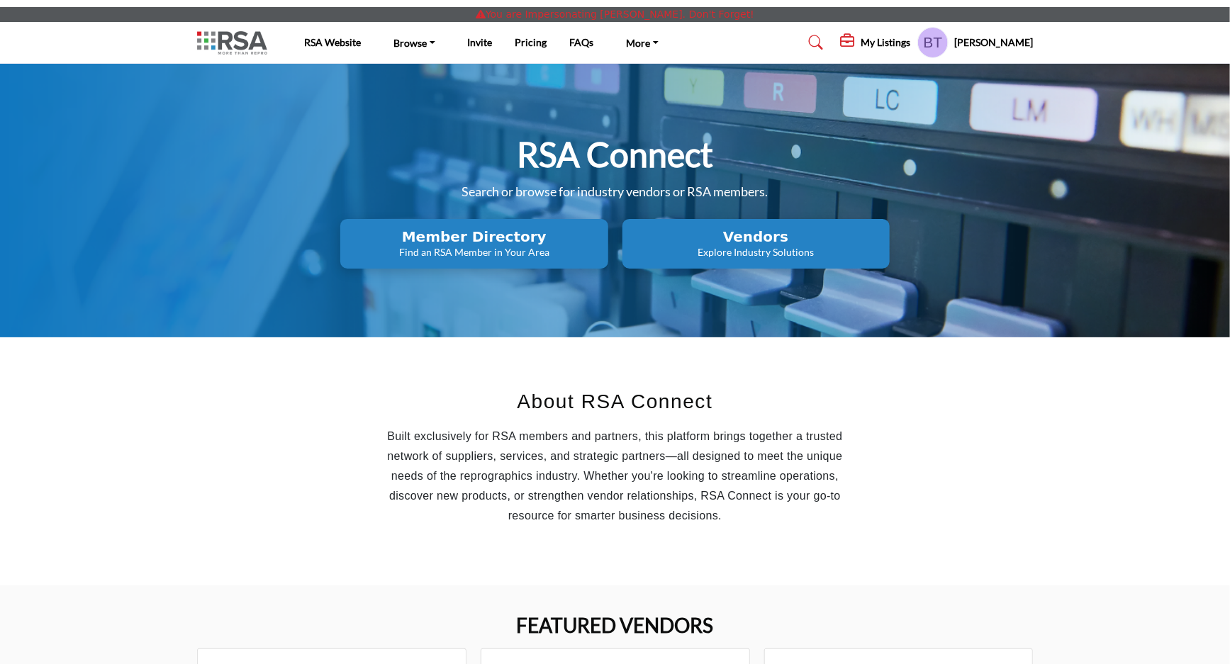
click at [603, 252] on p "Explore Industry Solutions" at bounding box center [474, 252] width 259 height 14
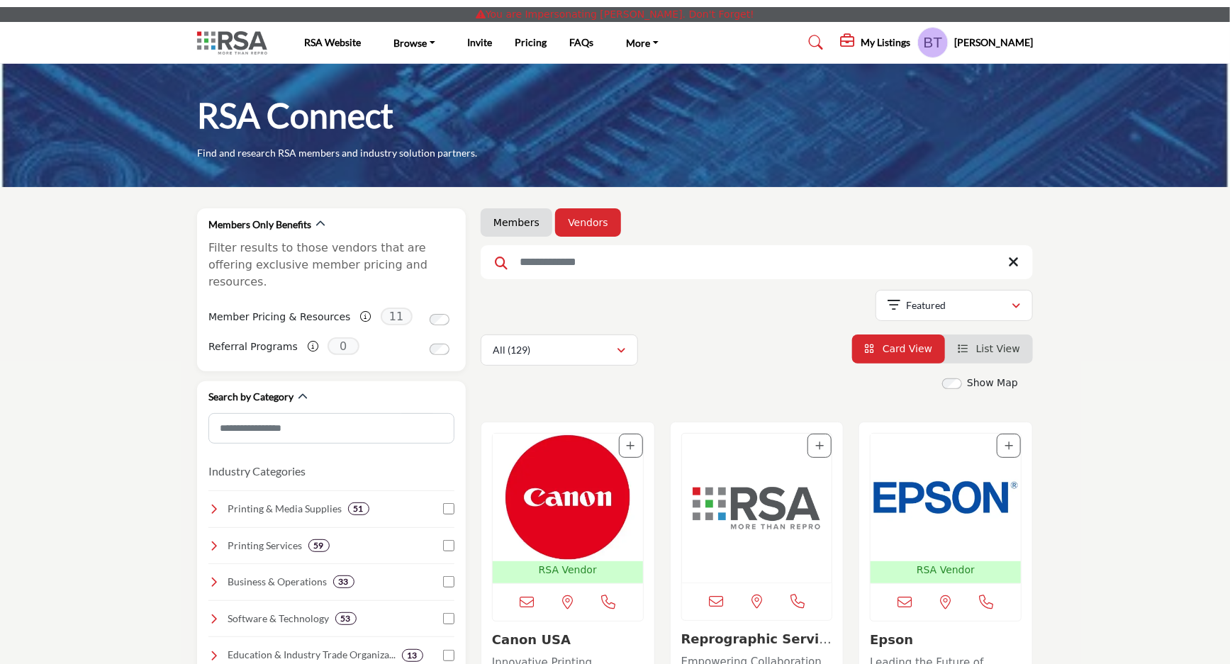
click at [565, 264] on input "Search Keyword" at bounding box center [757, 262] width 552 height 34
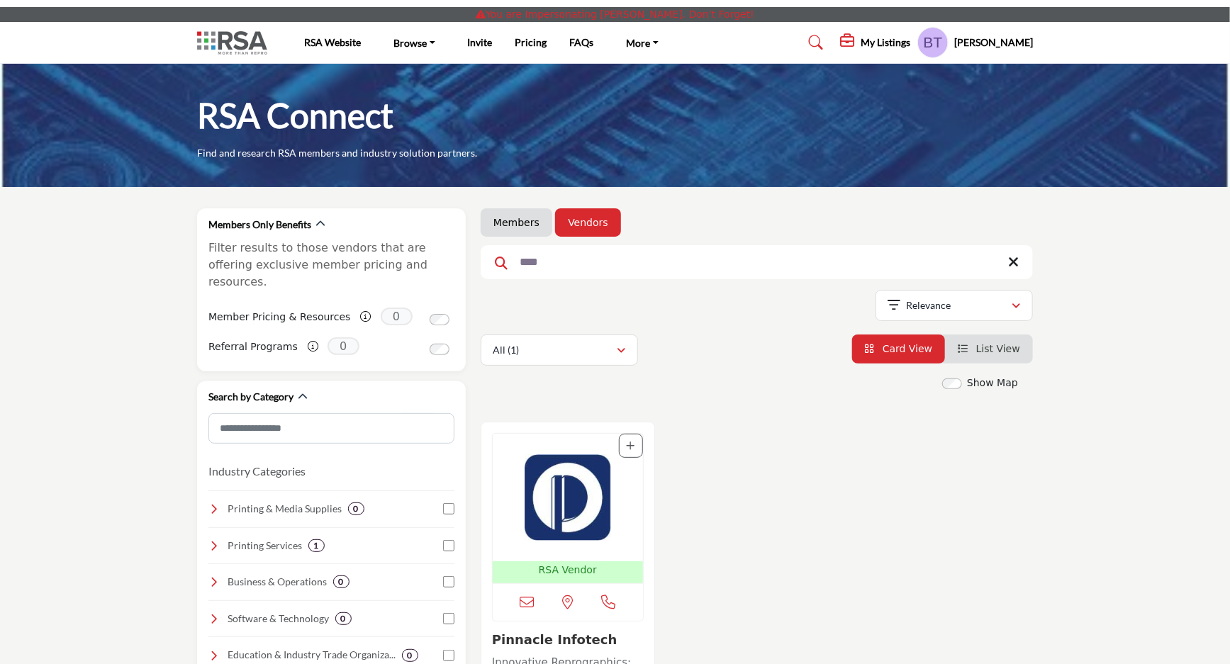
type input "****"
click at [1013, 264] on icon at bounding box center [1013, 262] width 11 height 14
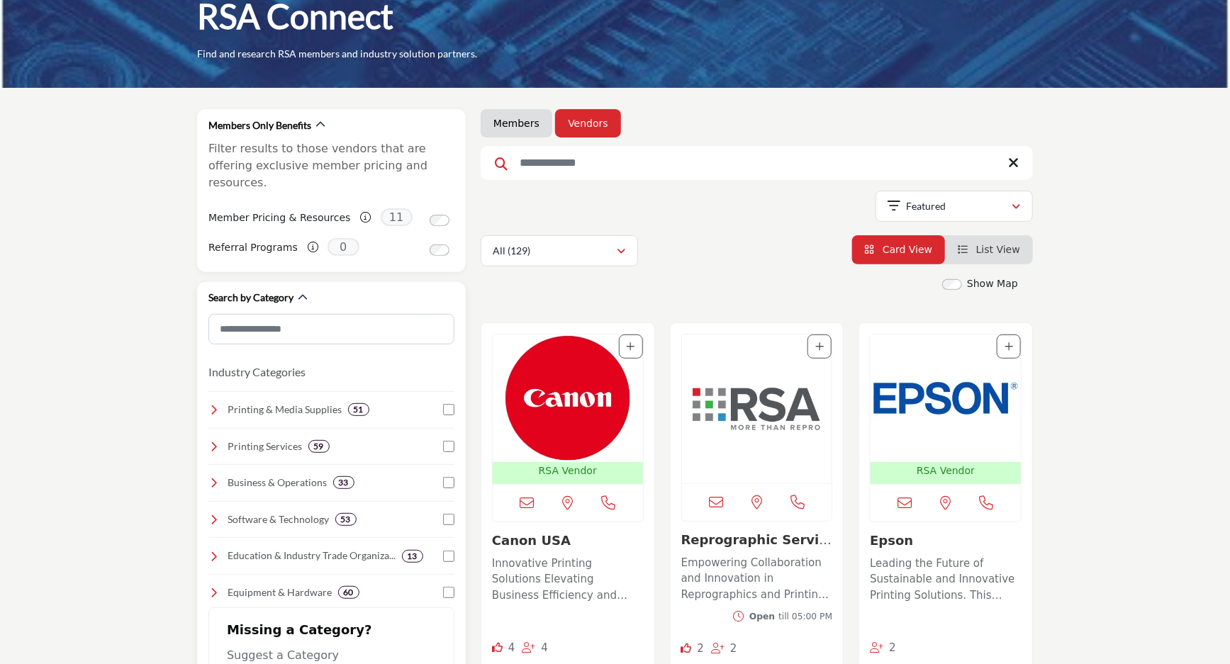
scroll to position [128, 0]
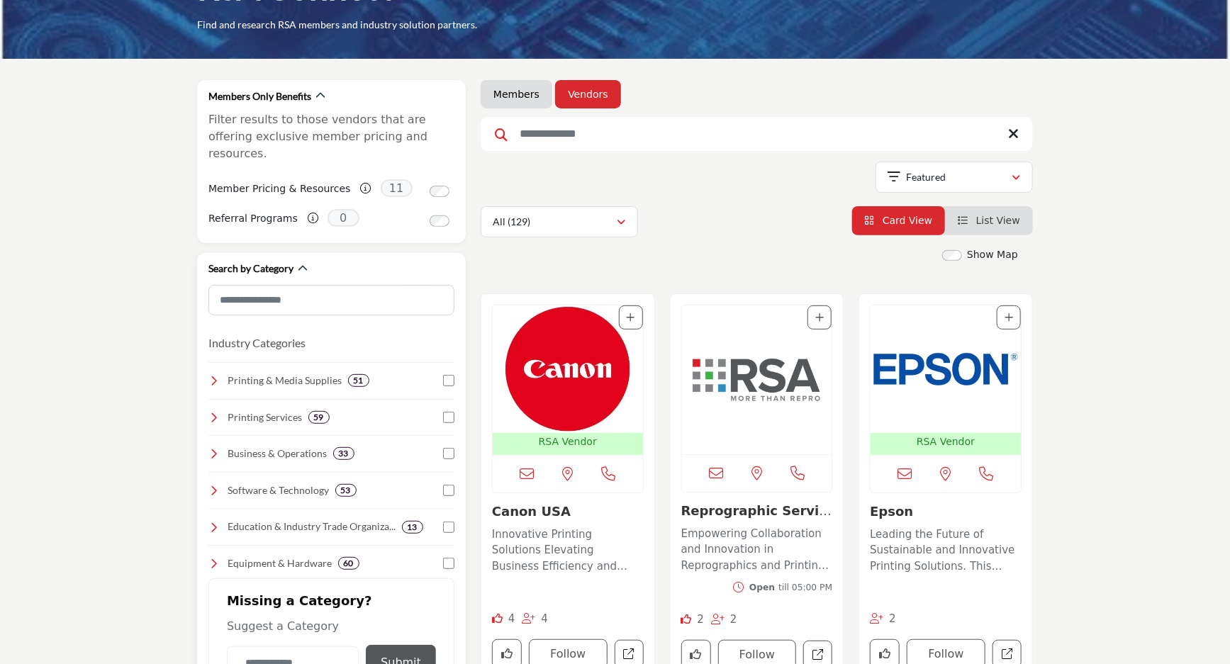
click at [208, 412] on icon at bounding box center [213, 417] width 11 height 11
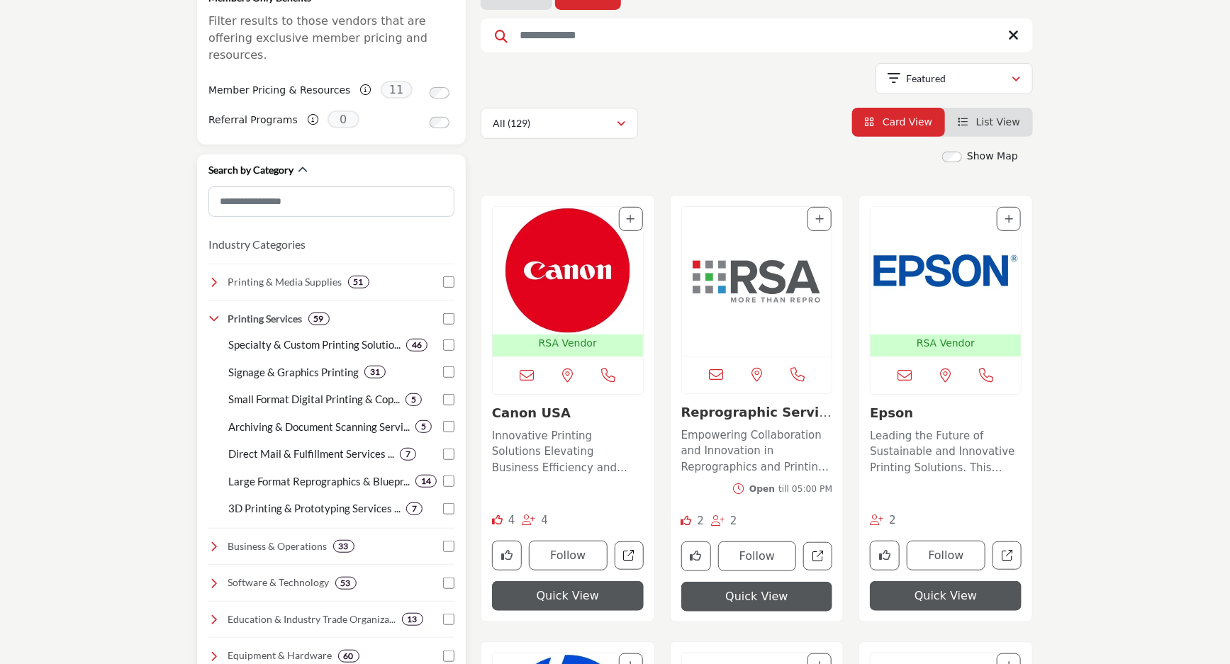
scroll to position [257, 0]
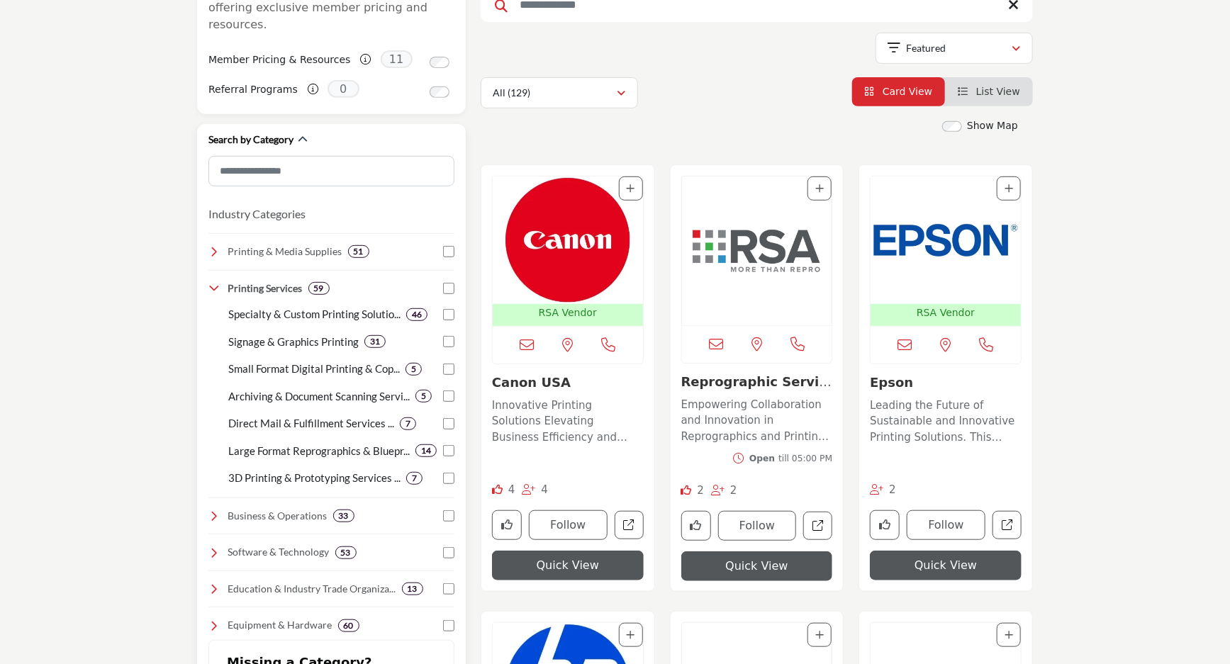
click at [213, 511] on icon at bounding box center [213, 516] width 11 height 11
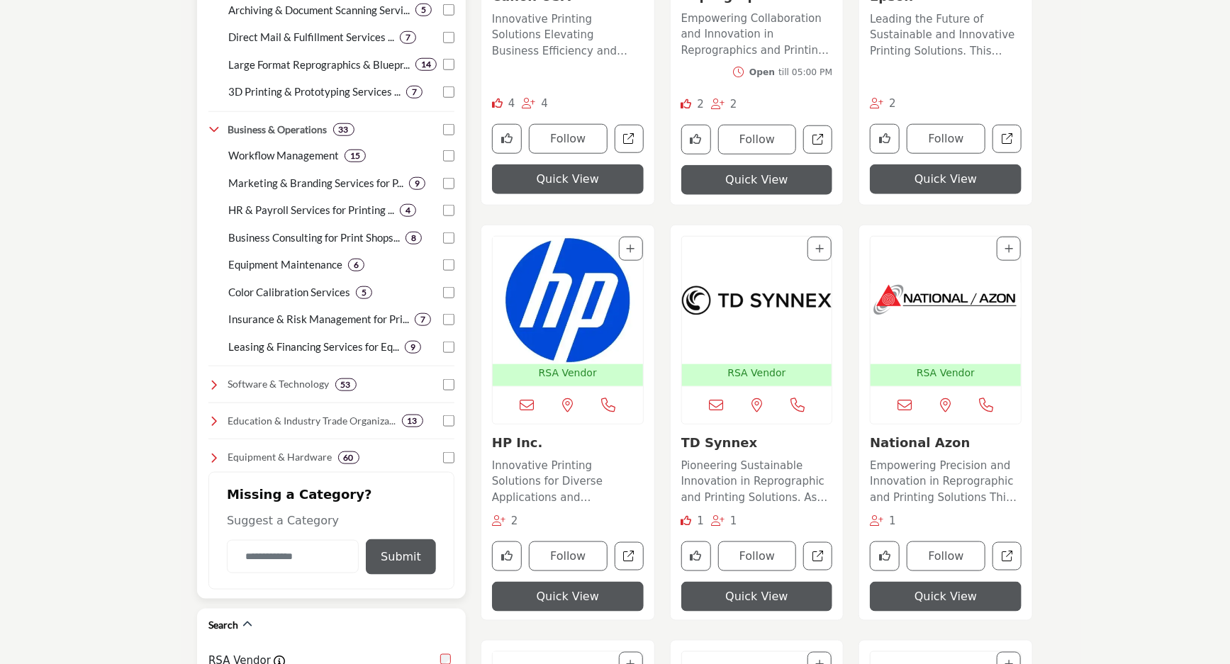
scroll to position [645, 0]
click at [301, 544] on input "Category Name" at bounding box center [293, 556] width 132 height 33
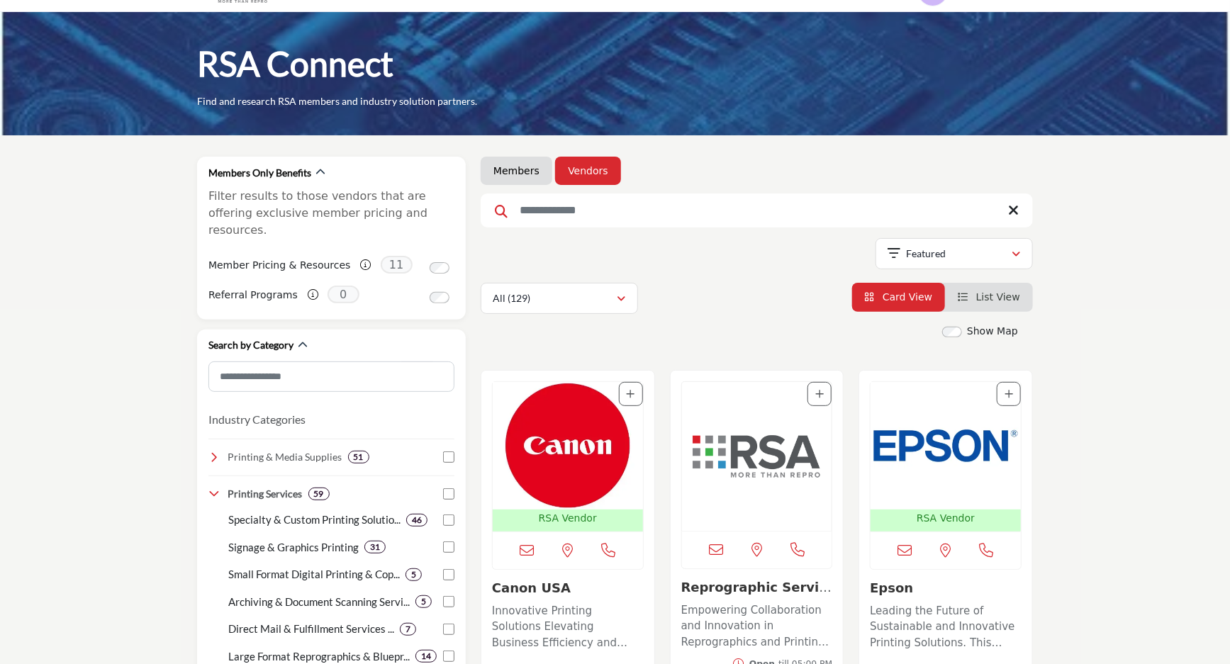
scroll to position [0, 0]
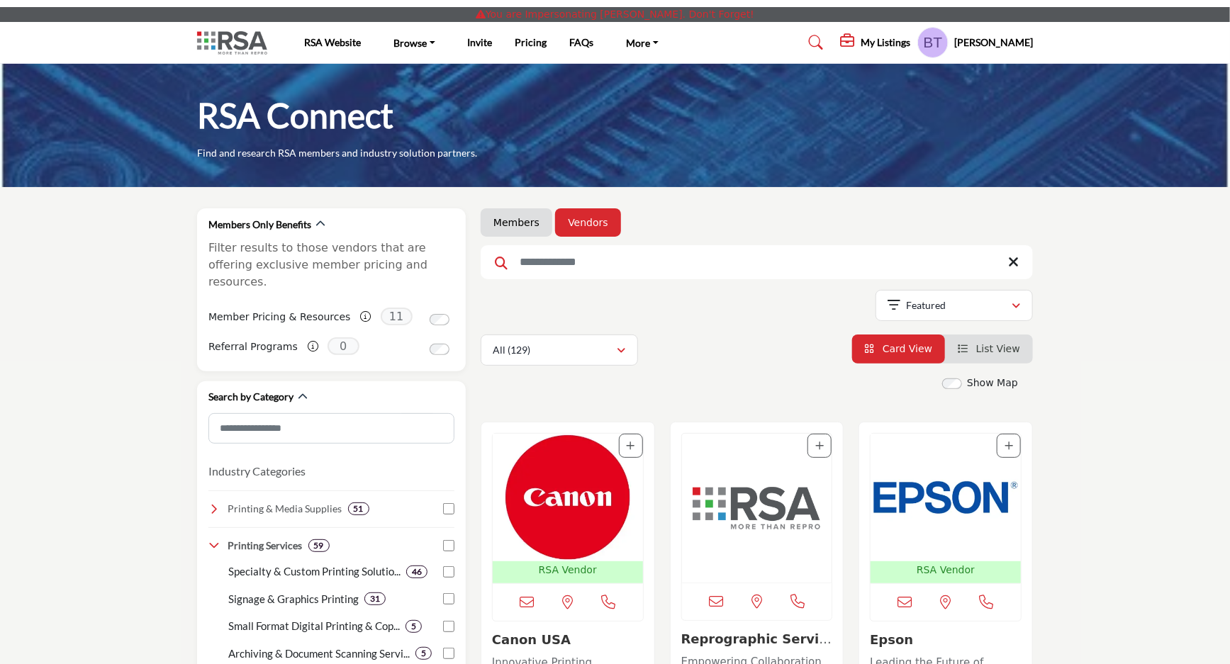
click at [620, 276] on input "Search Keyword" at bounding box center [757, 262] width 552 height 34
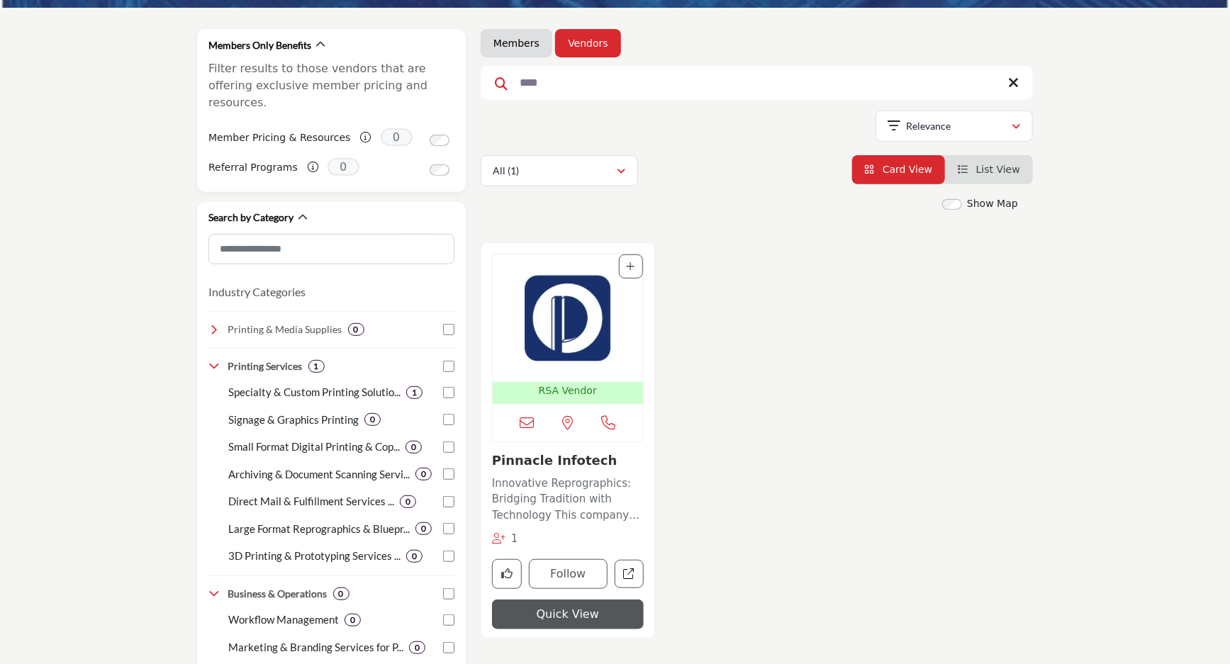
scroll to position [193, 0]
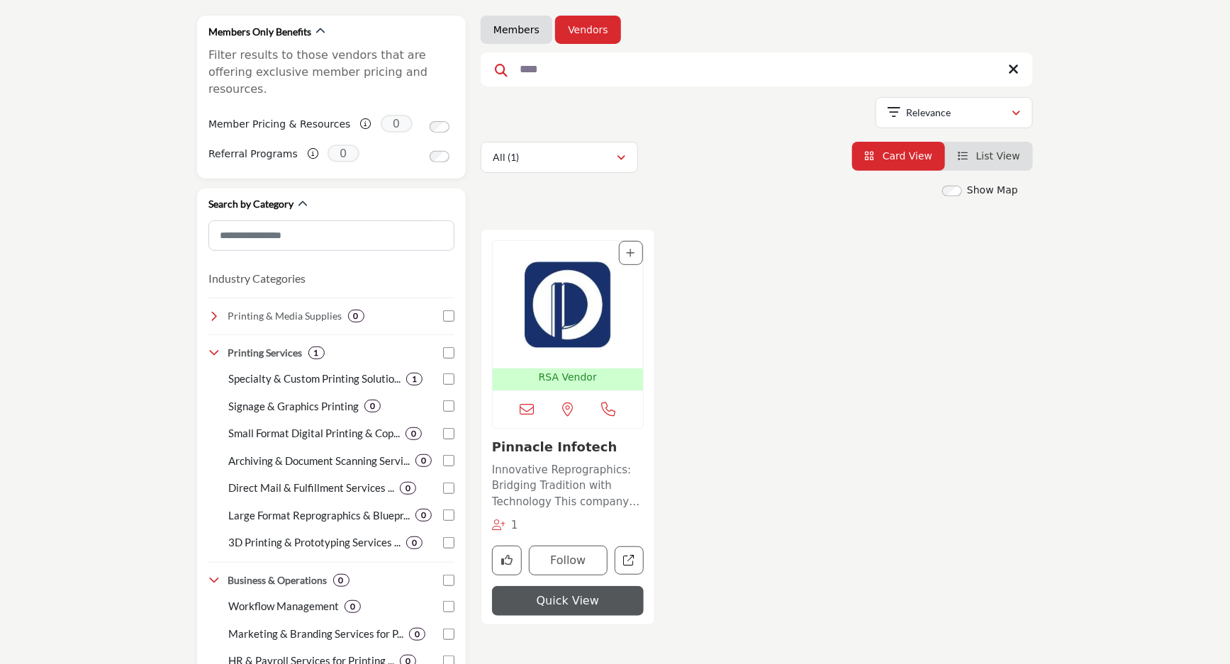
type input "****"
click at [546, 292] on img "Open Listing in new tab" at bounding box center [568, 305] width 150 height 128
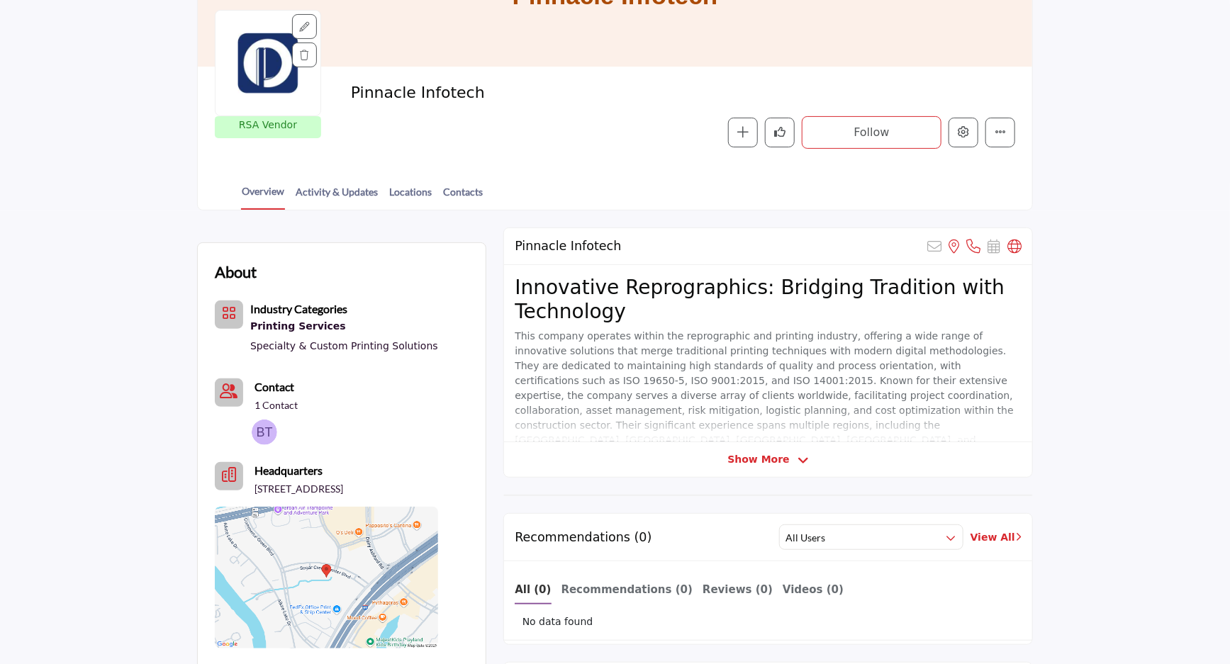
scroll to position [193, 0]
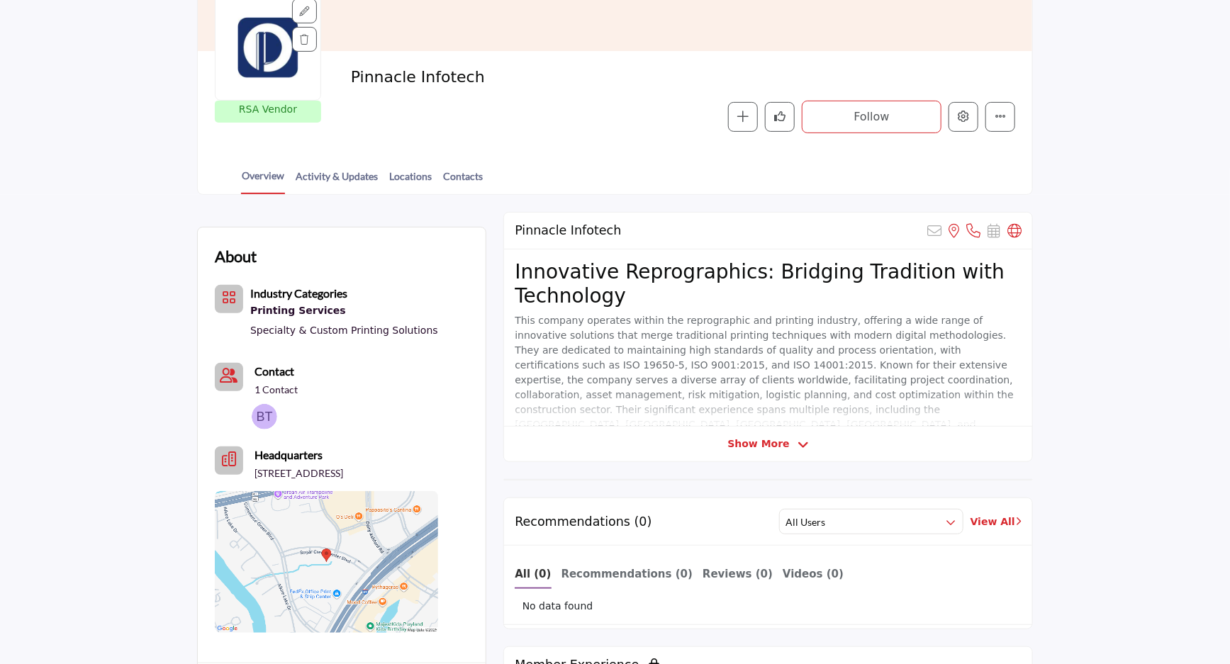
click at [785, 443] on span "Show More" at bounding box center [758, 444] width 62 height 15
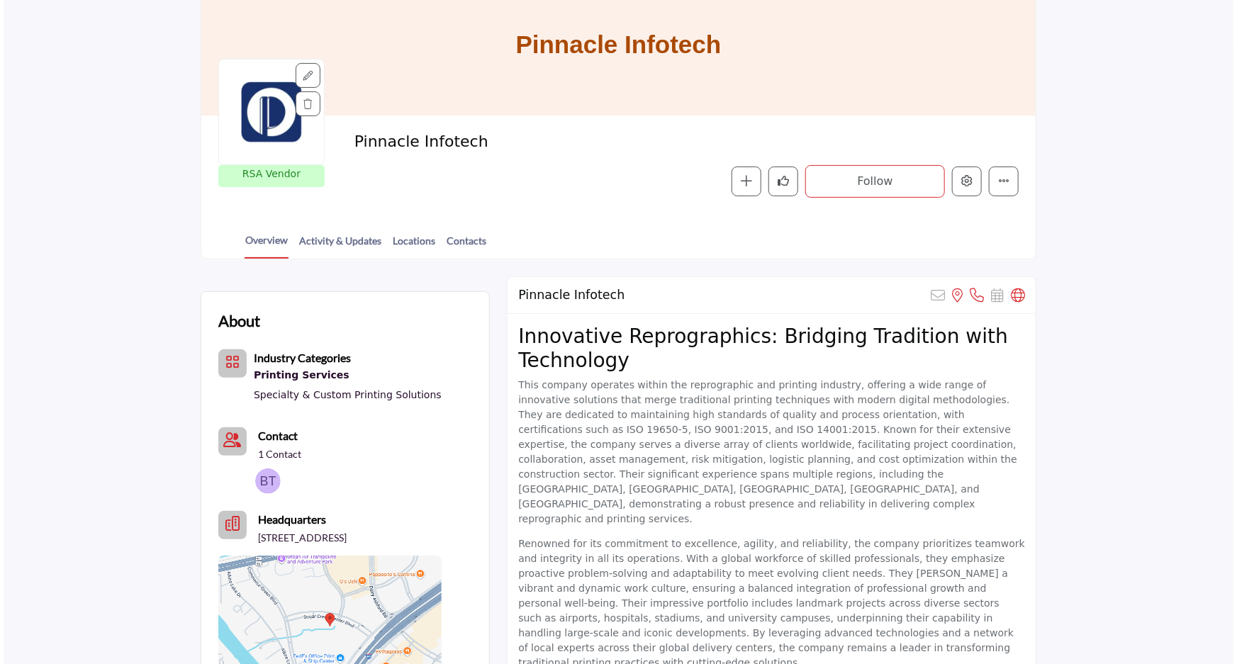
scroll to position [0, 0]
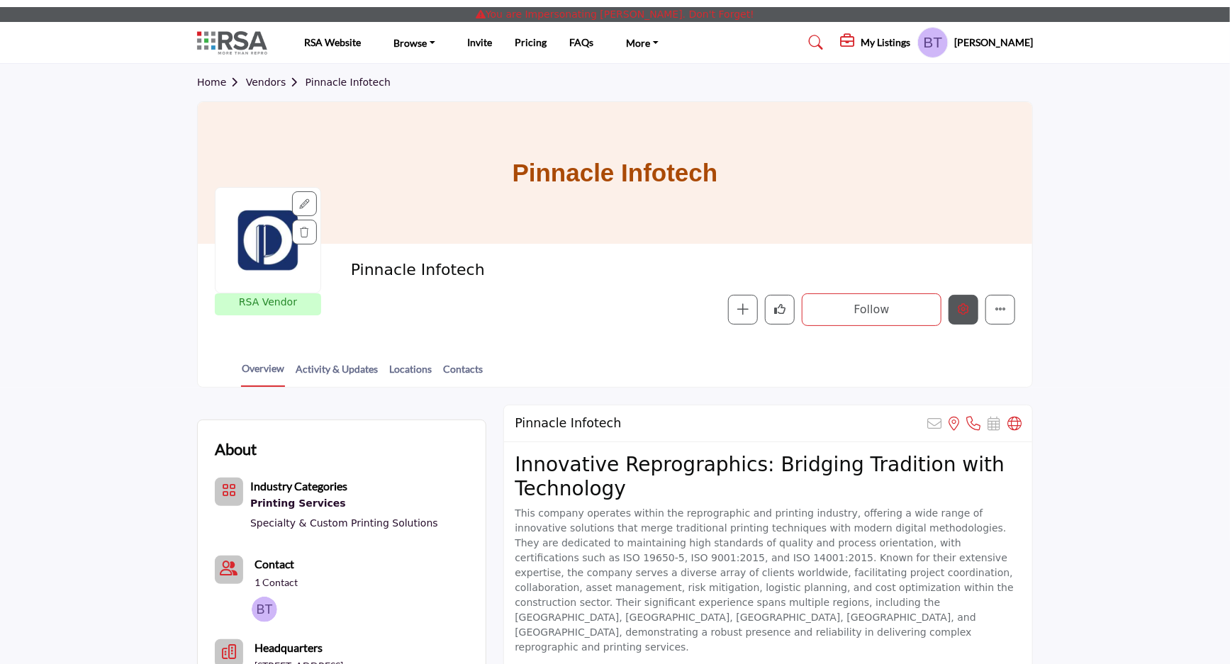
click at [961, 308] on icon "Edit company" at bounding box center [963, 308] width 11 height 11
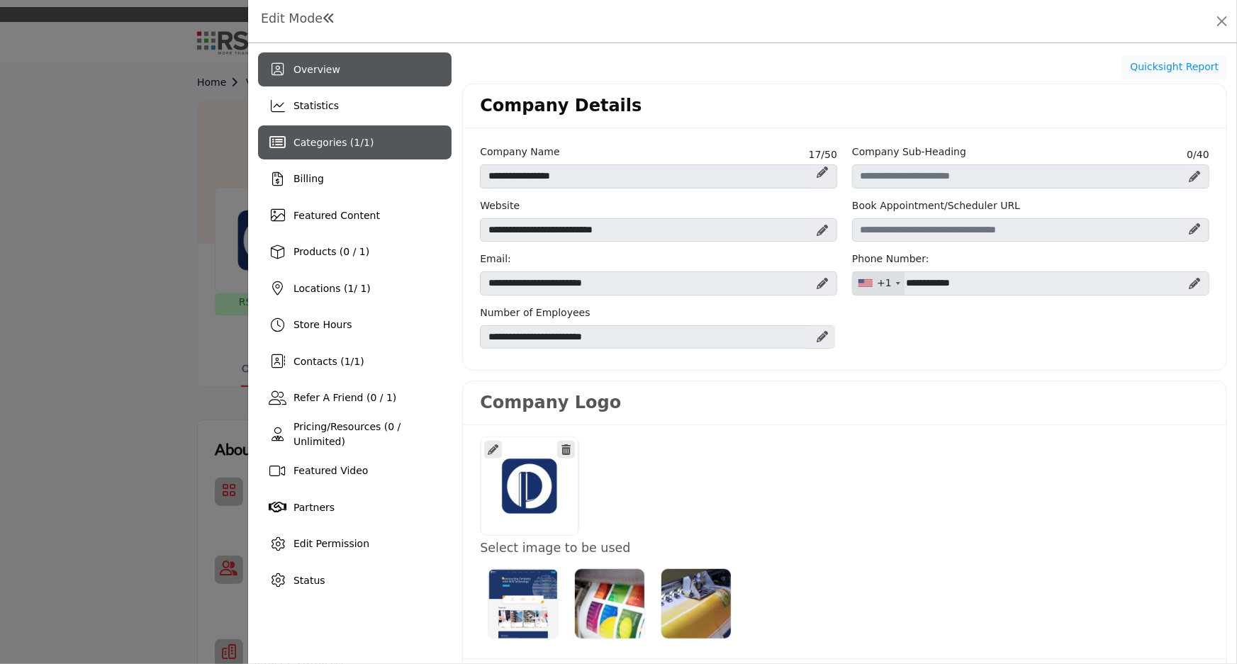
click at [384, 147] on div "Categories ( 1 / 1 )" at bounding box center [355, 143] width 194 height 34
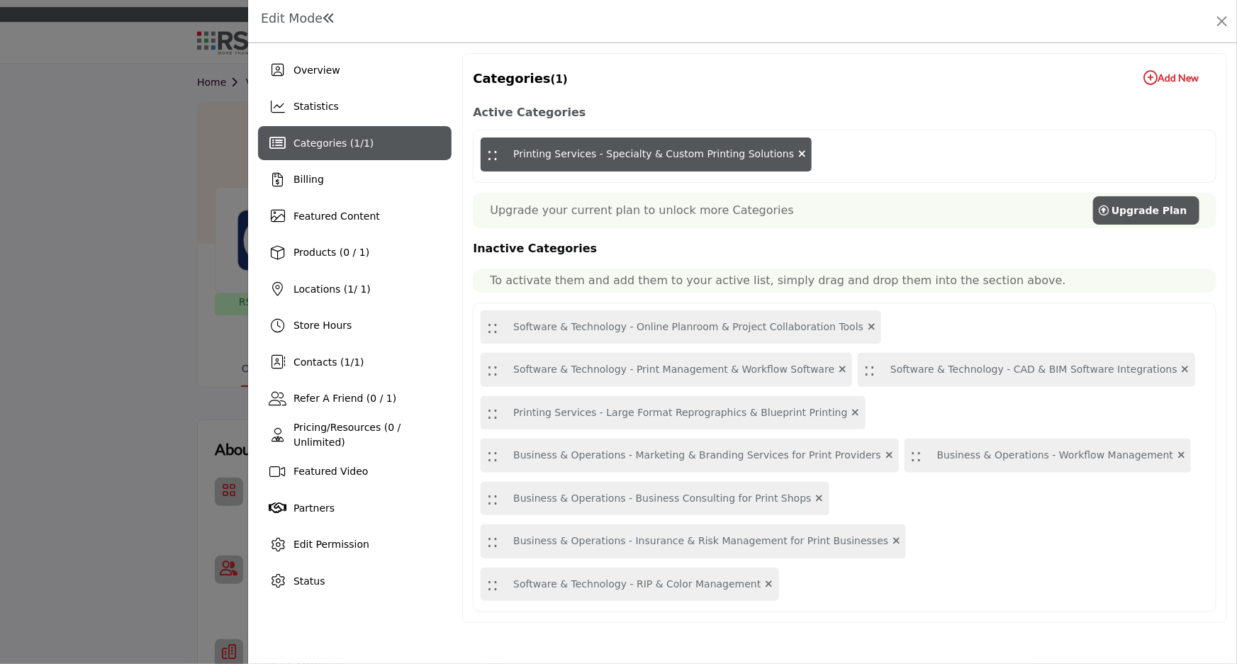
drag, startPoint x: 635, startPoint y: 151, endPoint x: 659, endPoint y: 335, distance: 185.2
click at [660, 337] on div "Active Categories :: Printing Services - Specialty & Custom Printing Solutions …" at bounding box center [845, 358] width 744 height 510
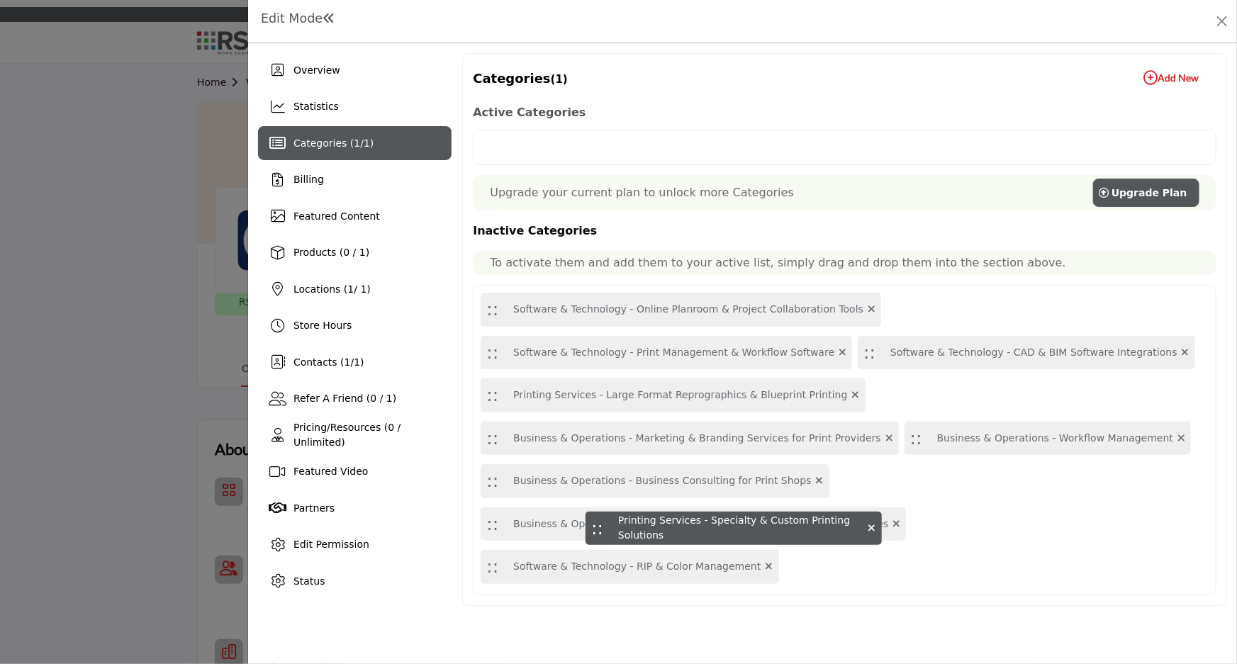
drag, startPoint x: 488, startPoint y: 155, endPoint x: 571, endPoint y: 490, distance: 344.8
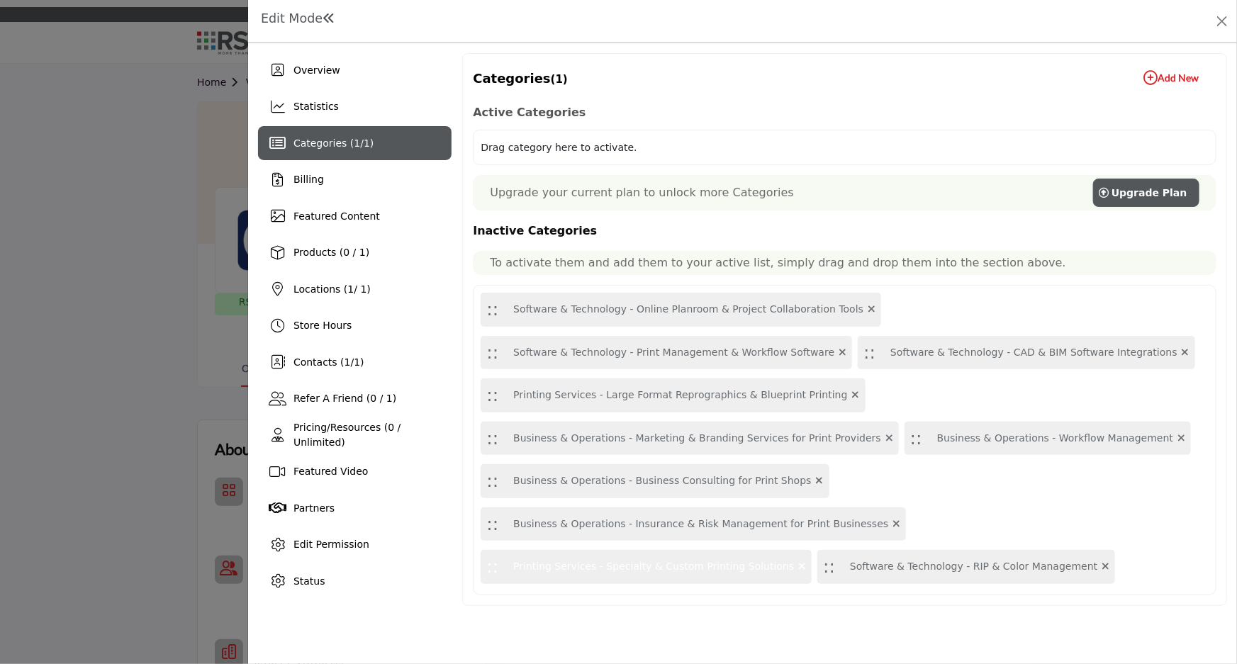
drag, startPoint x: 629, startPoint y: 355, endPoint x: 596, endPoint y: 177, distance: 180.2
click at [596, 177] on div "Active Categories Drag category here to activate. Upgrade your current plan to …" at bounding box center [845, 349] width 744 height 493
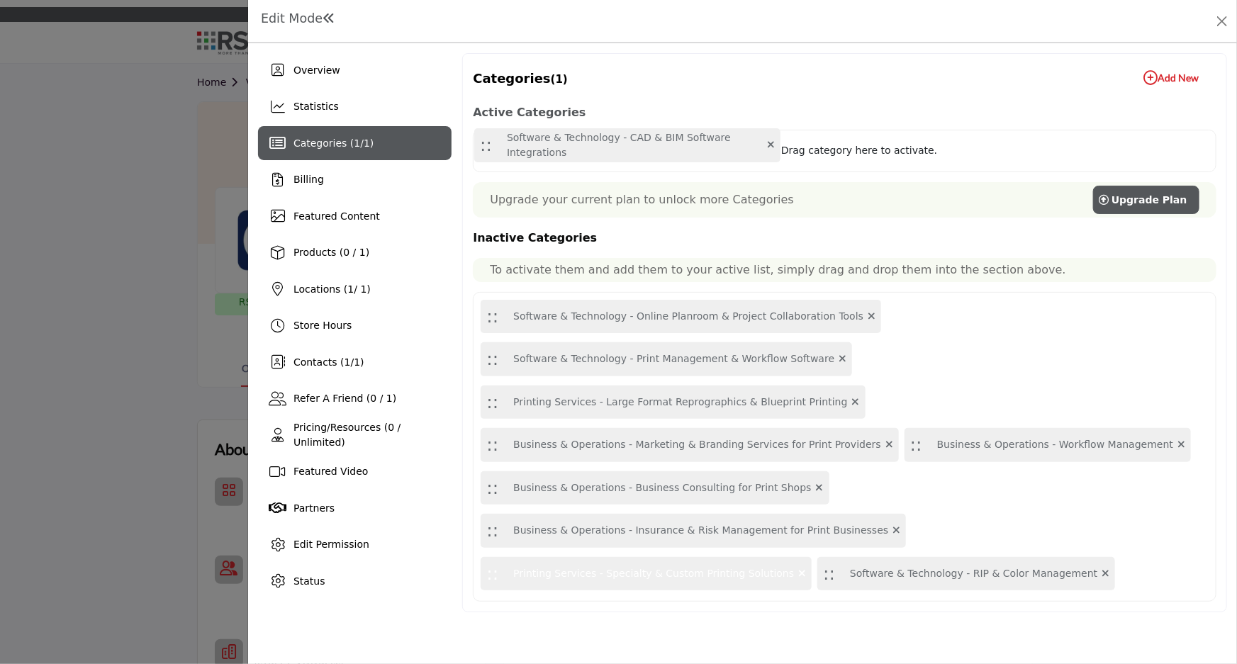
drag, startPoint x: 491, startPoint y: 354, endPoint x: 489, endPoint y: 156, distance: 197.8
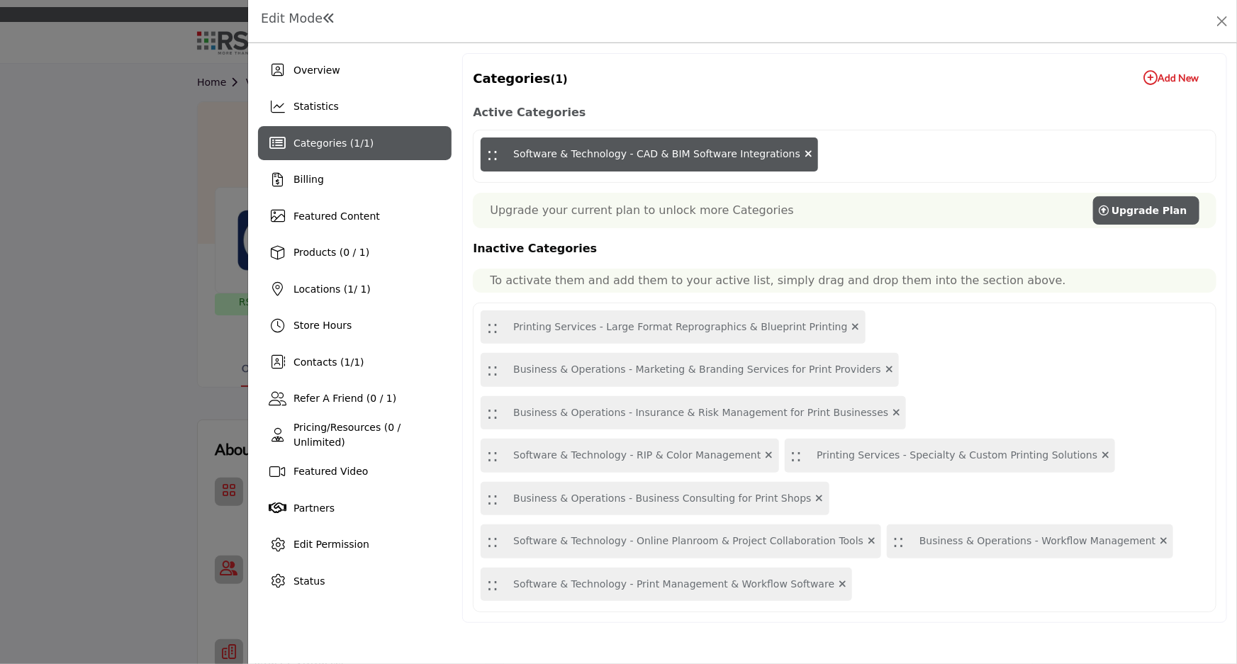
click at [1150, 78] on icon "button" at bounding box center [1151, 78] width 14 height 14
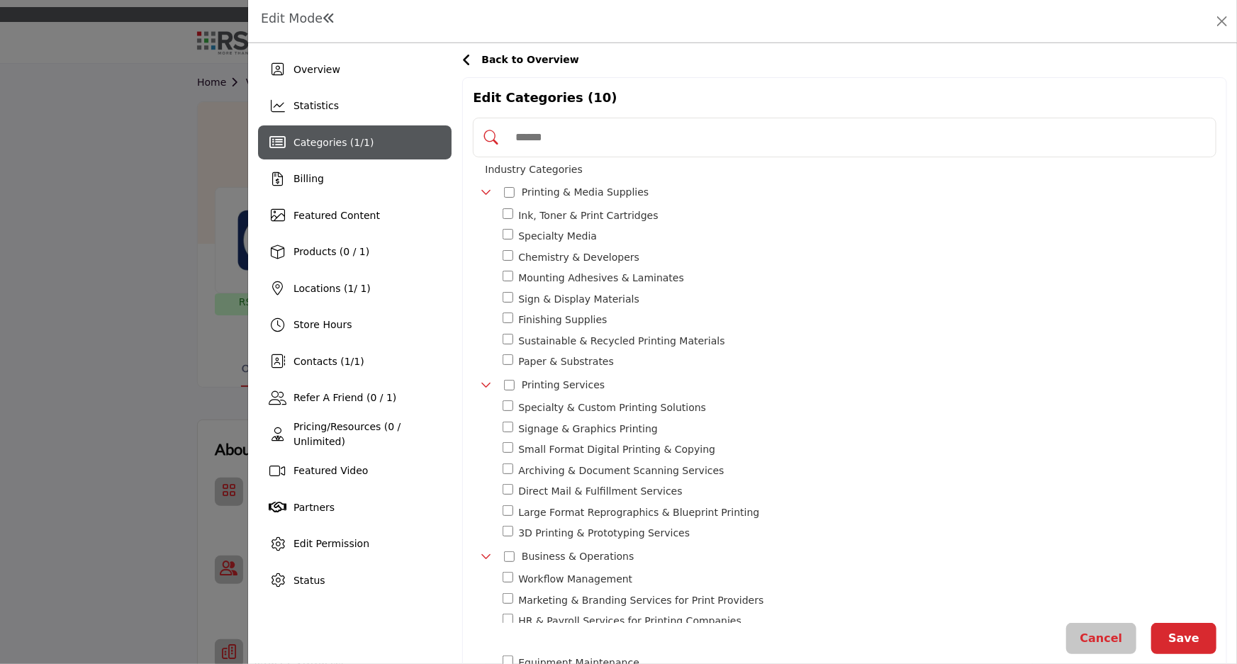
click at [467, 61] on icon at bounding box center [466, 60] width 9 height 14
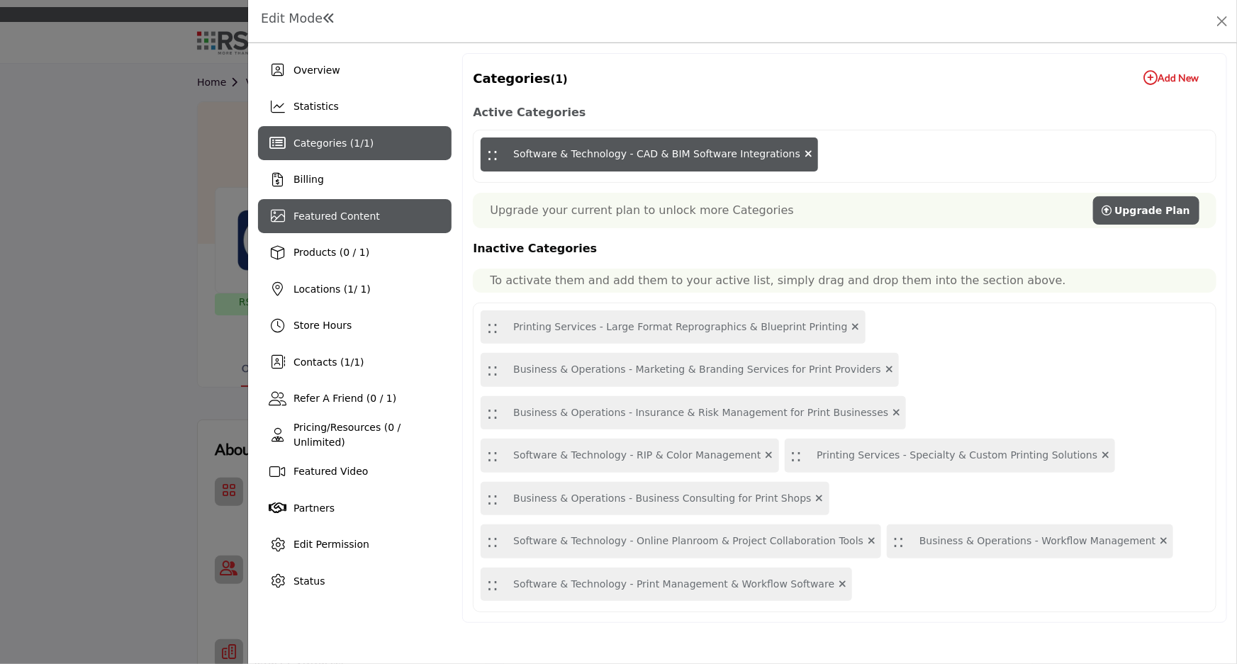
click at [340, 211] on span "Featured Content" at bounding box center [337, 216] width 87 height 11
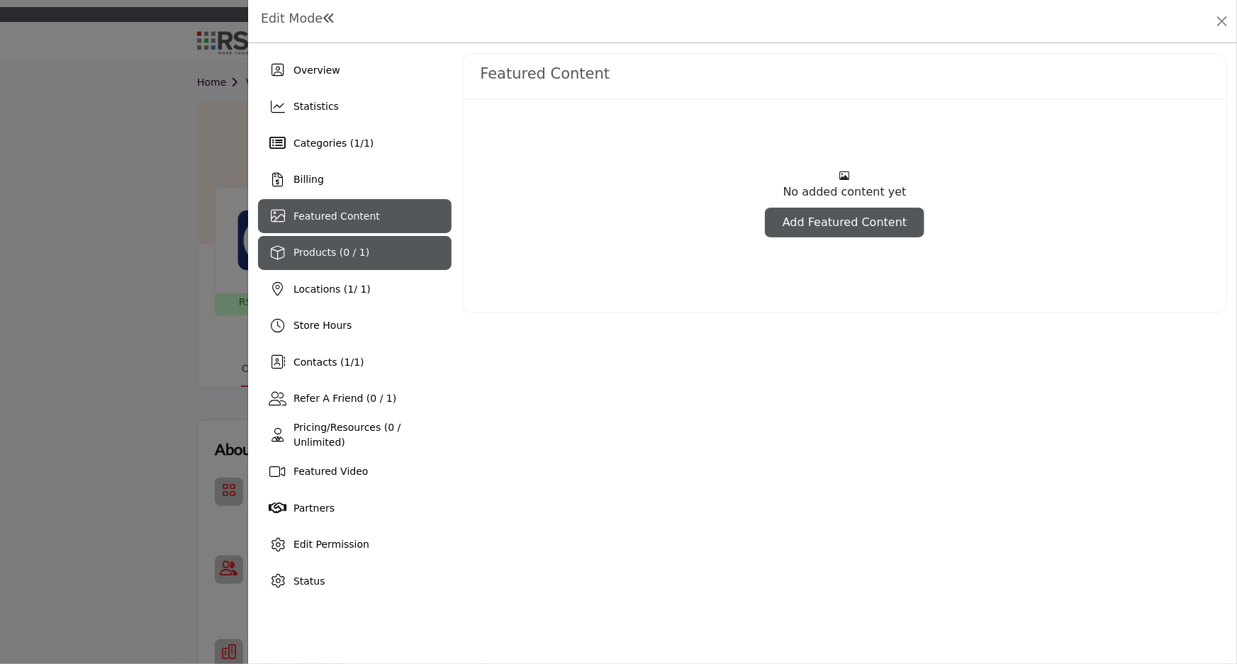
click at [354, 248] on span "Products (0 / 1)" at bounding box center [332, 252] width 76 height 11
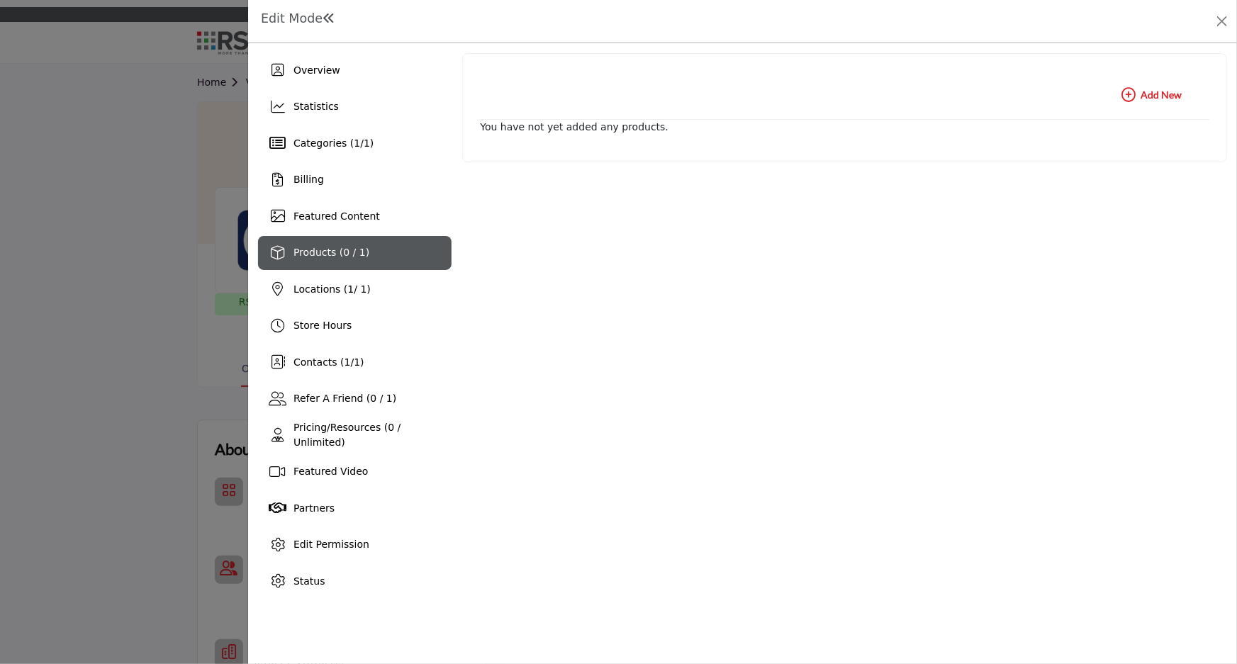
click at [1129, 95] on icon "button" at bounding box center [1129, 95] width 14 height 14
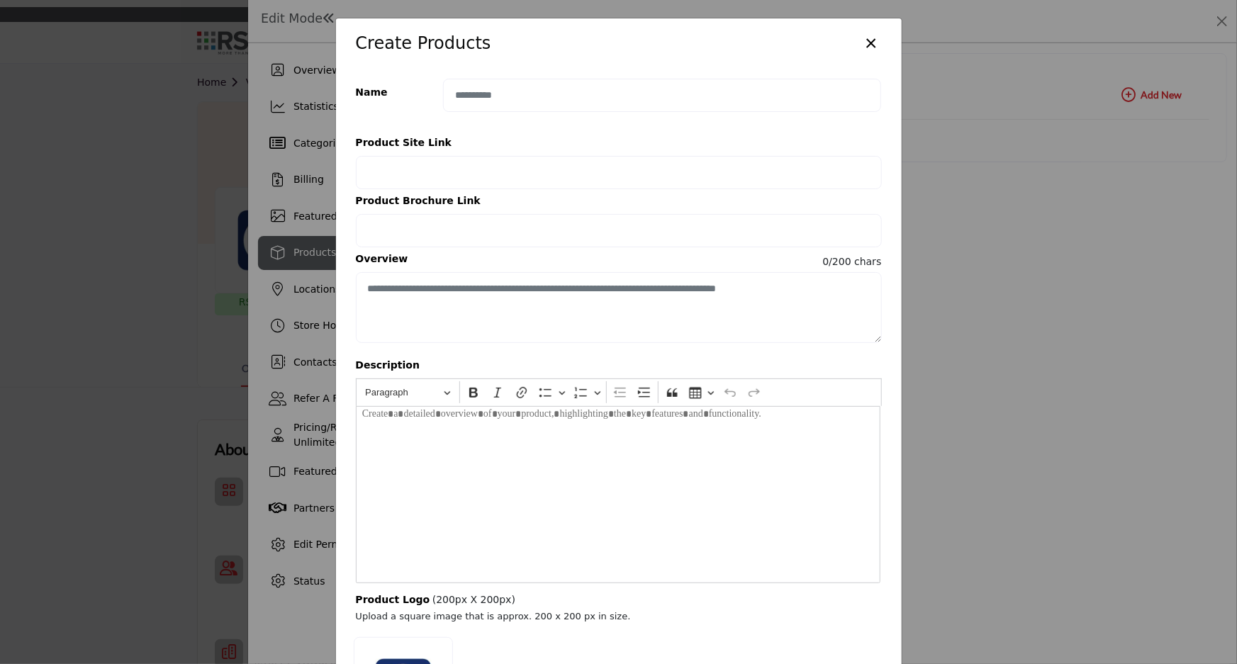
click at [865, 45] on button "×" at bounding box center [871, 41] width 21 height 27
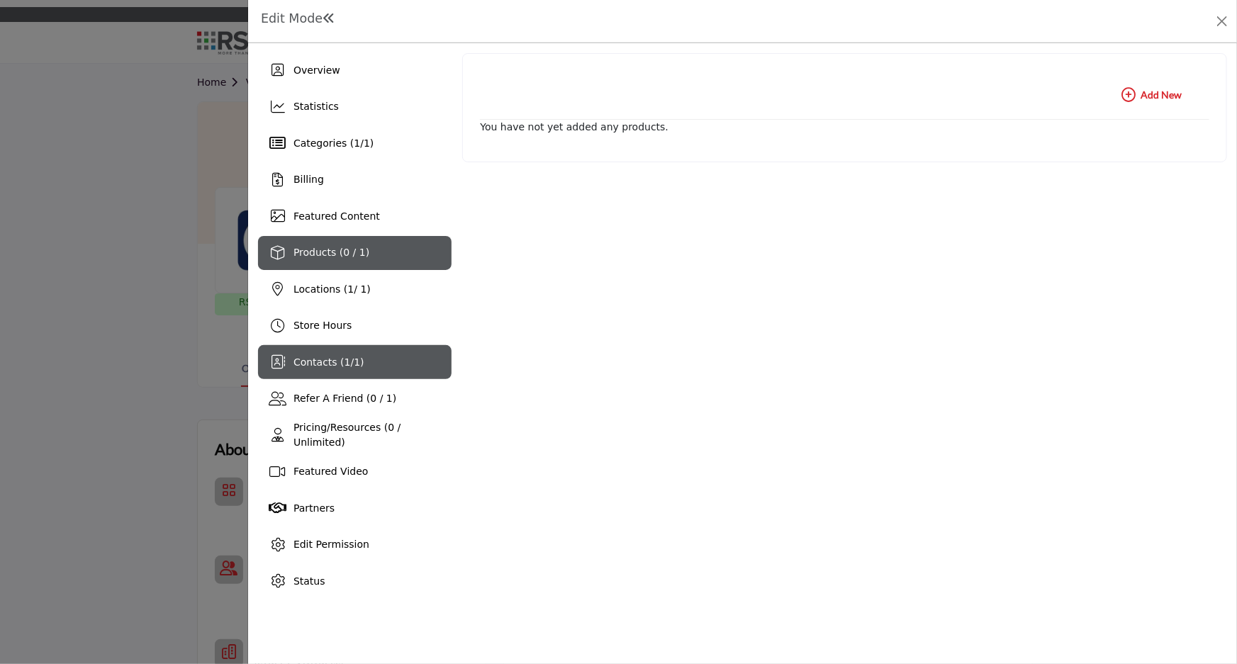
click at [320, 363] on span "Contacts ( 1 / 1 )" at bounding box center [329, 362] width 71 height 11
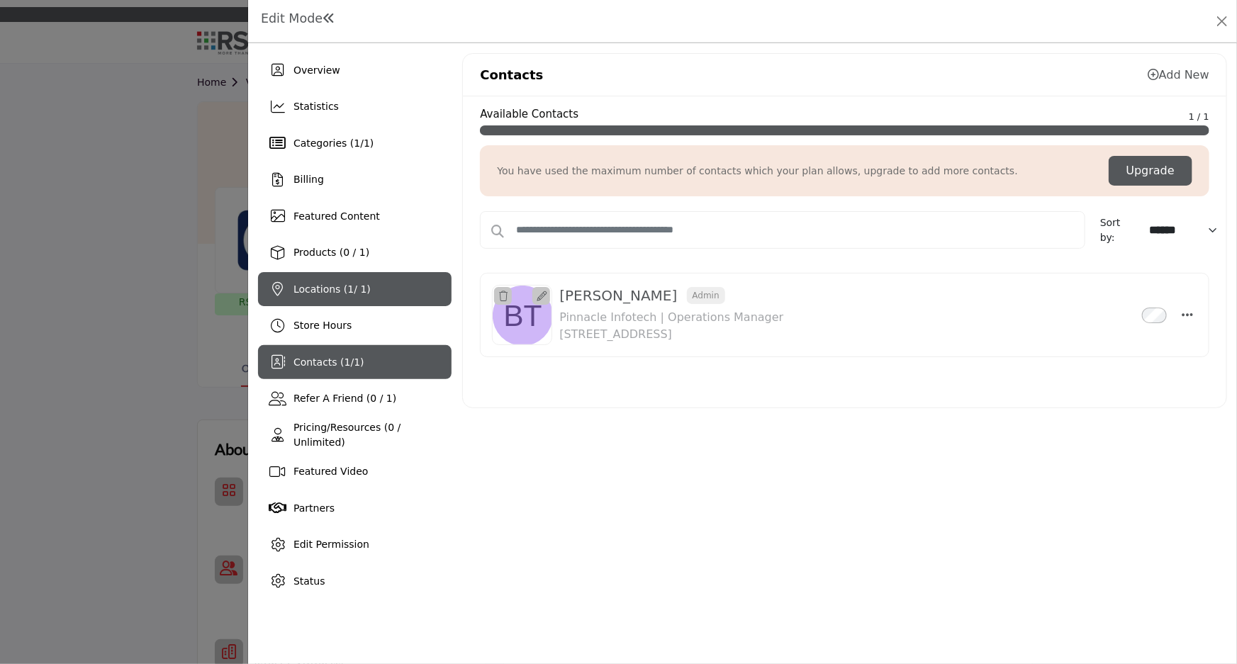
drag, startPoint x: 335, startPoint y: 277, endPoint x: 379, endPoint y: 289, distance: 45.6
click at [344, 274] on div "Locations ( 1 / 1)" at bounding box center [355, 289] width 194 height 34
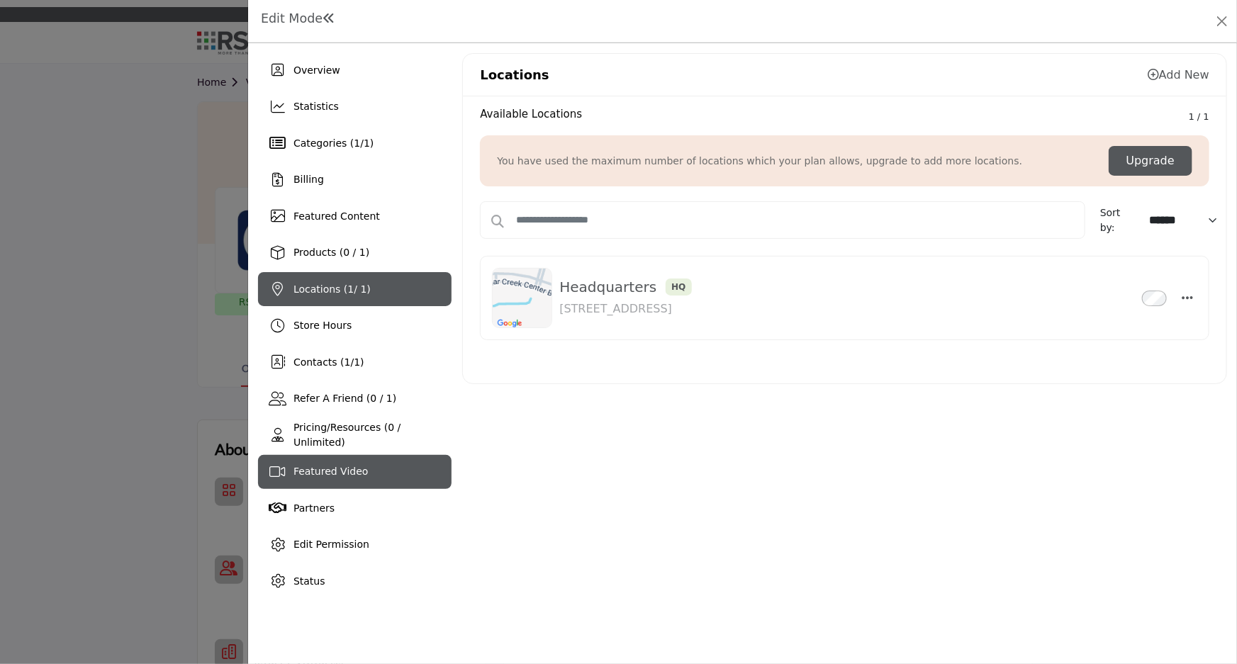
click at [389, 474] on div "Featured Video" at bounding box center [355, 472] width 194 height 34
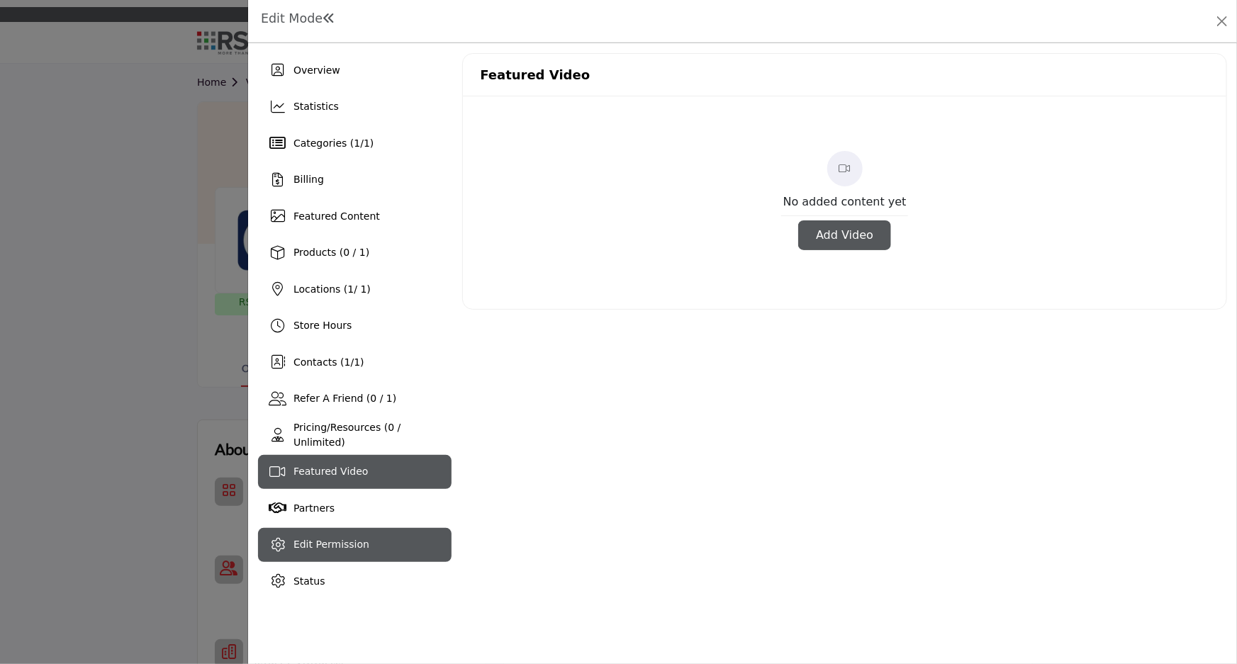
drag, startPoint x: 383, startPoint y: 545, endPoint x: 756, endPoint y: 512, distance: 374.4
click at [383, 544] on div "Edit Permission" at bounding box center [355, 545] width 194 height 34
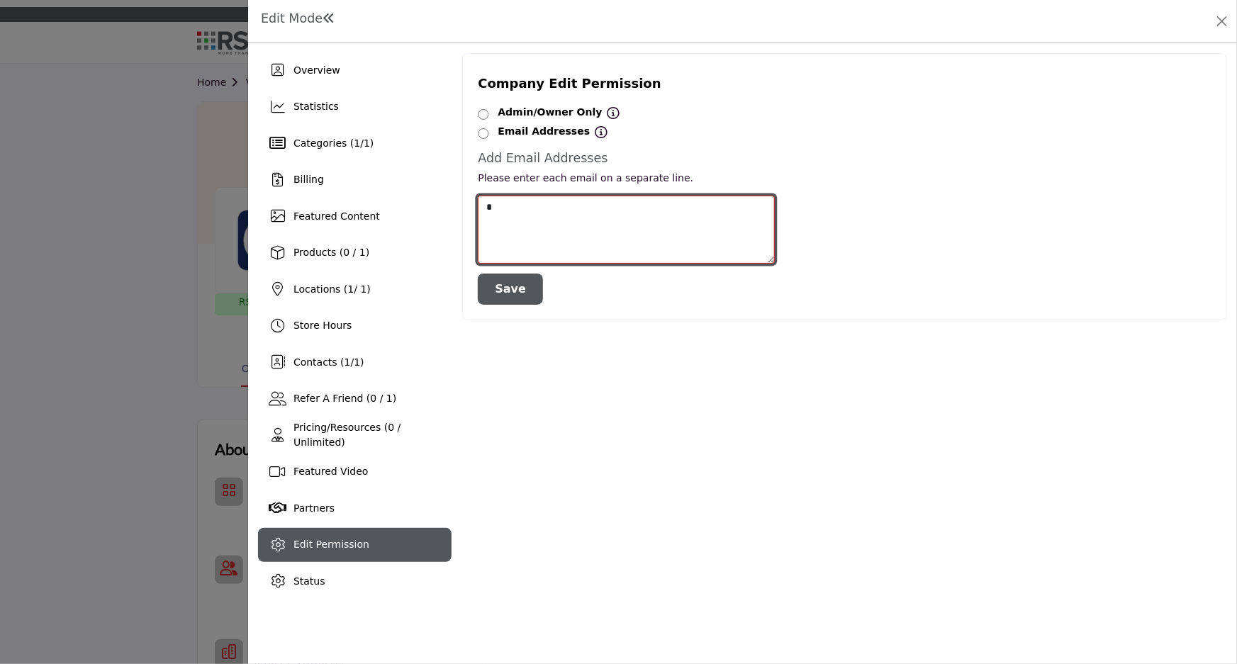
click at [498, 213] on textarea at bounding box center [626, 230] width 297 height 68
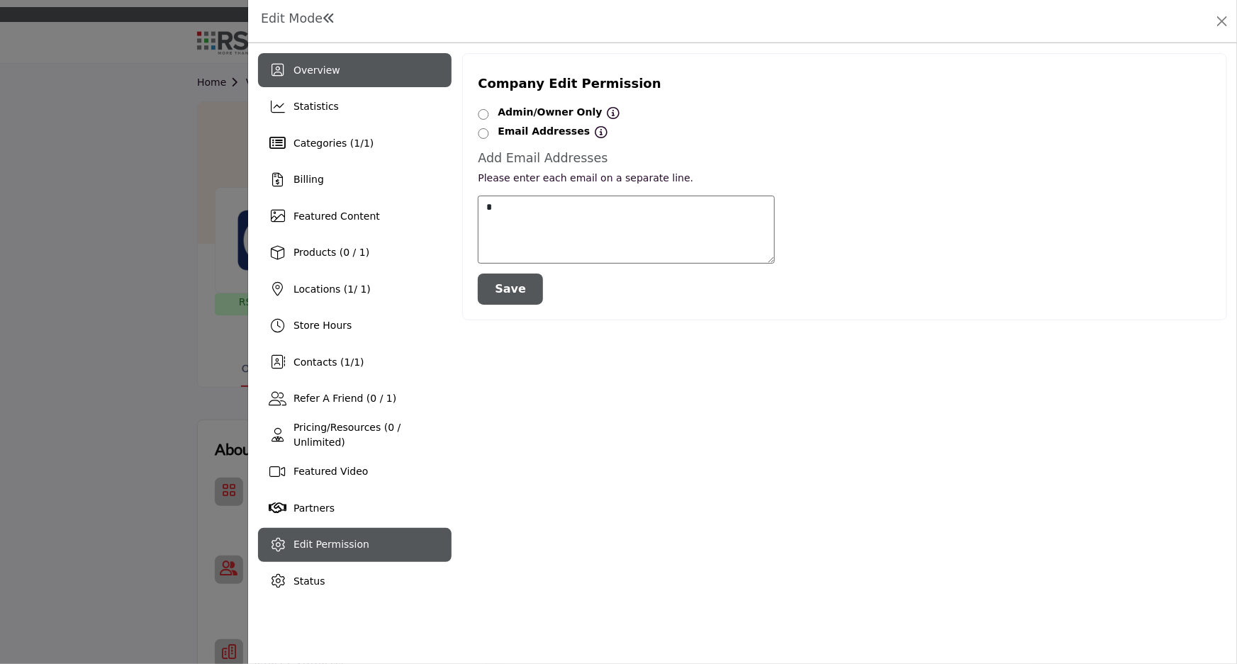
click at [315, 65] on span "Overview" at bounding box center [317, 70] width 47 height 11
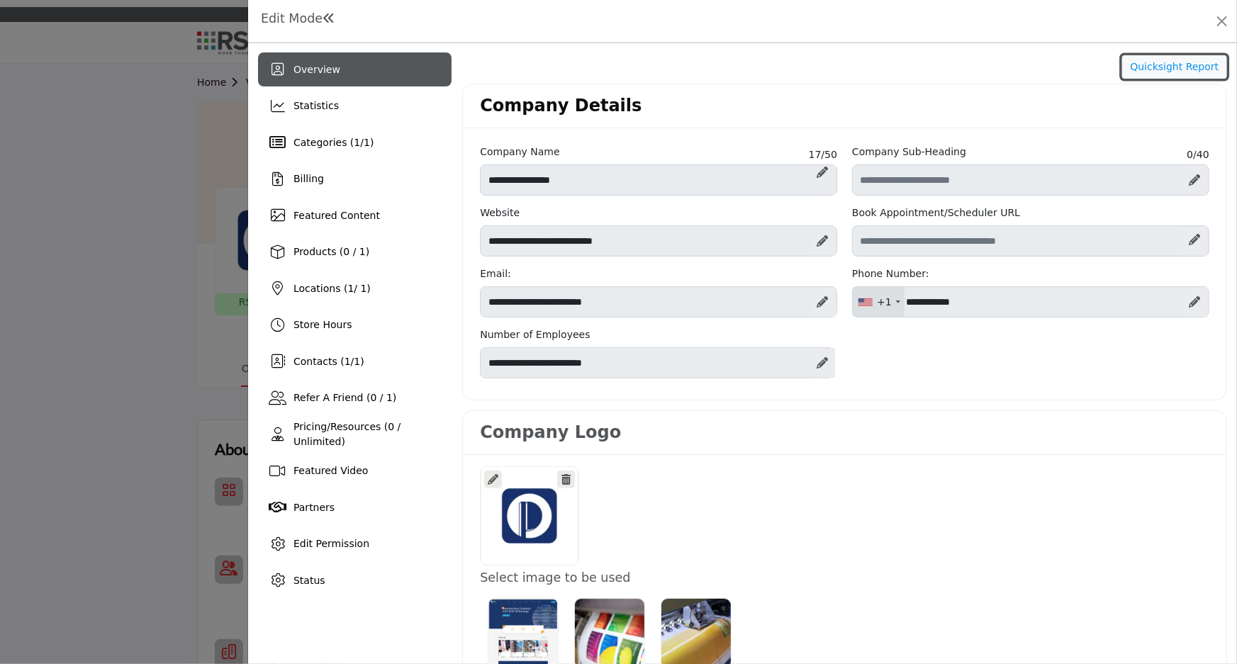
click at [1154, 72] on button "Quicksight Report" at bounding box center [1174, 67] width 105 height 24
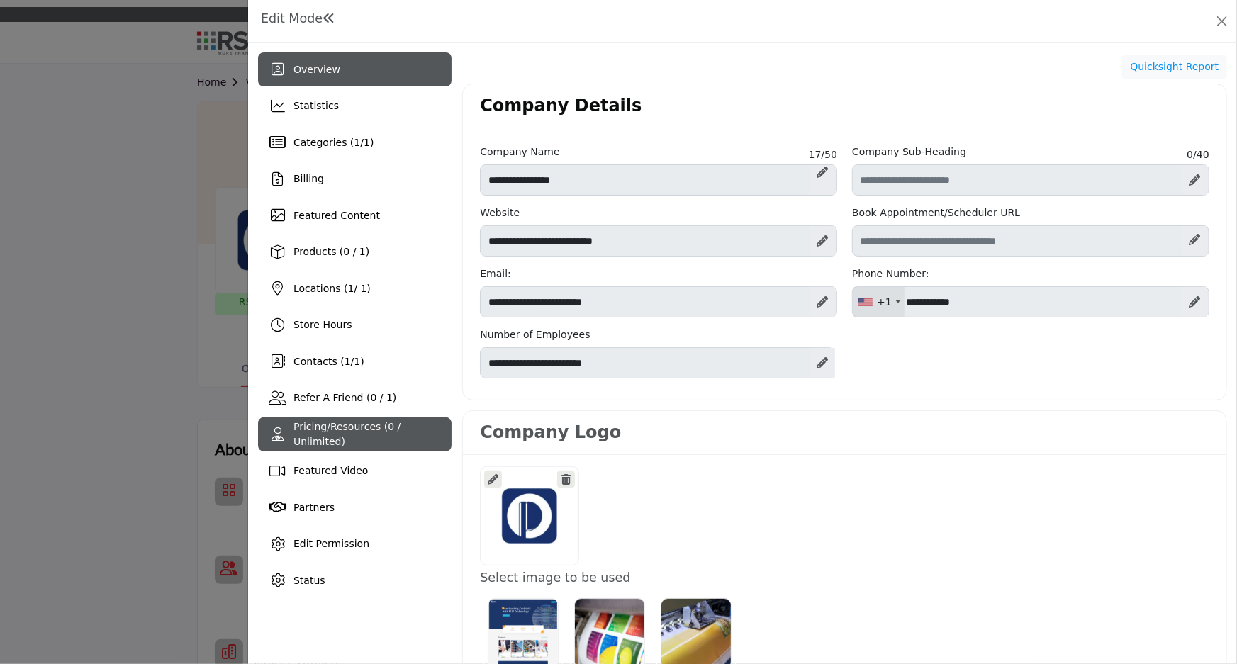
click at [376, 437] on span "Pricing/Resources (0 / Unlimited)" at bounding box center [347, 434] width 107 height 26
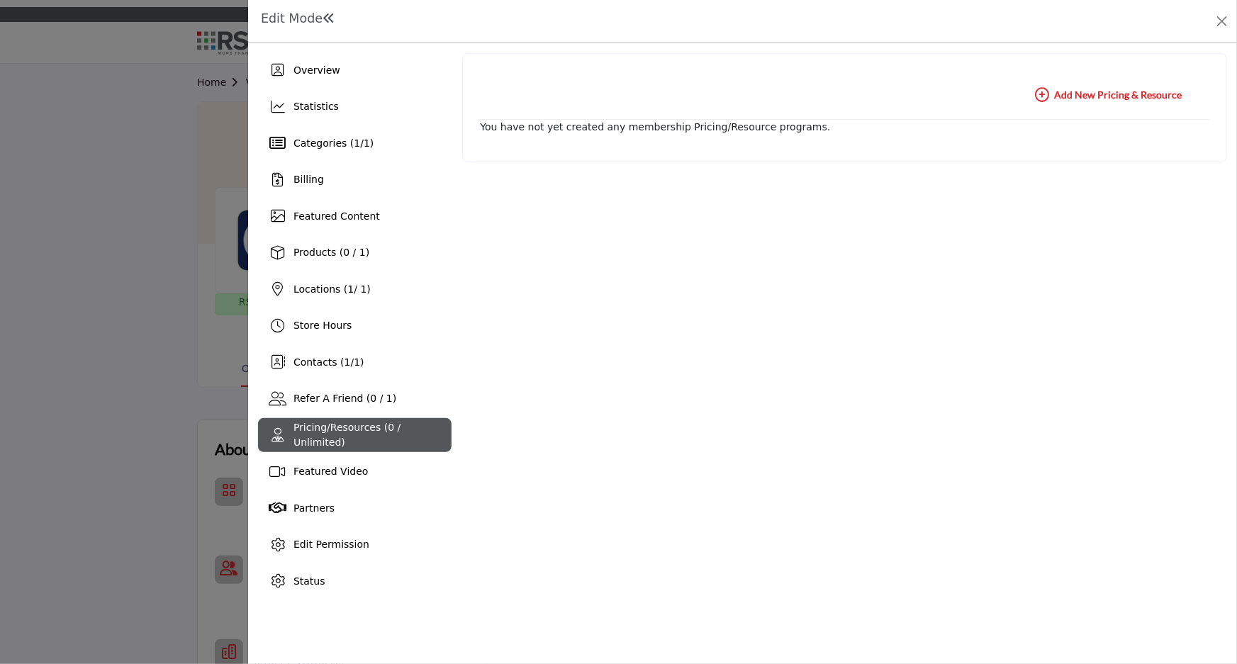
click at [1046, 91] on icon "button" at bounding box center [1042, 95] width 14 height 14
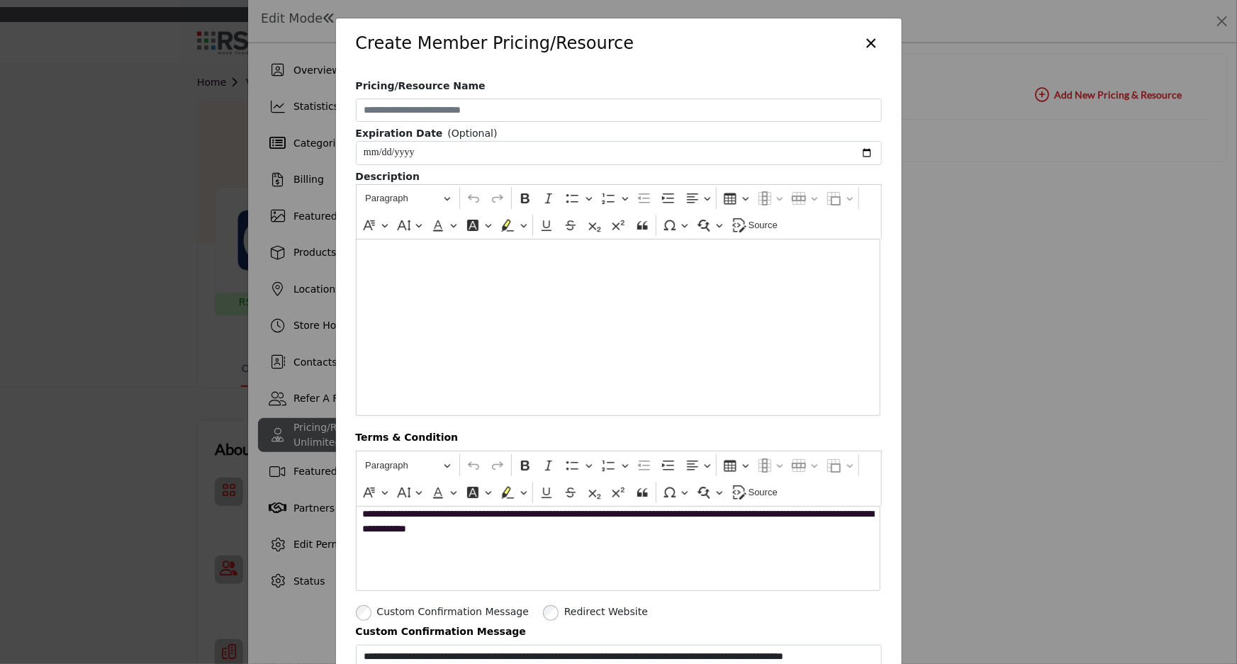
click at [723, 45] on div "Create Member Pricing/Resource ×" at bounding box center [619, 43] width 566 height 50
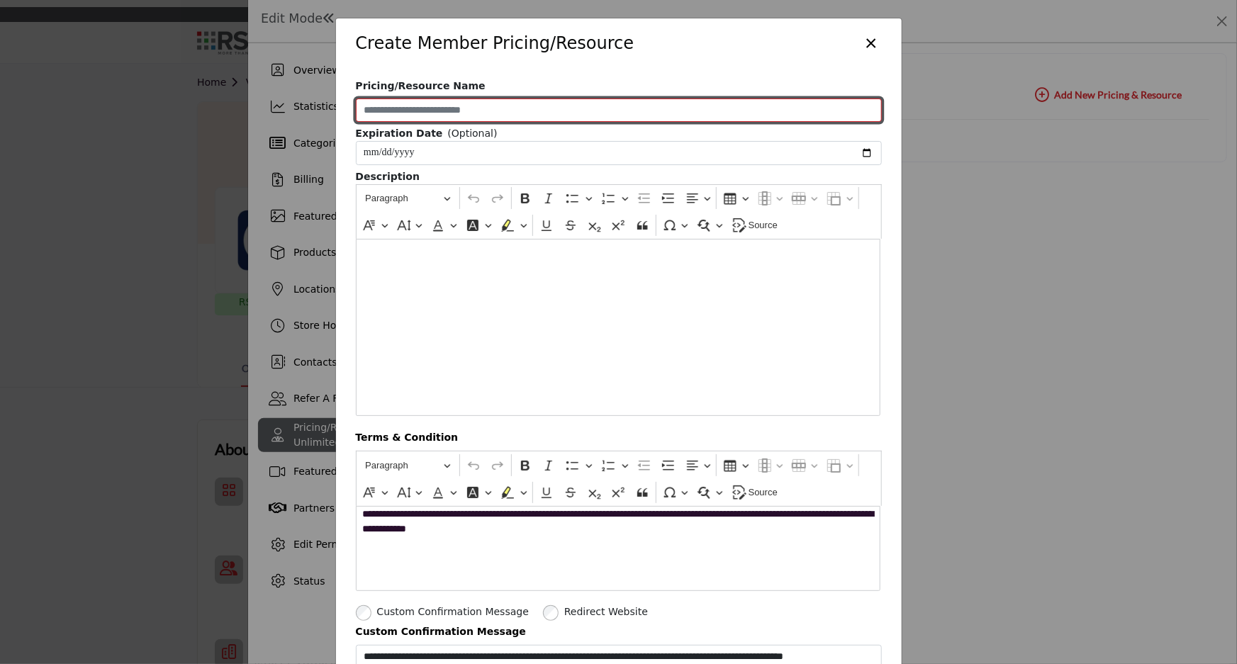
click at [407, 106] on input "Pricing/Resource Name" at bounding box center [619, 111] width 526 height 24
type input "****"
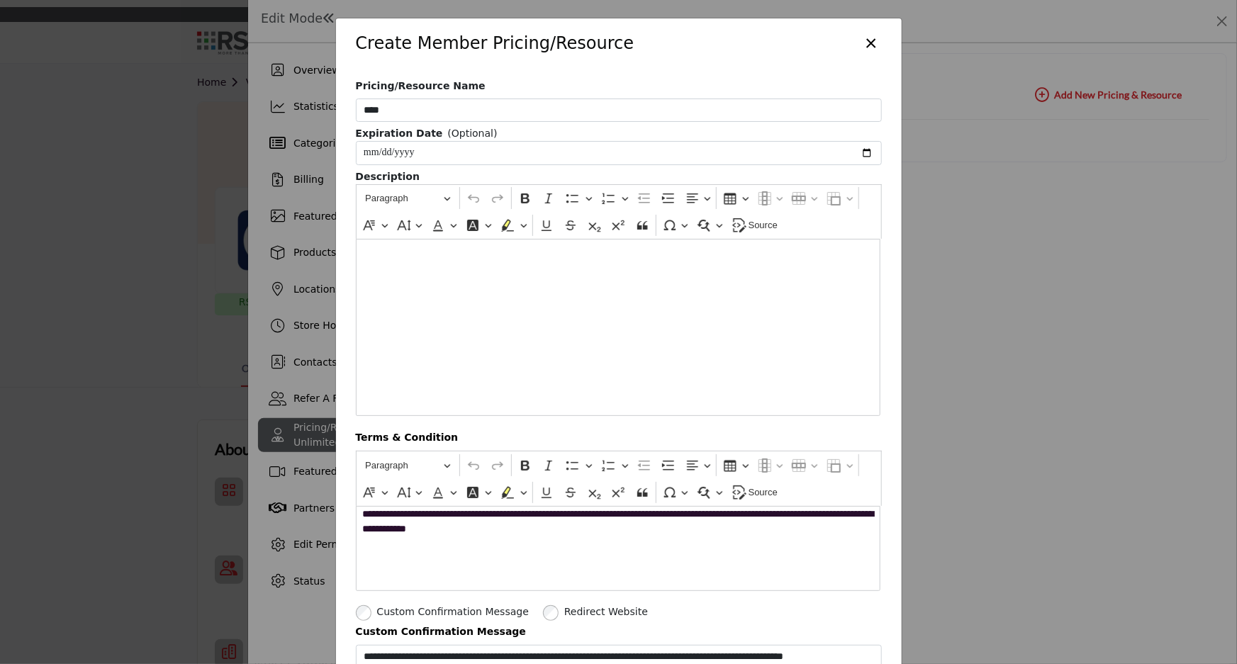
click at [421, 270] on div "Editor editing area: main" at bounding box center [618, 327] width 525 height 177
click at [404, 531] on p "**********" at bounding box center [617, 524] width 511 height 35
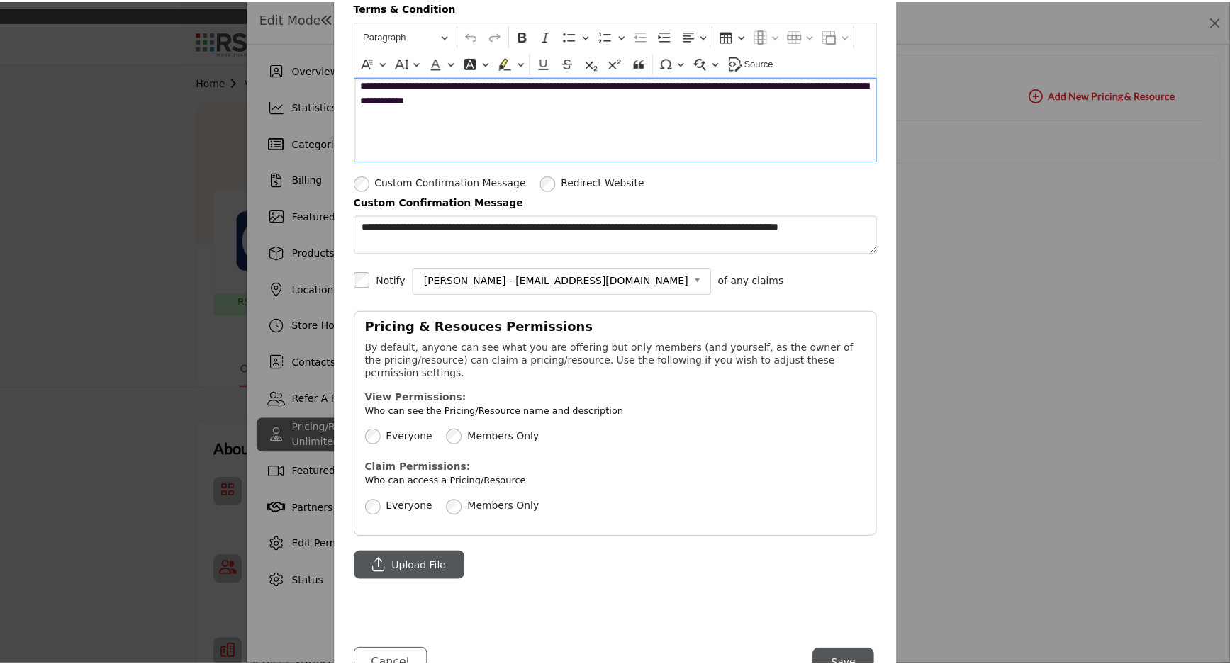
scroll to position [467, 0]
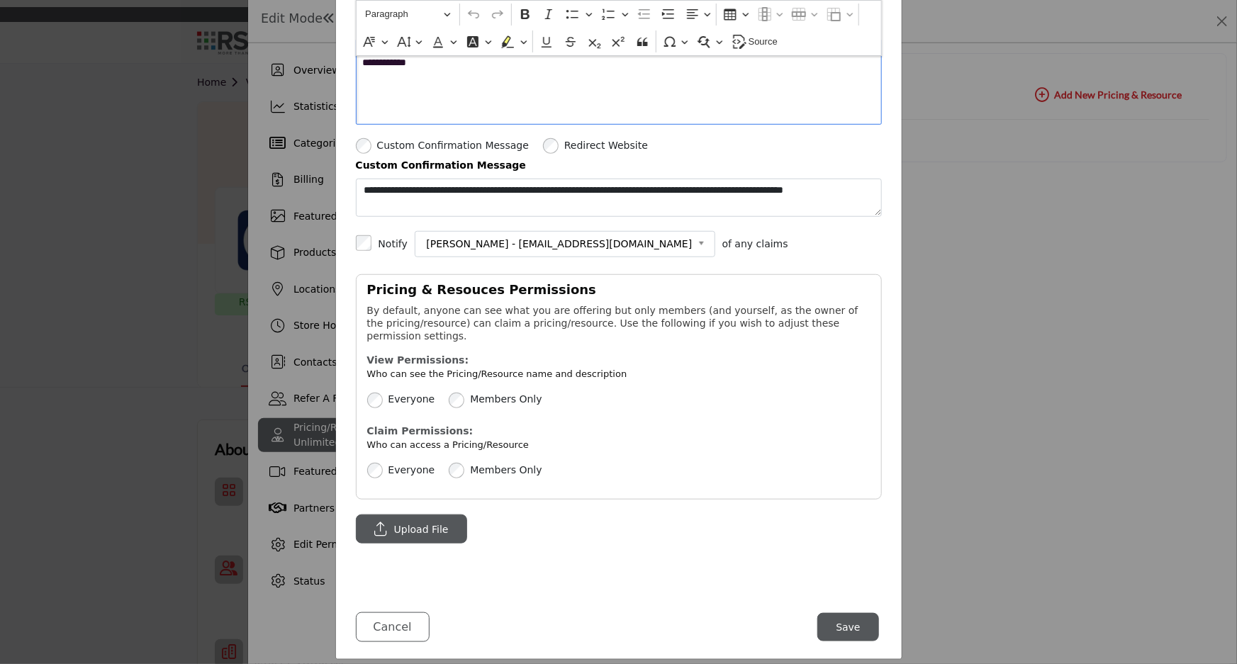
click at [847, 618] on button "Save" at bounding box center [849, 627] width 62 height 28
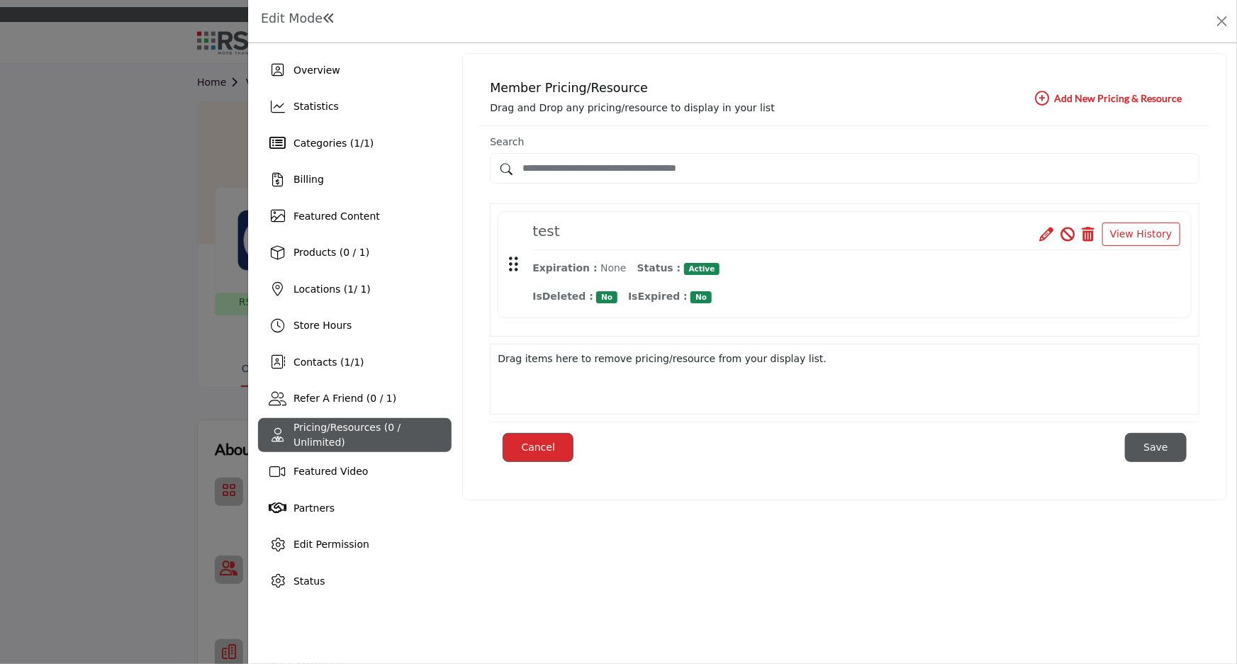
click at [1175, 440] on button "Save" at bounding box center [1156, 447] width 62 height 28
click at [1137, 227] on button "View History" at bounding box center [1142, 235] width 78 height 24
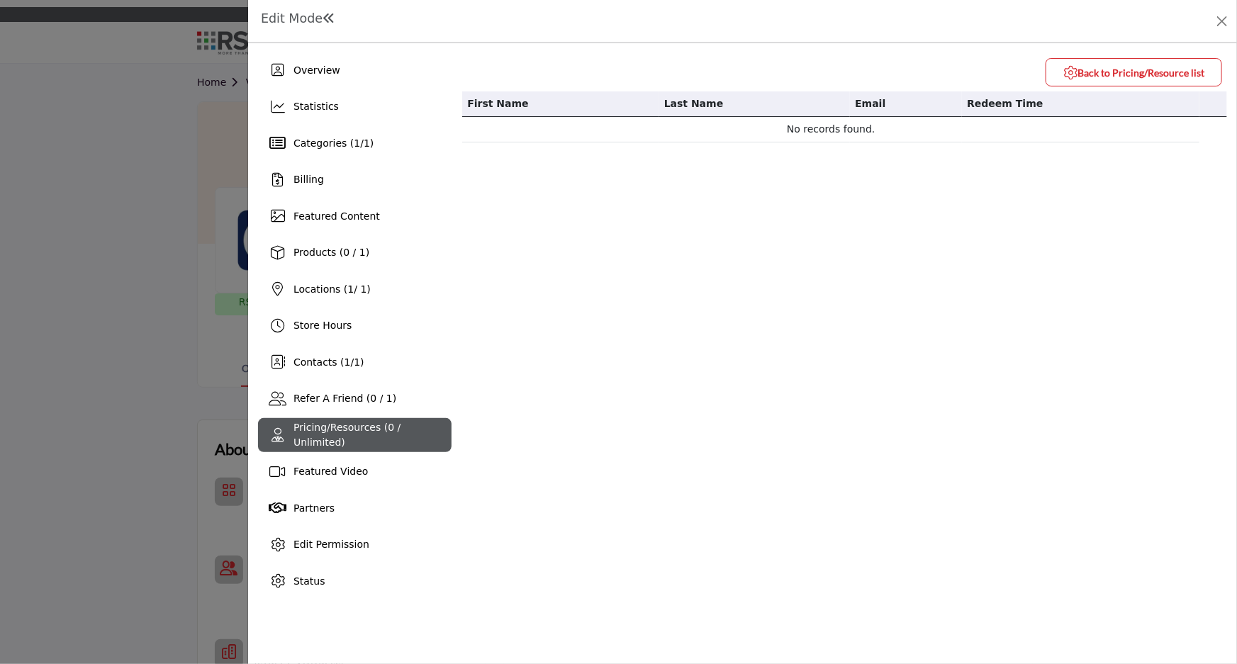
click at [1126, 75] on b "Back to Pricing/Resource list" at bounding box center [1134, 73] width 141 height 14
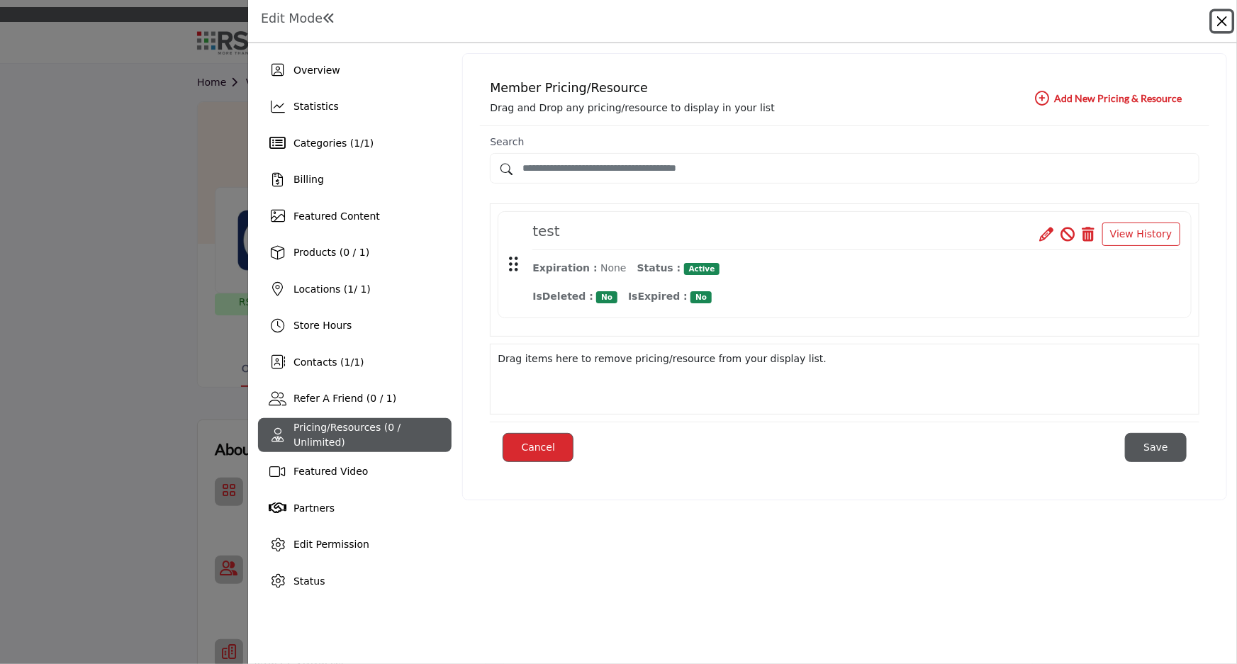
click at [1224, 19] on button "Close" at bounding box center [1222, 21] width 20 height 20
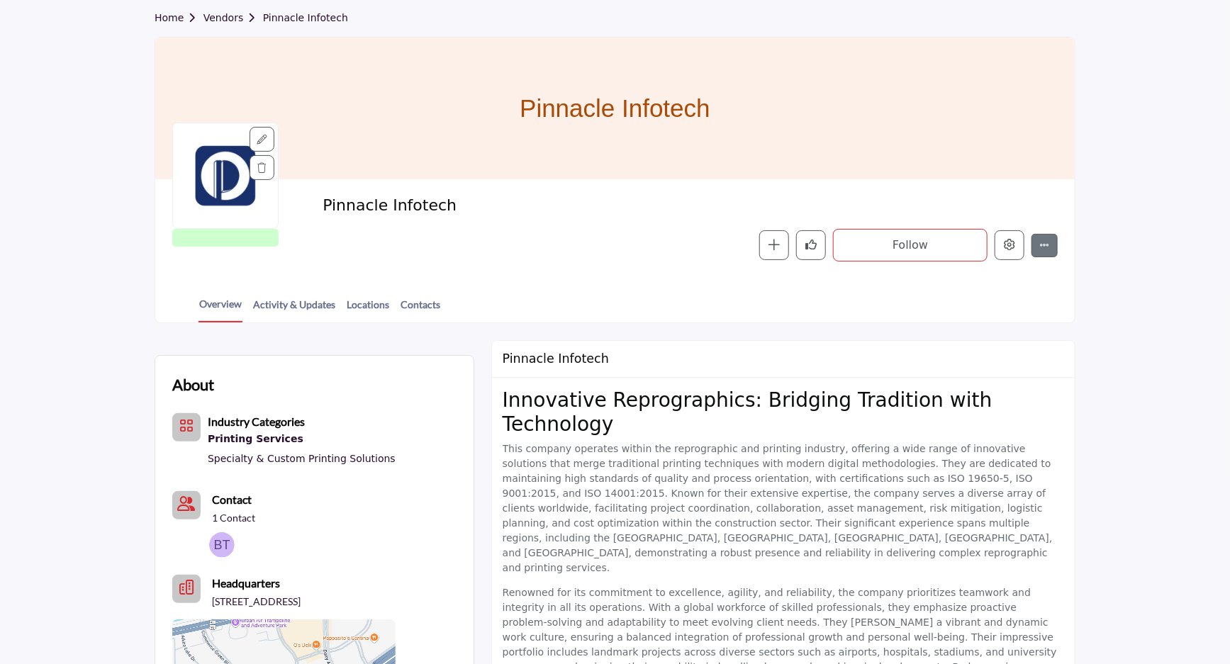
scroll to position [64, 0]
click at [218, 297] on link "Overview" at bounding box center [221, 310] width 44 height 26
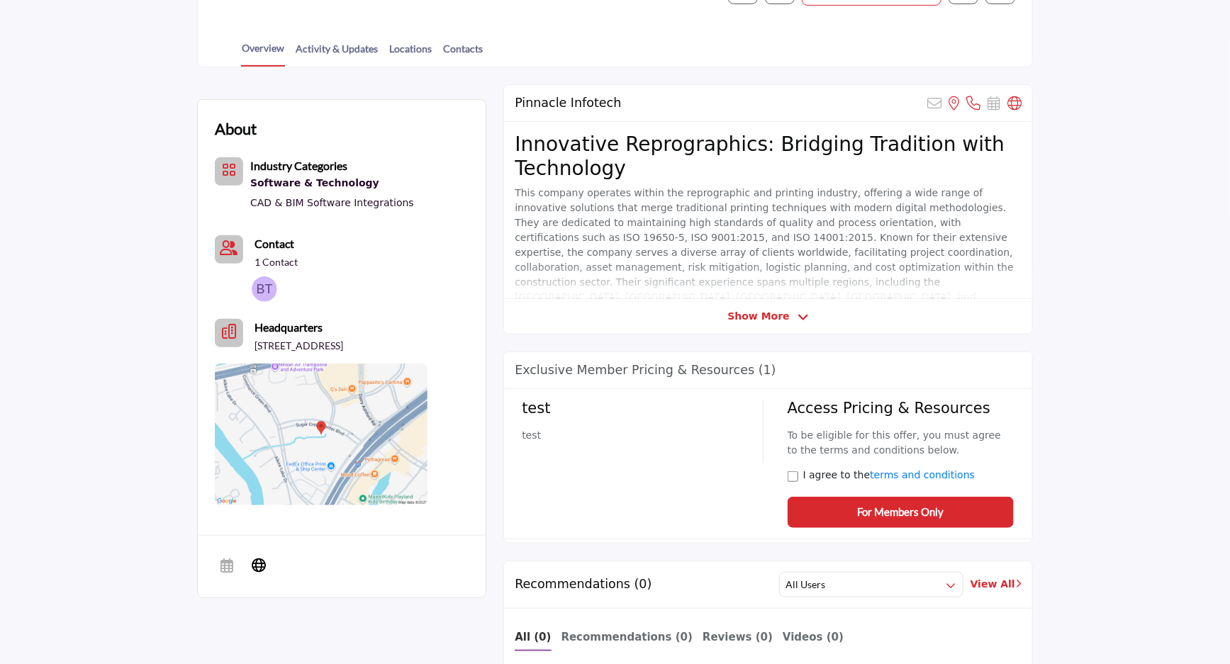
scroll to position [322, 0]
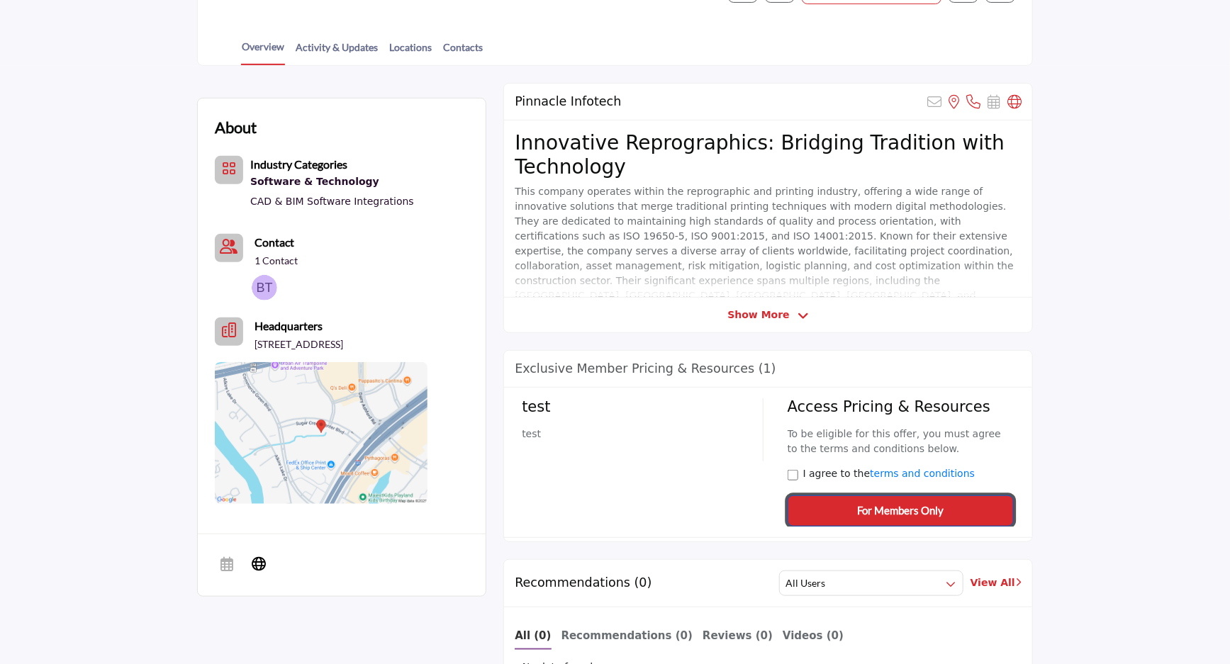
click at [878, 503] on span "For Members Only" at bounding box center [900, 511] width 87 height 16
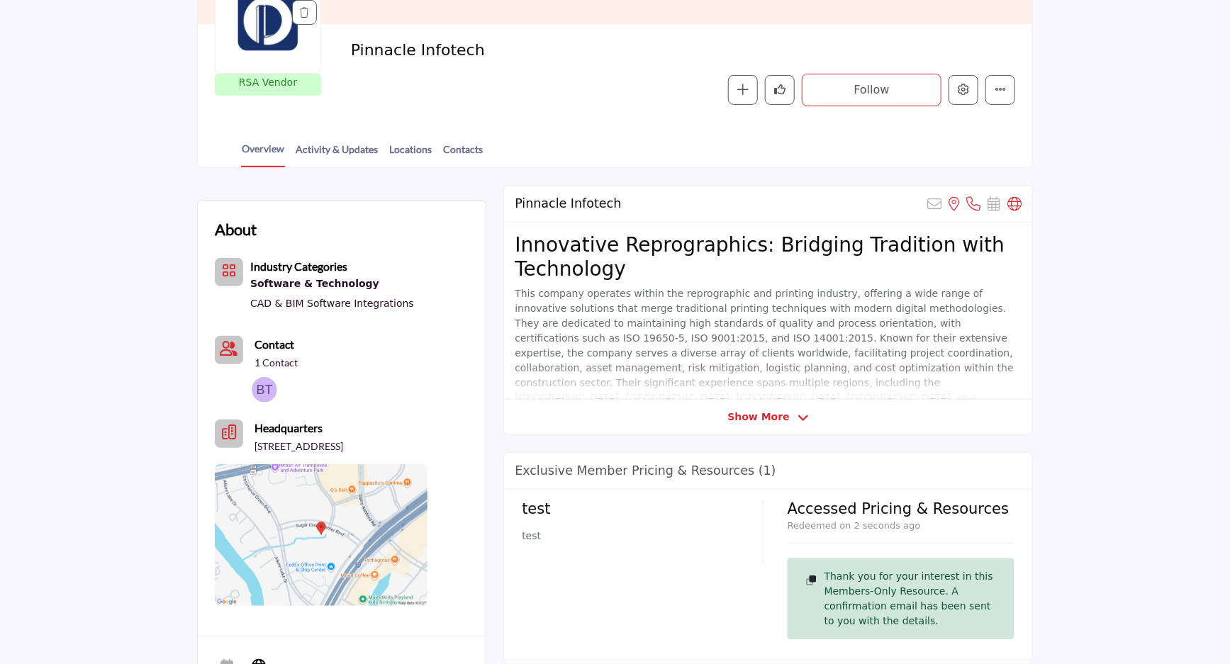
scroll to position [0, 0]
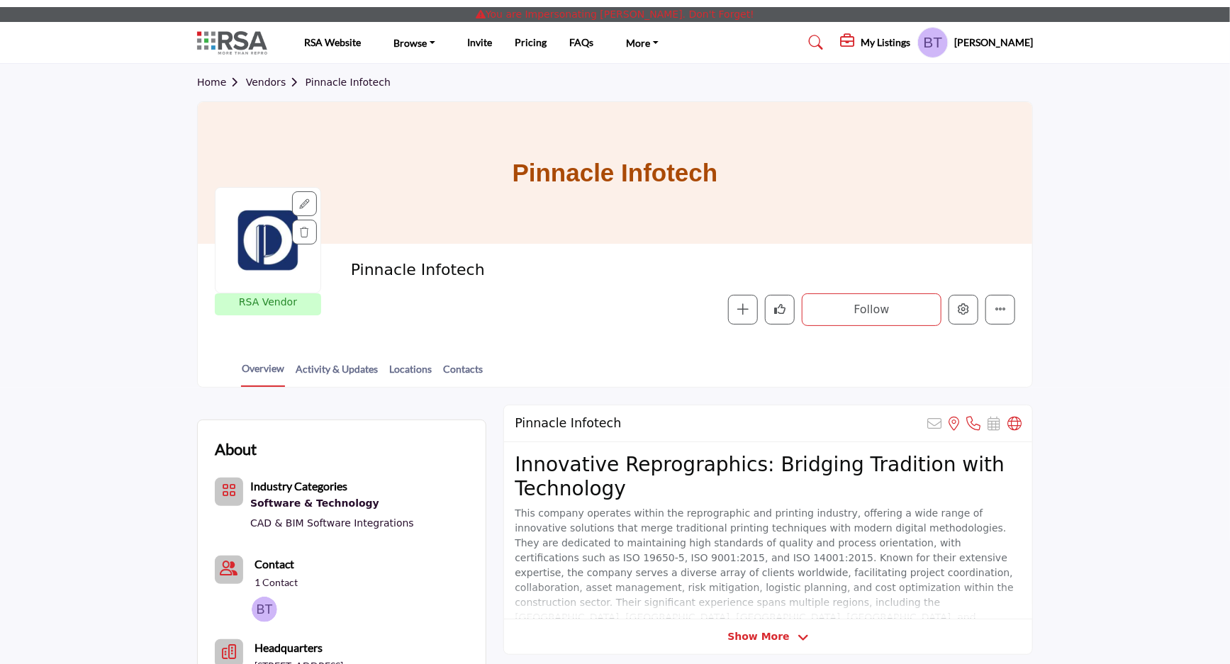
click at [986, 38] on h5 "[PERSON_NAME]" at bounding box center [993, 42] width 79 height 14
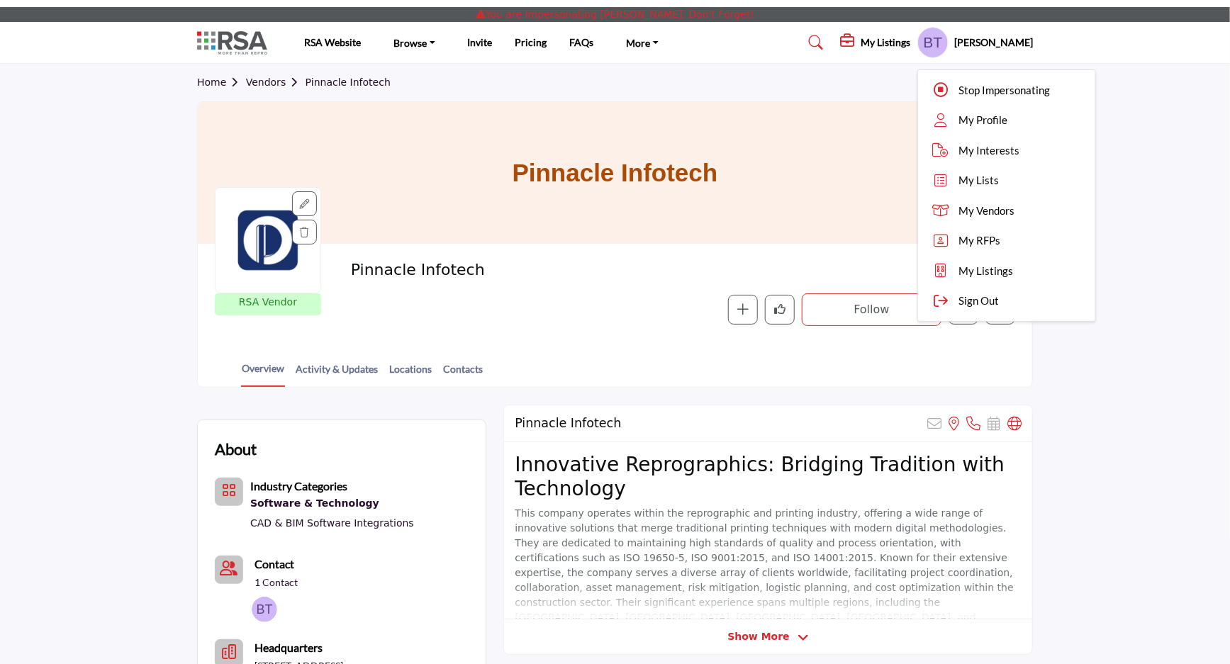
drag, startPoint x: 1006, startPoint y: 92, endPoint x: 1147, endPoint y: 380, distance: 320.3
click at [1007, 92] on span "Stop Impersonating" at bounding box center [1004, 90] width 91 height 16
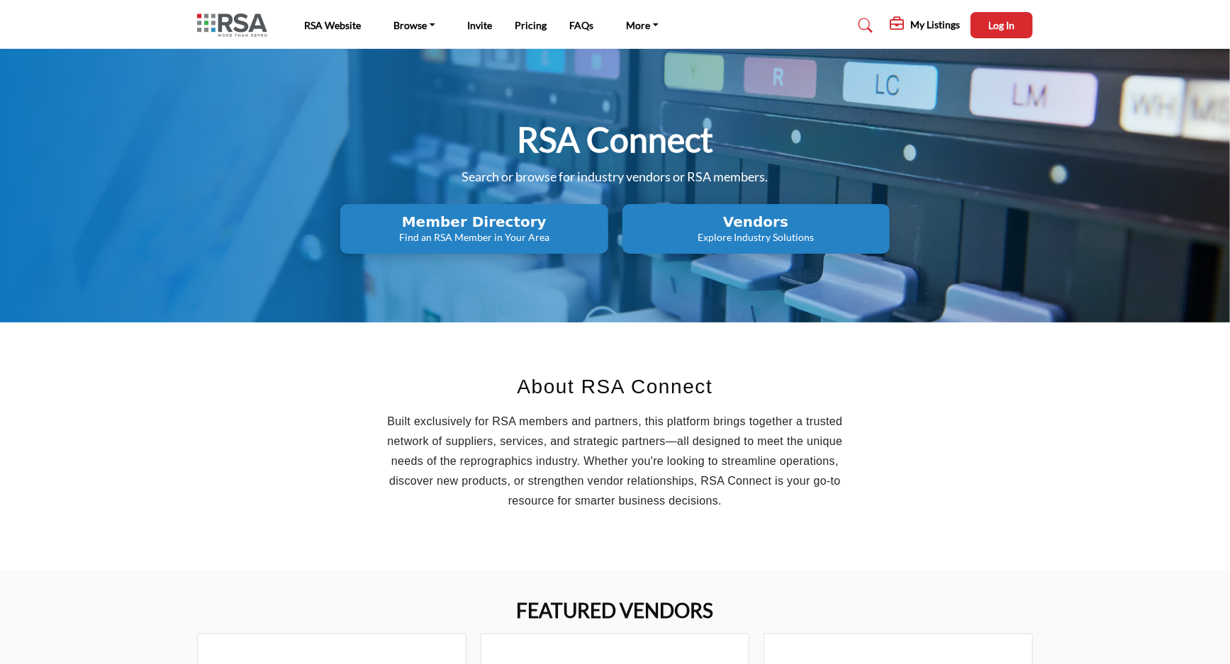
click at [608, 212] on button "Vendors Explore Industry Solutions" at bounding box center [473, 229] width 267 height 50
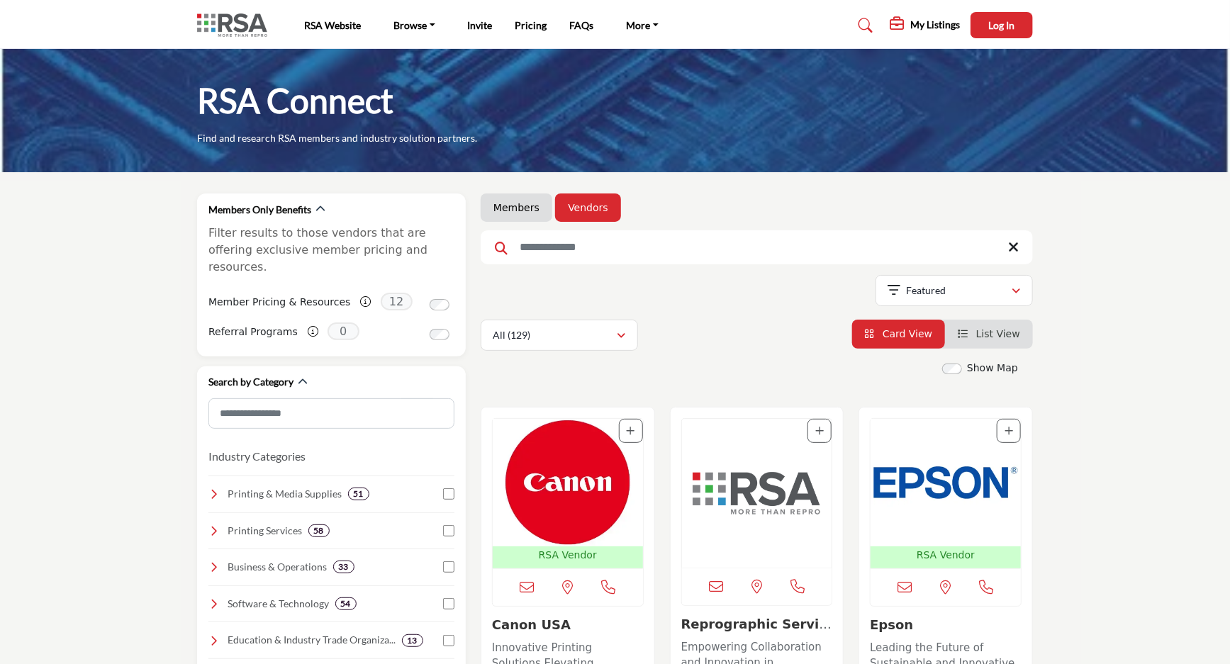
click at [554, 248] on input "Search Keyword" at bounding box center [757, 247] width 552 height 34
click at [562, 242] on input "Search Keyword" at bounding box center [757, 247] width 552 height 34
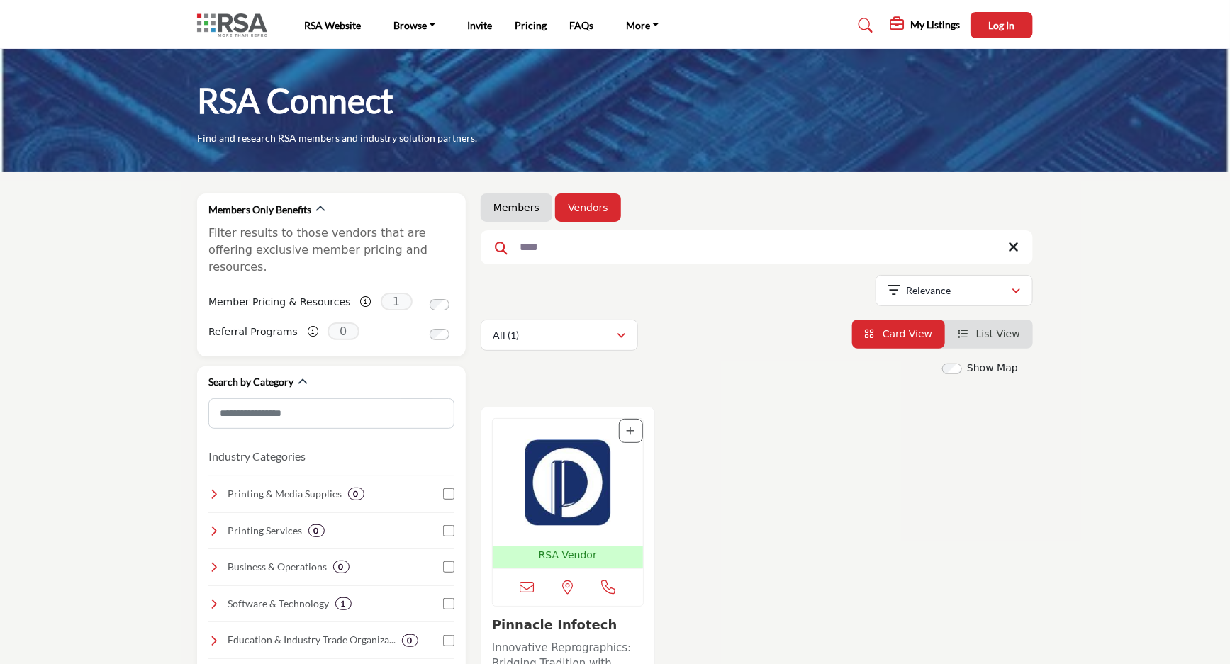
type input "****"
click at [577, 467] on img "Open Listing in new tab" at bounding box center [568, 483] width 150 height 128
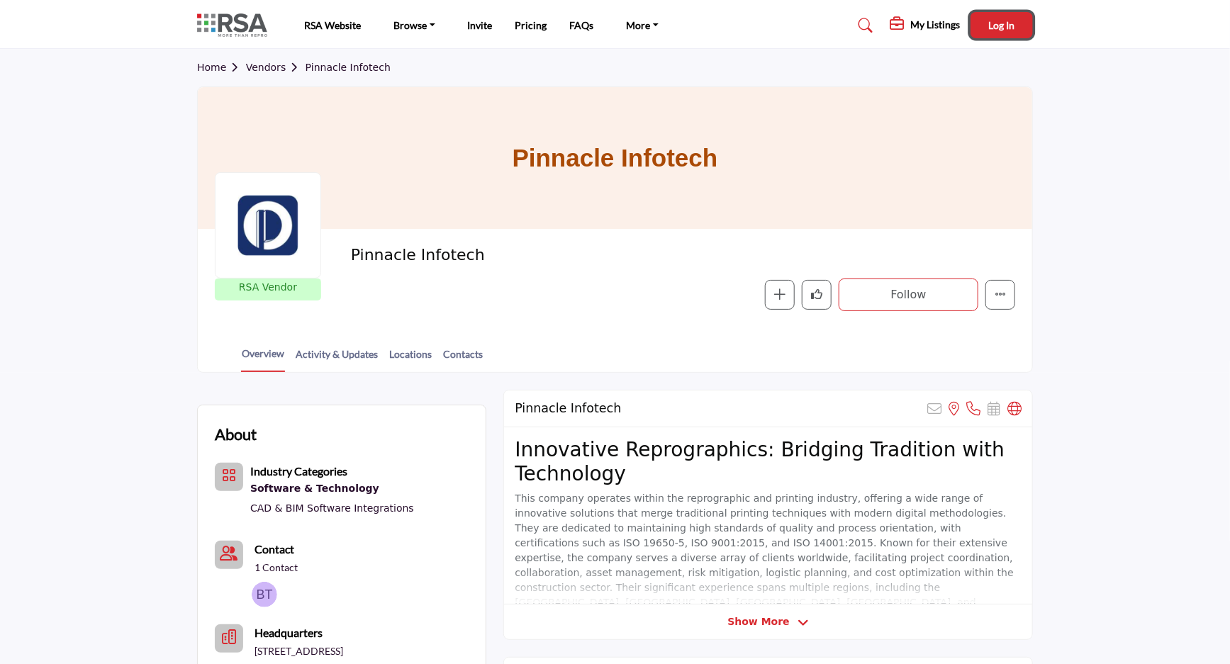
click at [999, 24] on span "Log In" at bounding box center [1002, 25] width 26 height 12
